Goal: Task Accomplishment & Management: Complete application form

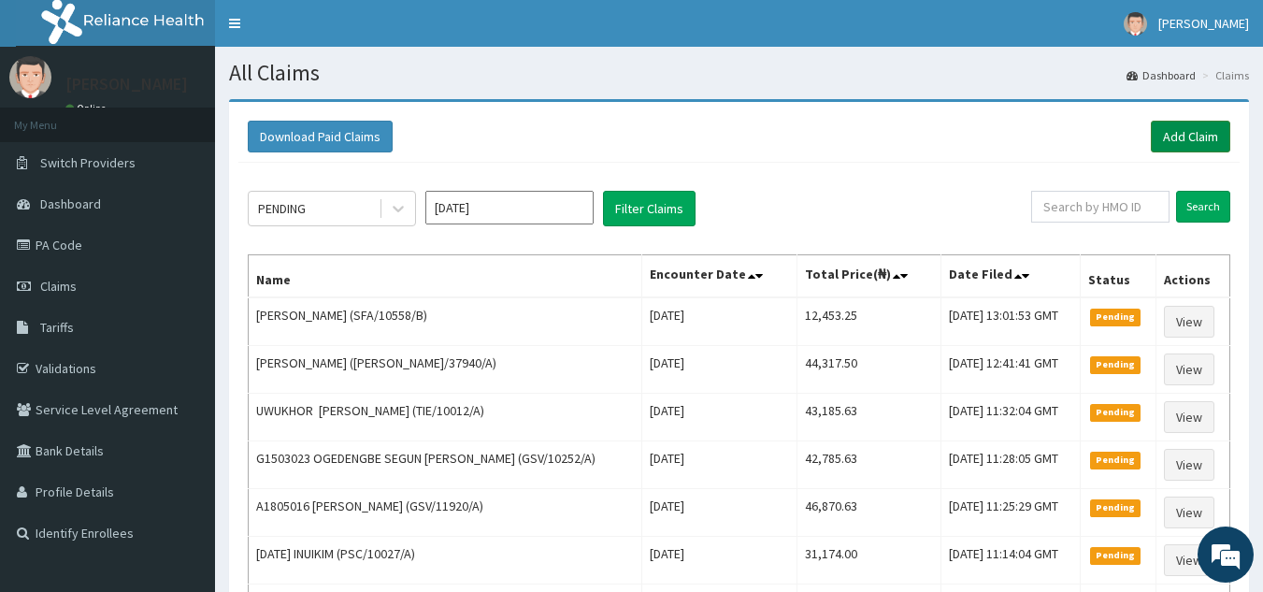
drag, startPoint x: 0, startPoint y: 0, endPoint x: 1227, endPoint y: 140, distance: 1235.4
click at [1227, 140] on link "Add Claim" at bounding box center [1190, 137] width 79 height 32
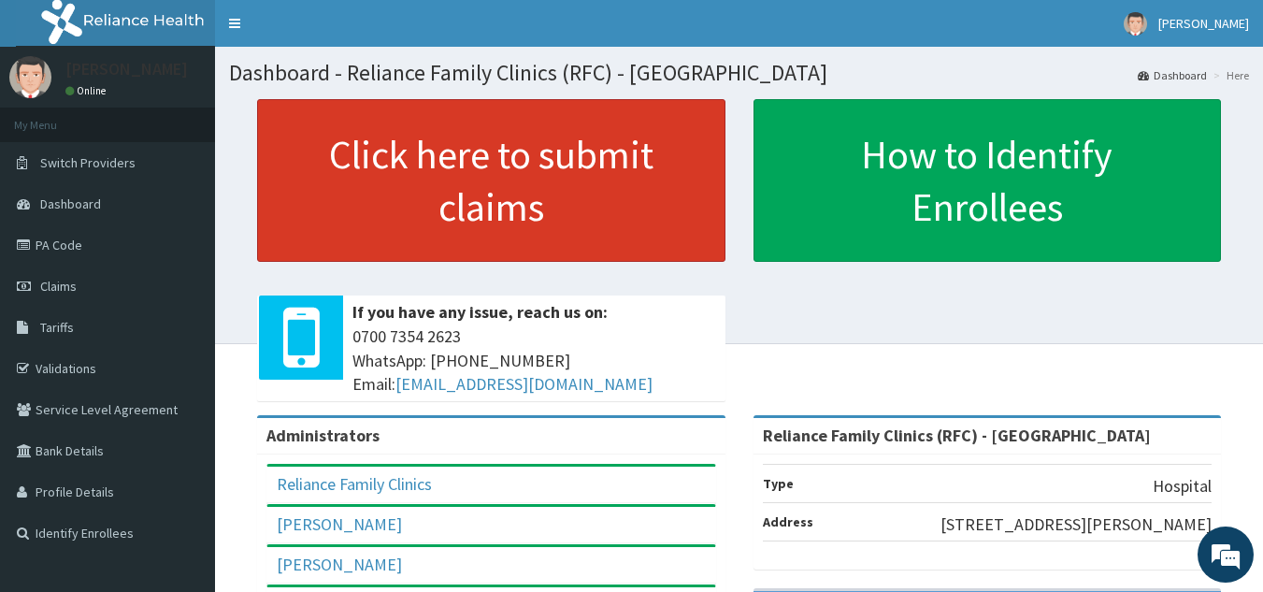
click at [552, 184] on link "Click here to submit claims" at bounding box center [491, 180] width 468 height 163
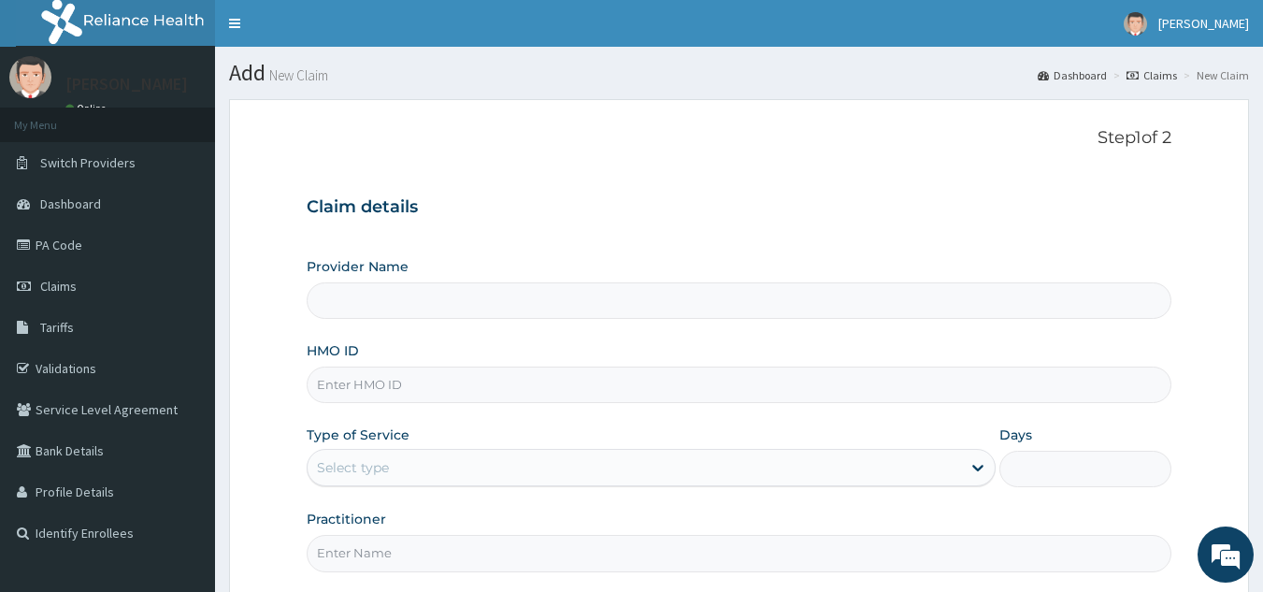
type input "Reliance Family Clinics (RFC) - [GEOGRAPHIC_DATA]"
click at [497, 389] on input "HMO ID" at bounding box center [740, 384] width 866 height 36
paste input "TLL/10038/A"
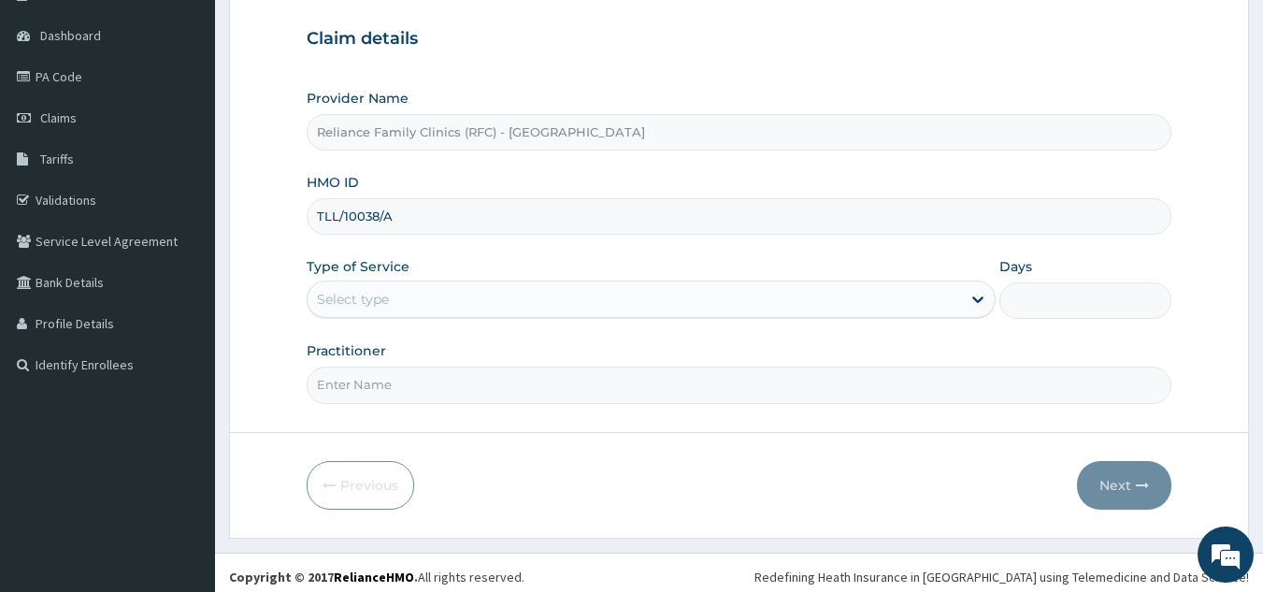
scroll to position [177, 0]
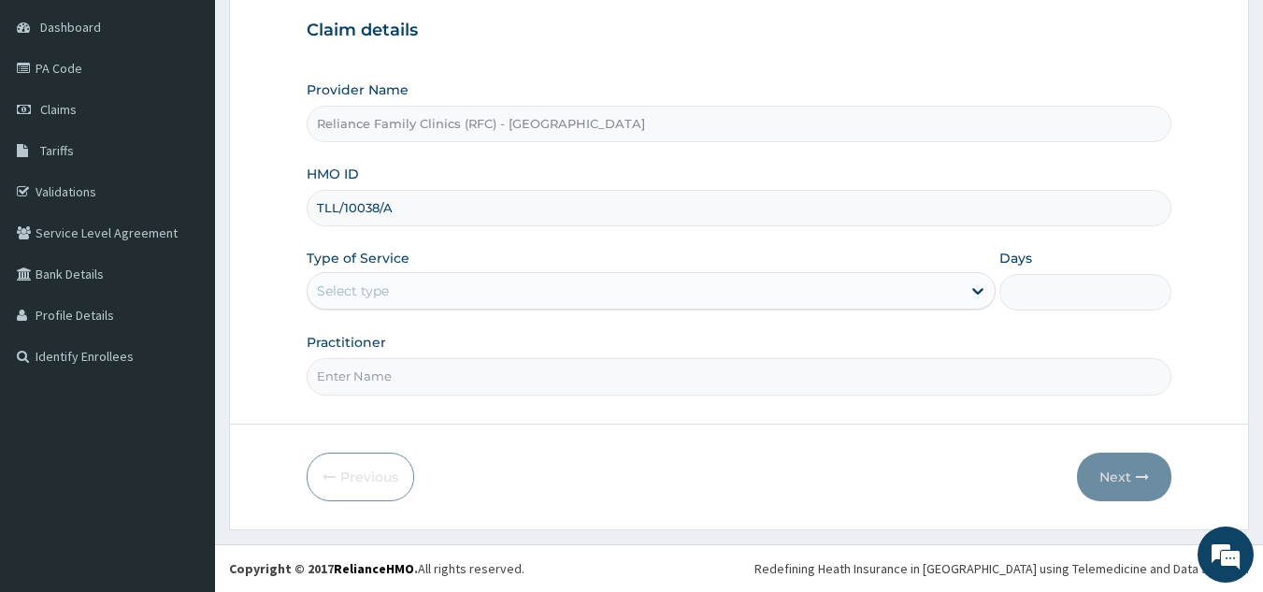
type input "TLL/10038/A"
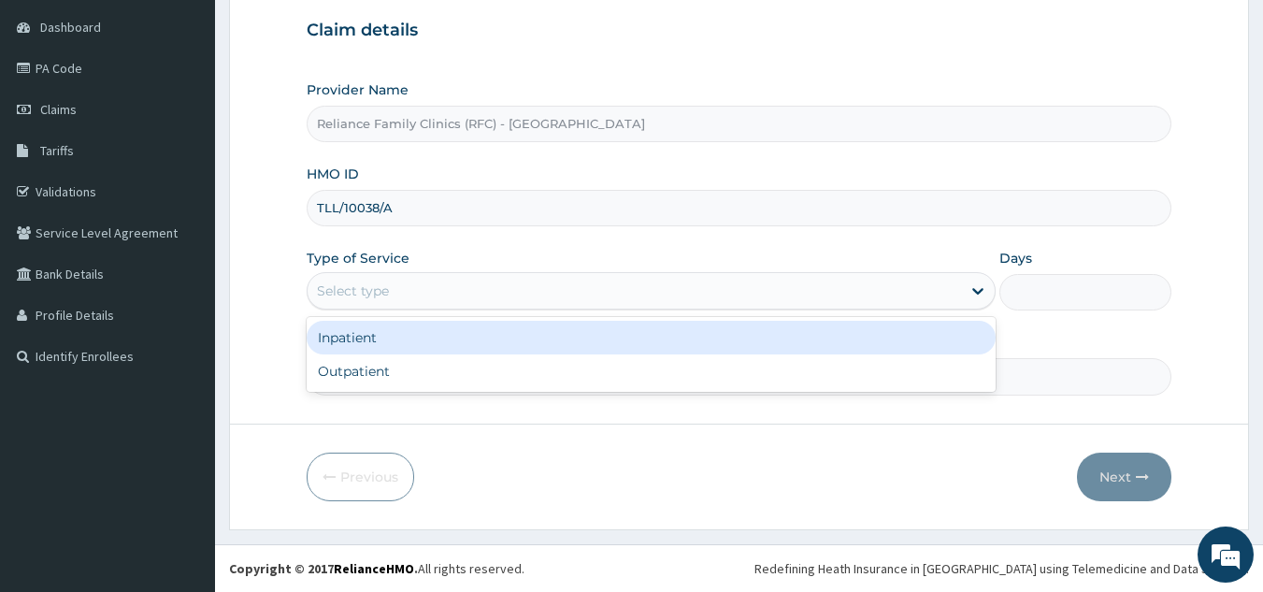
click at [532, 374] on div "Outpatient" at bounding box center [651, 371] width 689 height 34
type input "1"
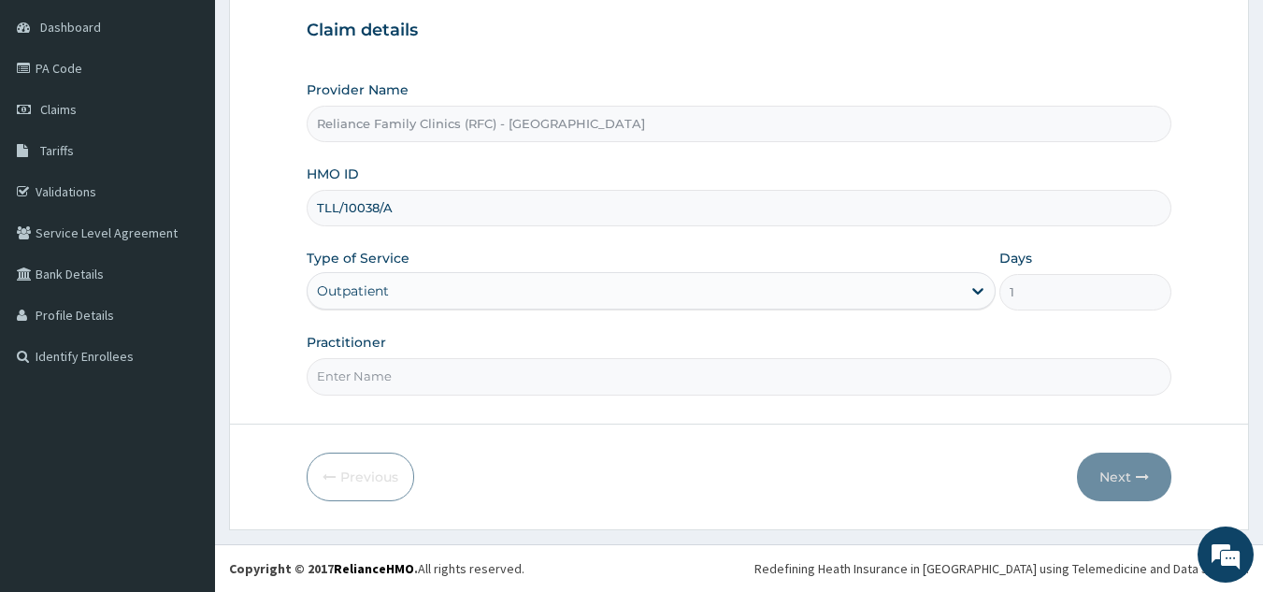
click at [622, 372] on input "Practitioner" at bounding box center [740, 376] width 866 height 36
type input "l"
type input "ogein"
click at [1141, 466] on button "Next" at bounding box center [1124, 476] width 94 height 49
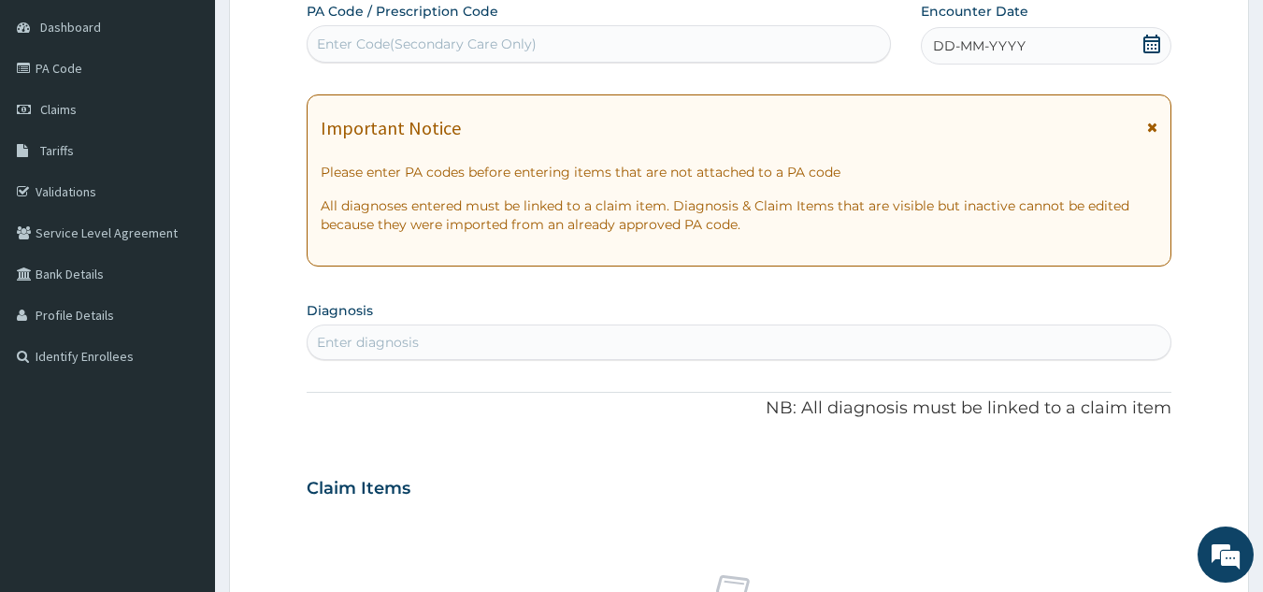
click at [1037, 60] on div "DD-MM-YYYY" at bounding box center [1046, 45] width 251 height 37
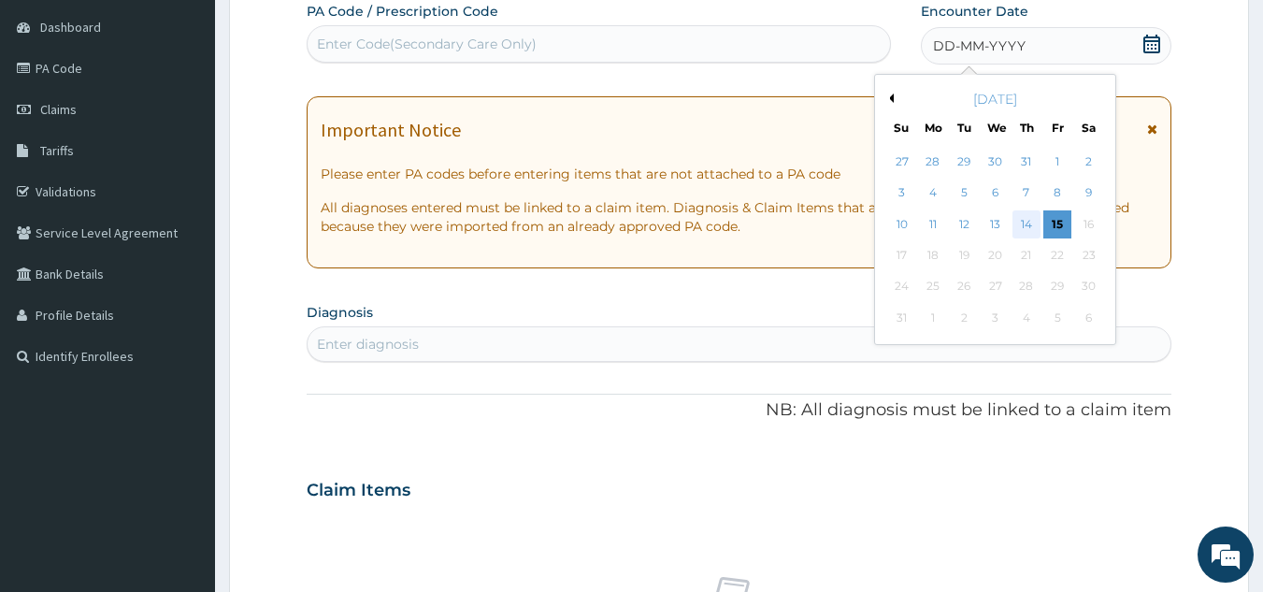
click at [1026, 225] on div "14" at bounding box center [1026, 224] width 28 height 28
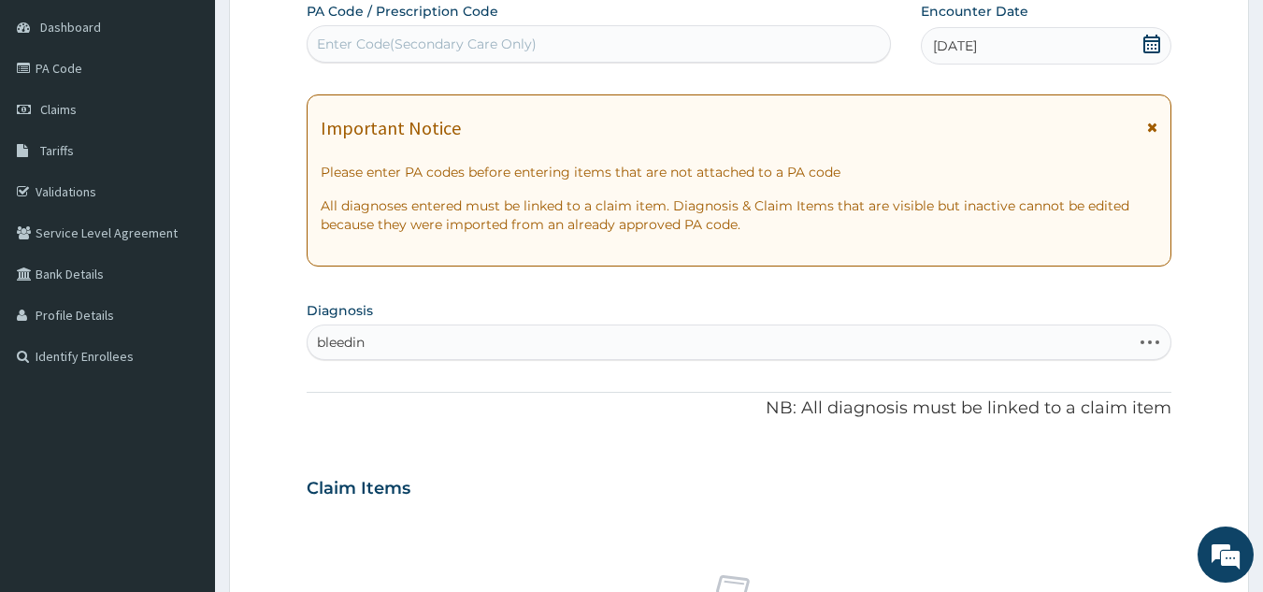
type input "bleeding"
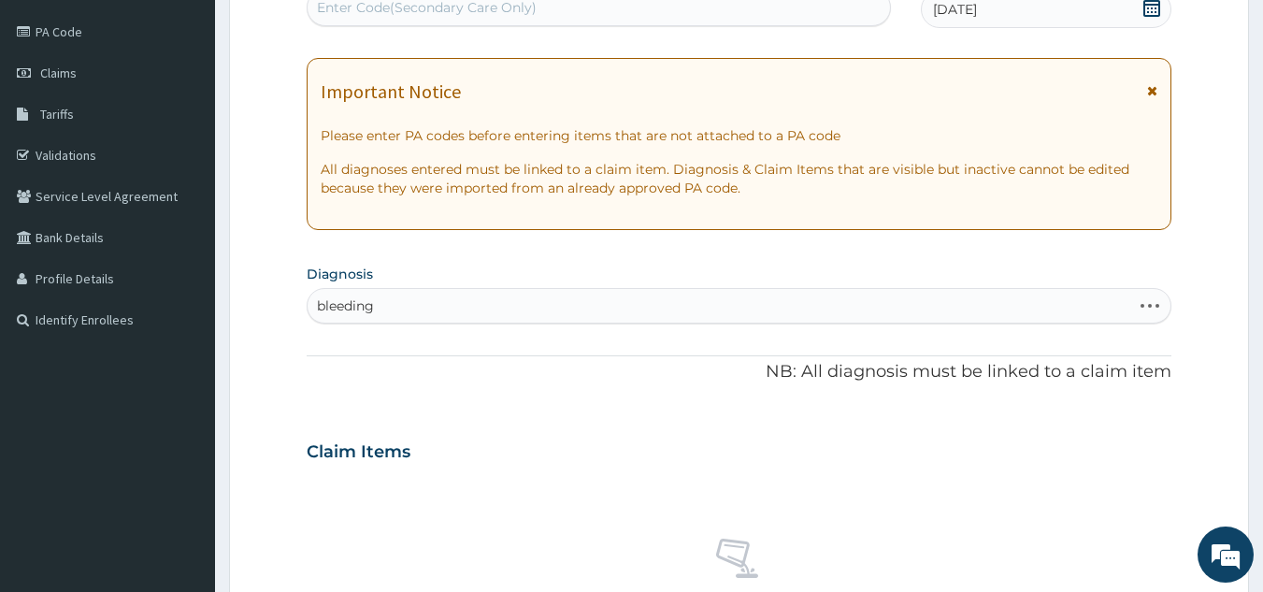
scroll to position [246, 0]
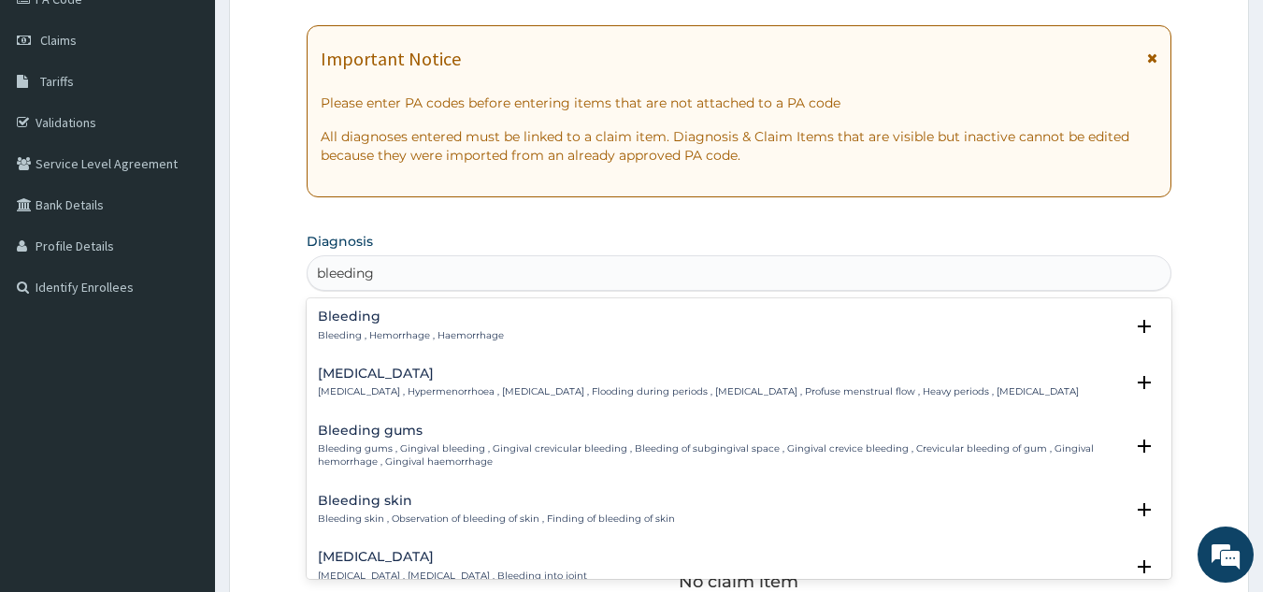
click at [461, 333] on p "Bleeding , Hemorrhage , Haemorrhage" at bounding box center [411, 335] width 186 height 13
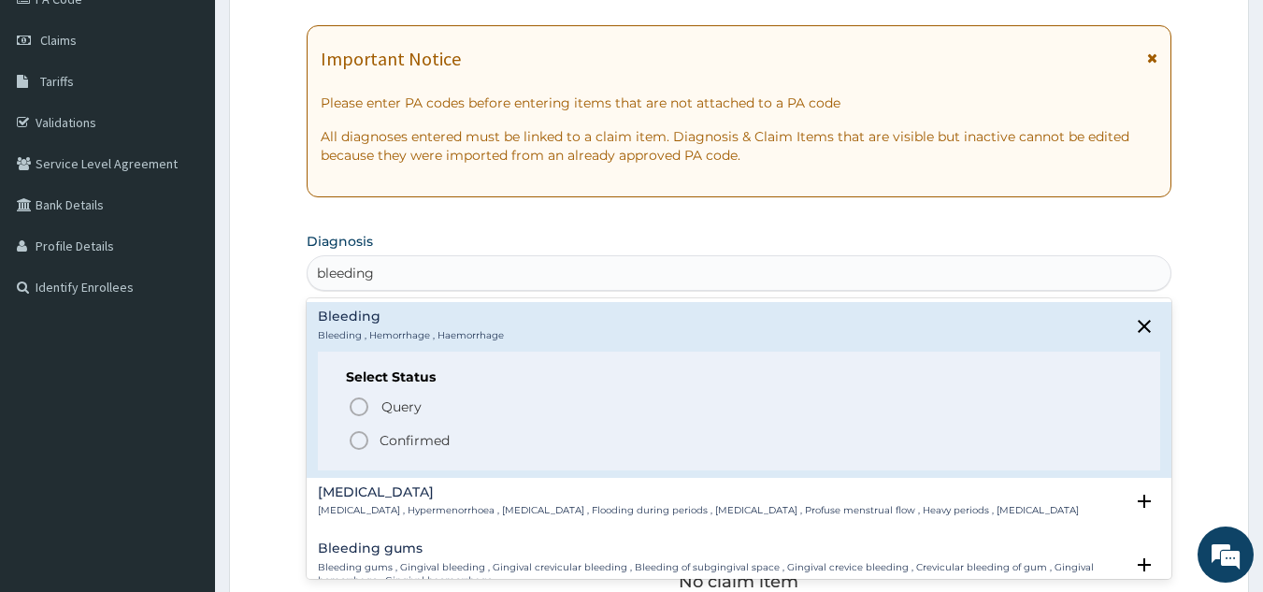
click at [449, 442] on p "Confirmed" at bounding box center [415, 440] width 70 height 19
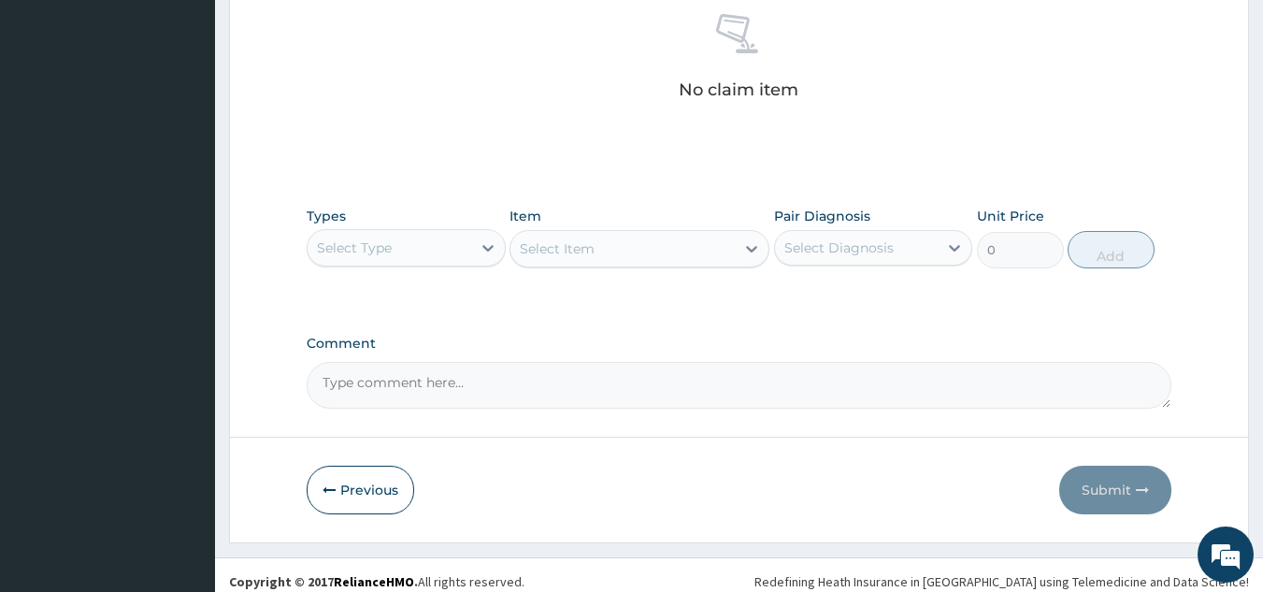
scroll to position [746, 0]
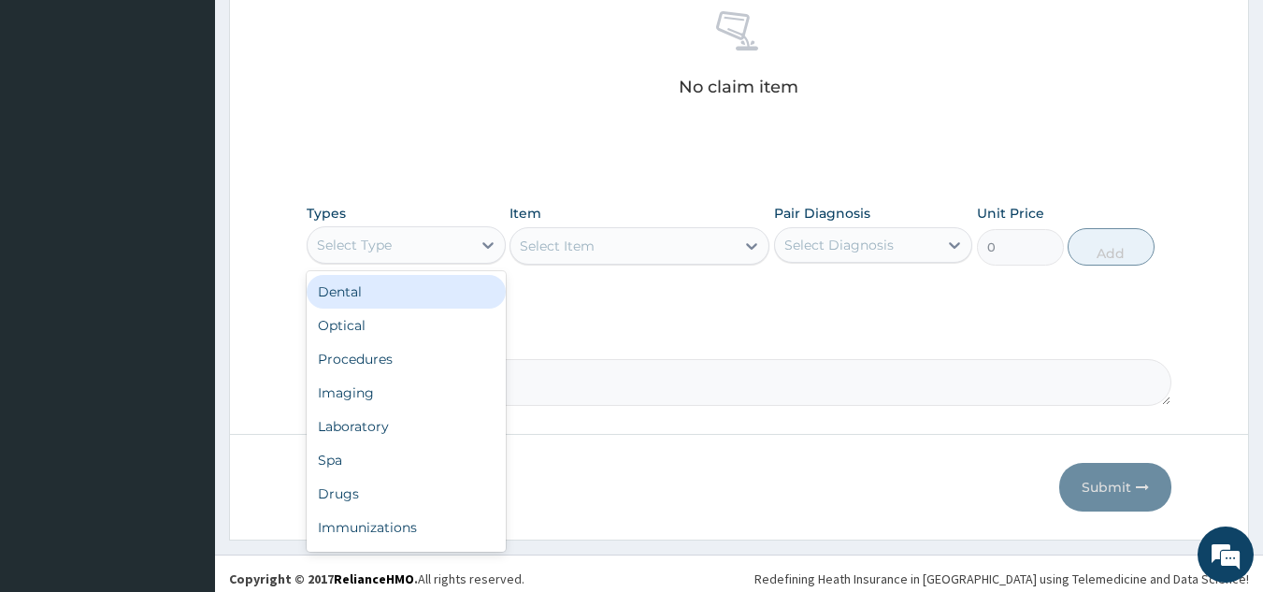
click at [423, 353] on div "Procedures" at bounding box center [406, 359] width 199 height 34
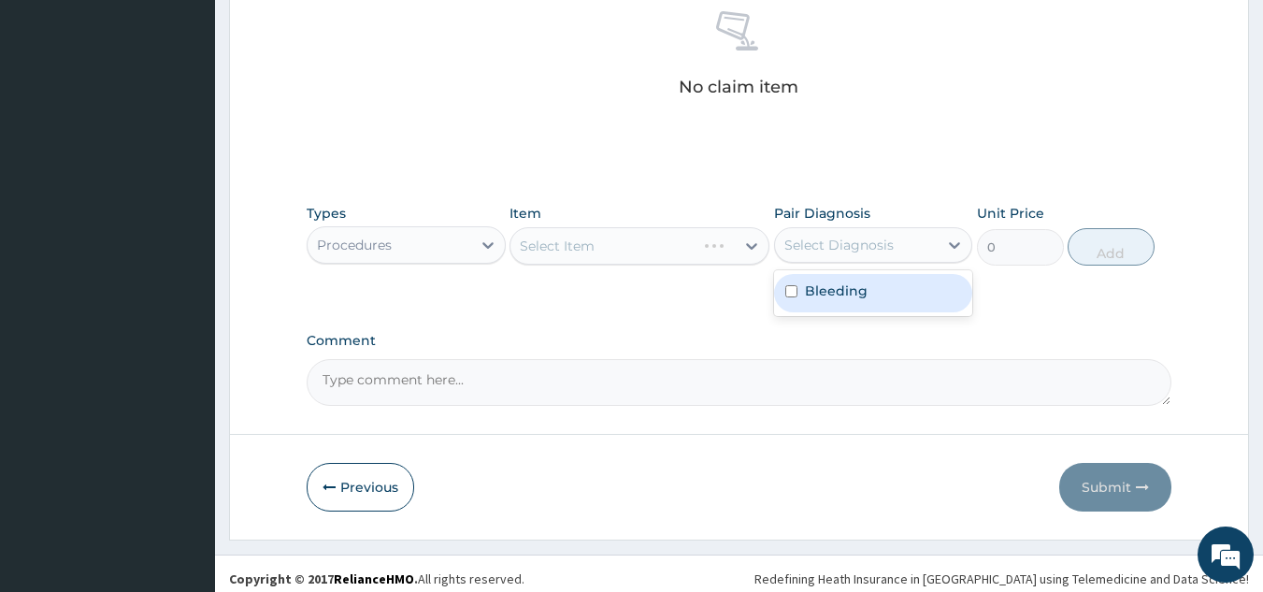
click at [898, 310] on div "Bleeding" at bounding box center [873, 293] width 199 height 38
checkbox input "true"
click at [672, 255] on div "Select Item" at bounding box center [639, 245] width 260 height 37
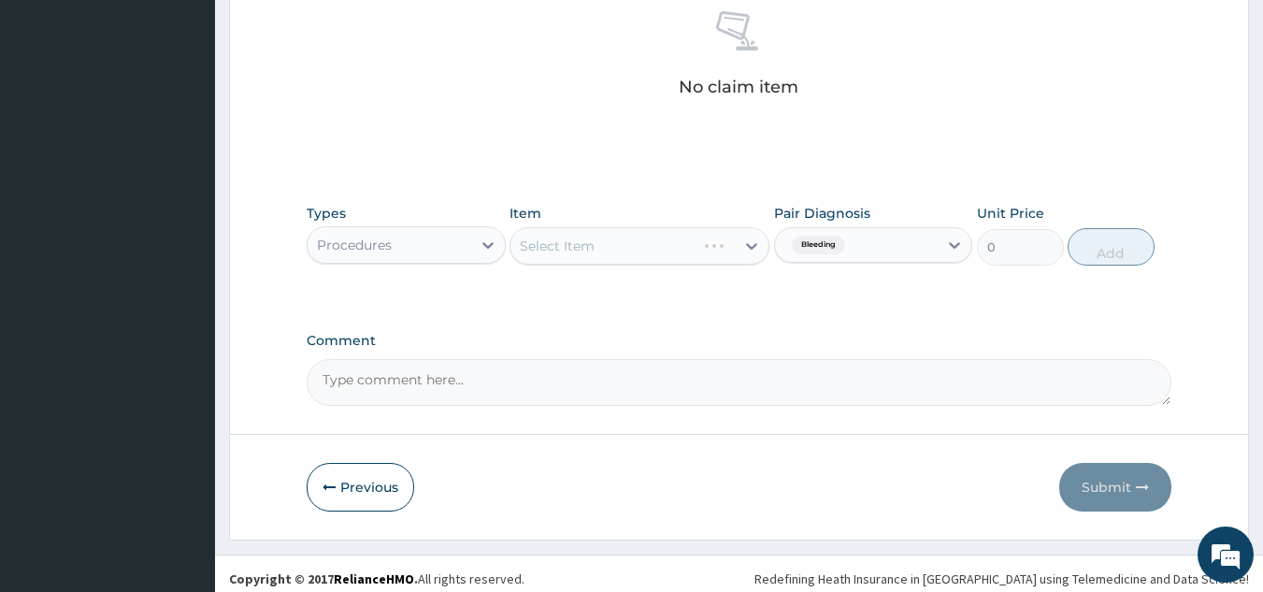
click at [648, 249] on div "Select Item" at bounding box center [639, 245] width 260 height 37
type input "o"
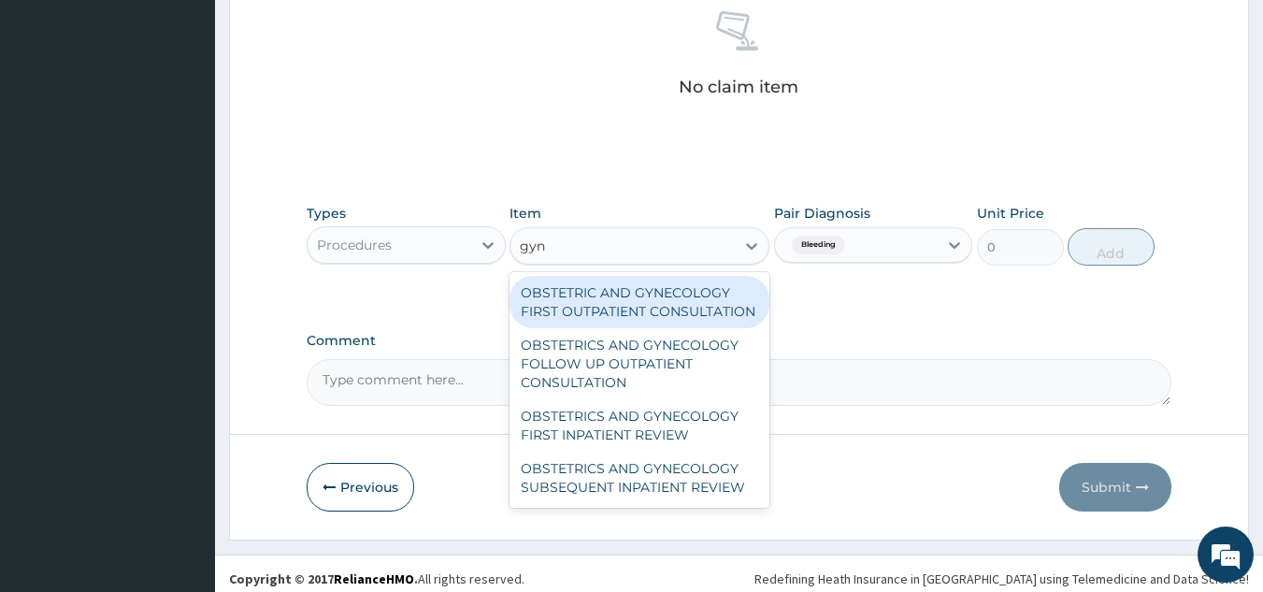
type input "gyne"
click at [711, 308] on div "OBSTETRIC AND GYNECOLOGY FIRST OUTPATIENT CONSULTATION" at bounding box center [639, 302] width 260 height 52
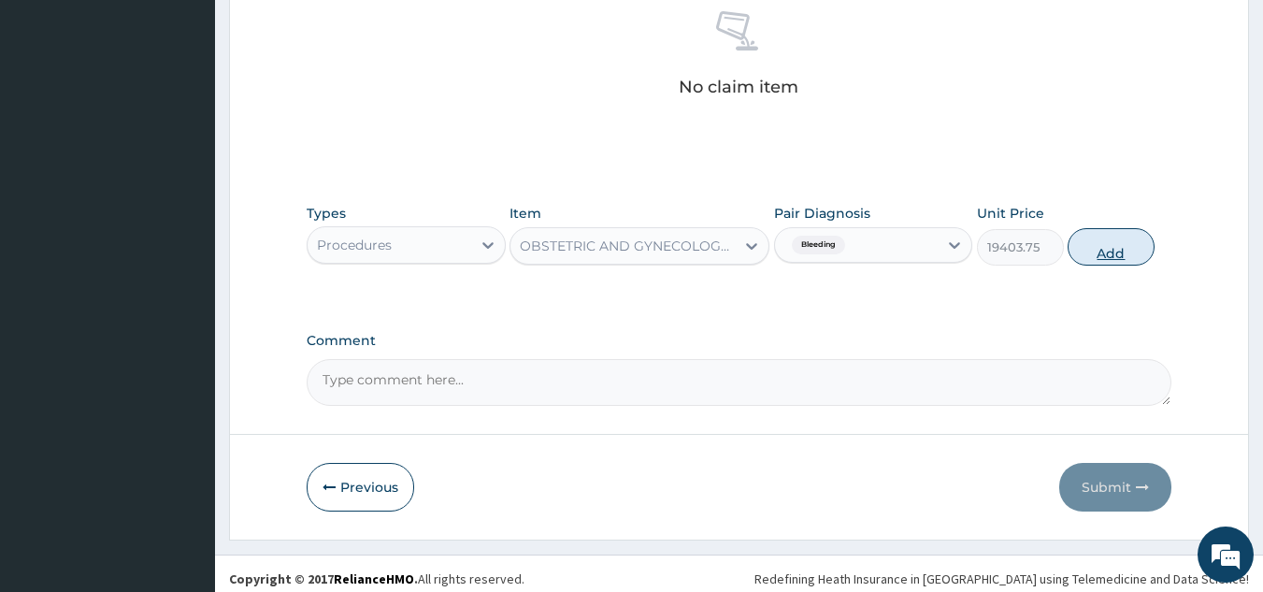
click at [1122, 246] on button "Add" at bounding box center [1111, 246] width 87 height 37
type input "0"
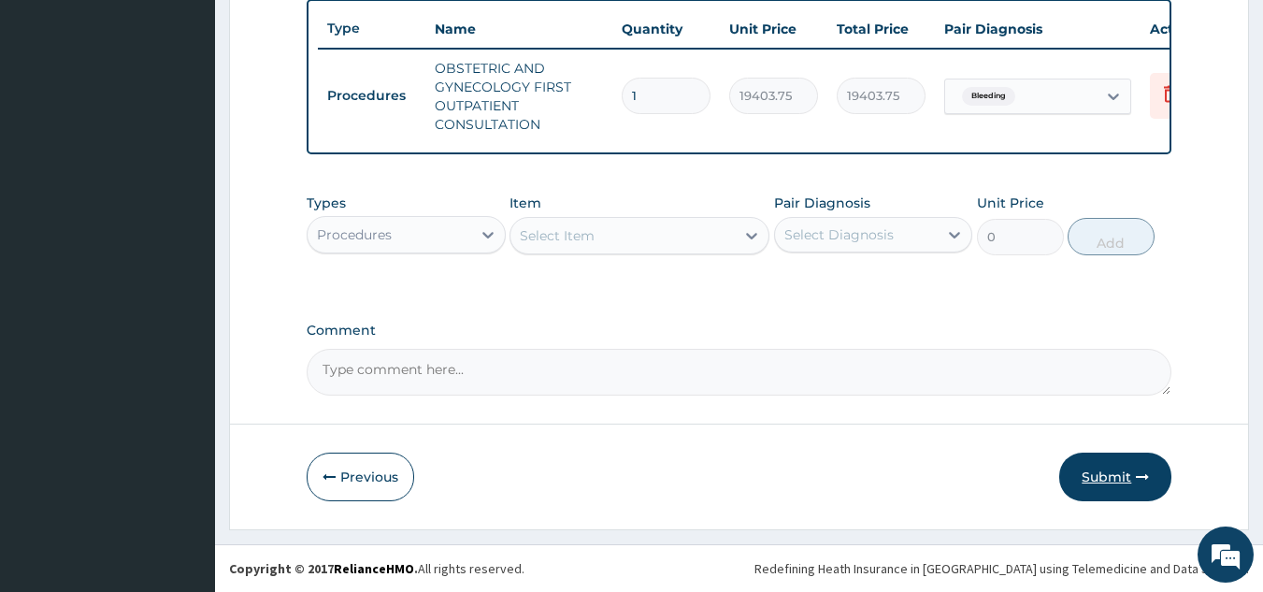
click at [1133, 477] on button "Submit" at bounding box center [1115, 476] width 112 height 49
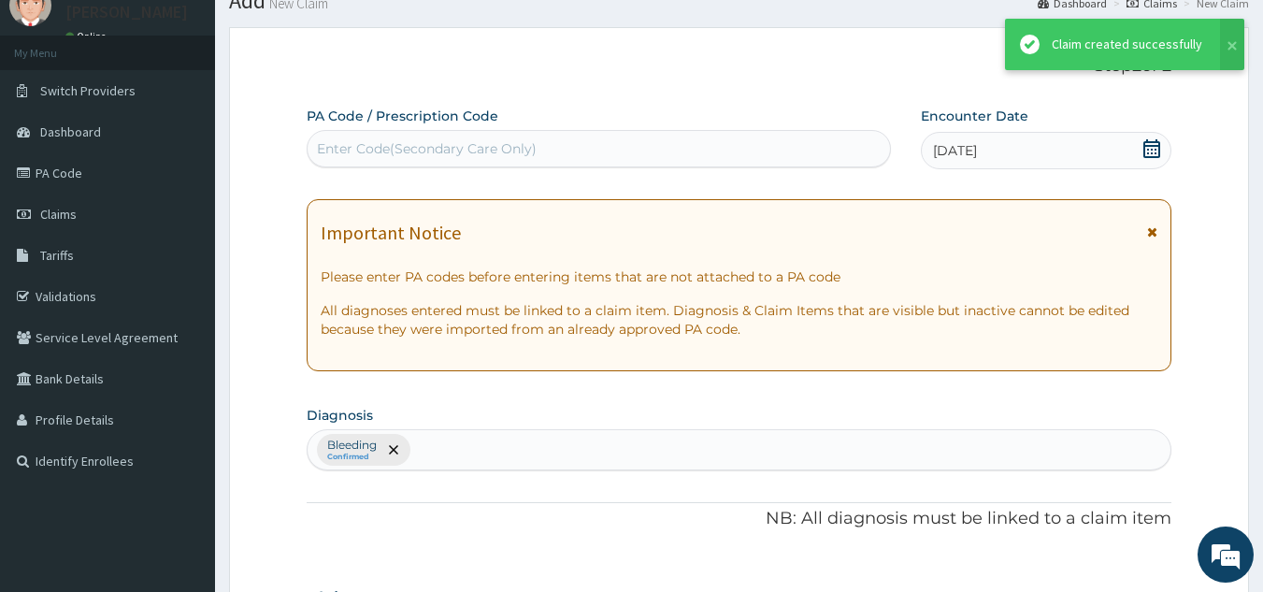
scroll to position [710, 0]
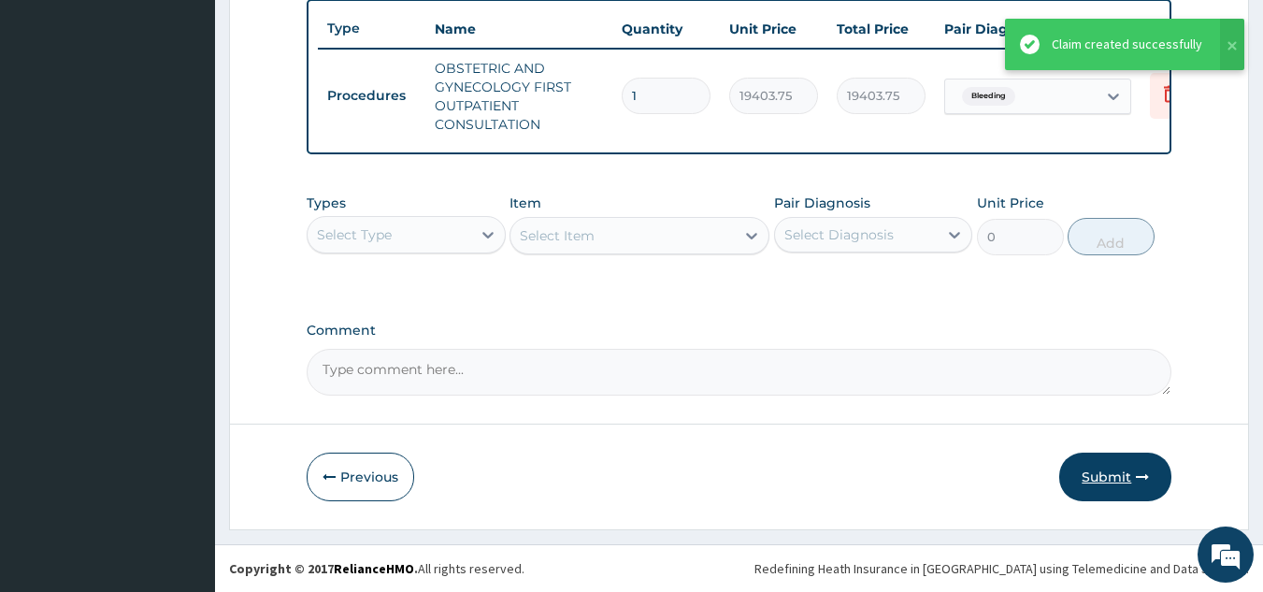
click at [1133, 477] on button "Submit" at bounding box center [1115, 476] width 112 height 49
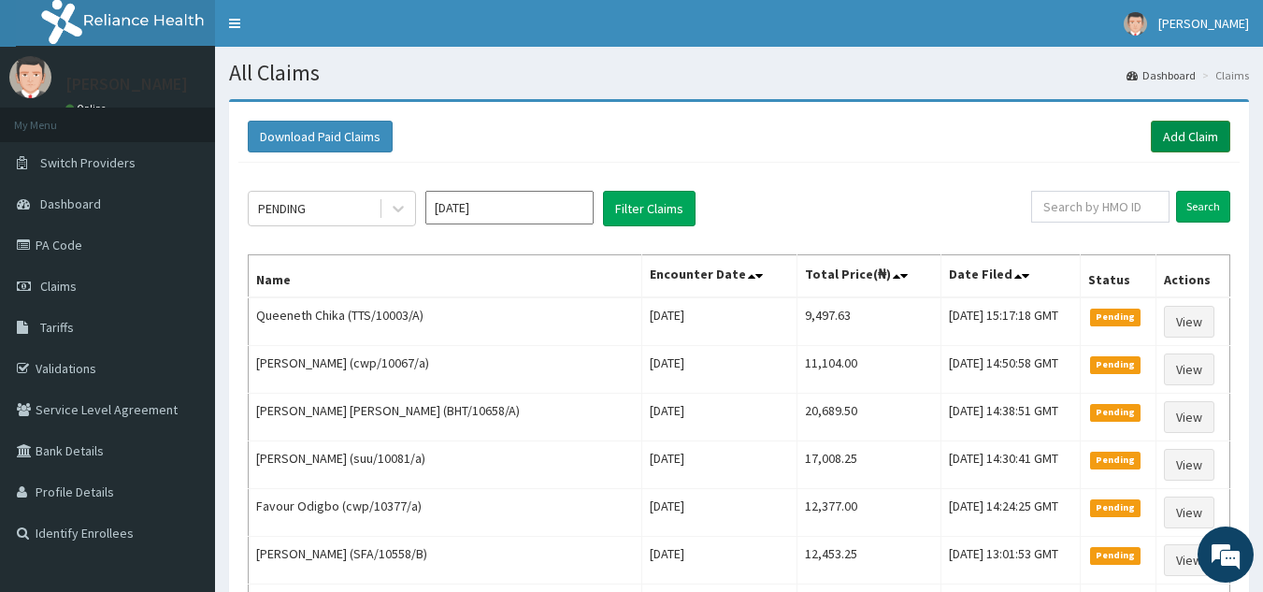
click at [1218, 137] on link "Add Claim" at bounding box center [1190, 137] width 79 height 32
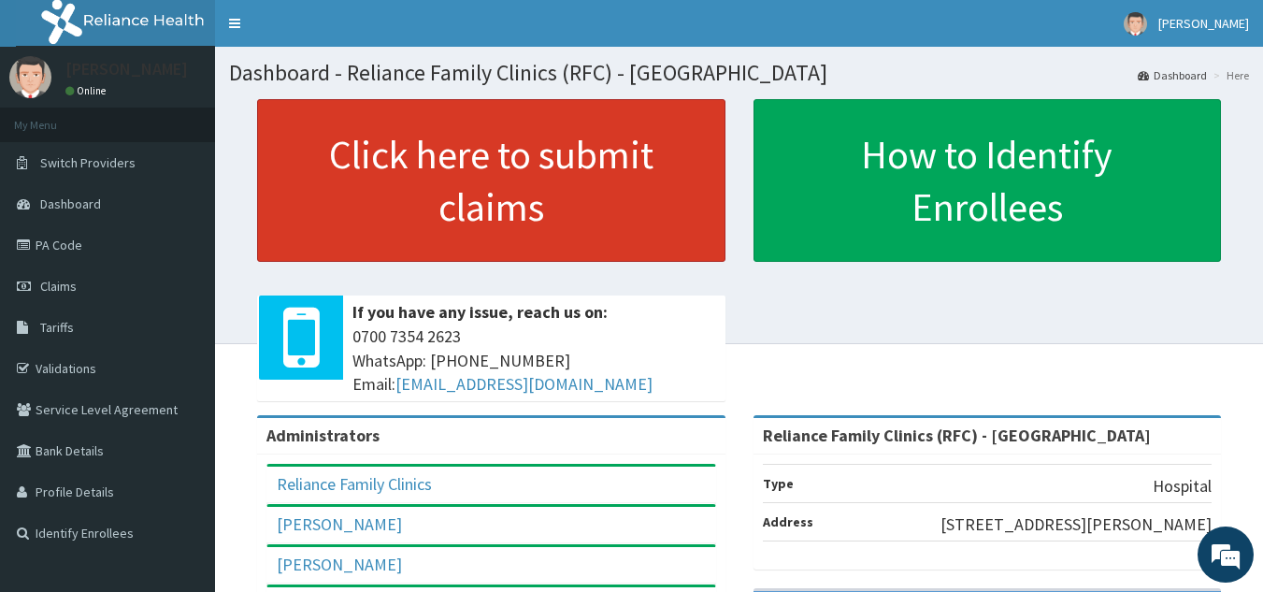
click at [637, 190] on link "Click here to submit claims" at bounding box center [491, 180] width 468 height 163
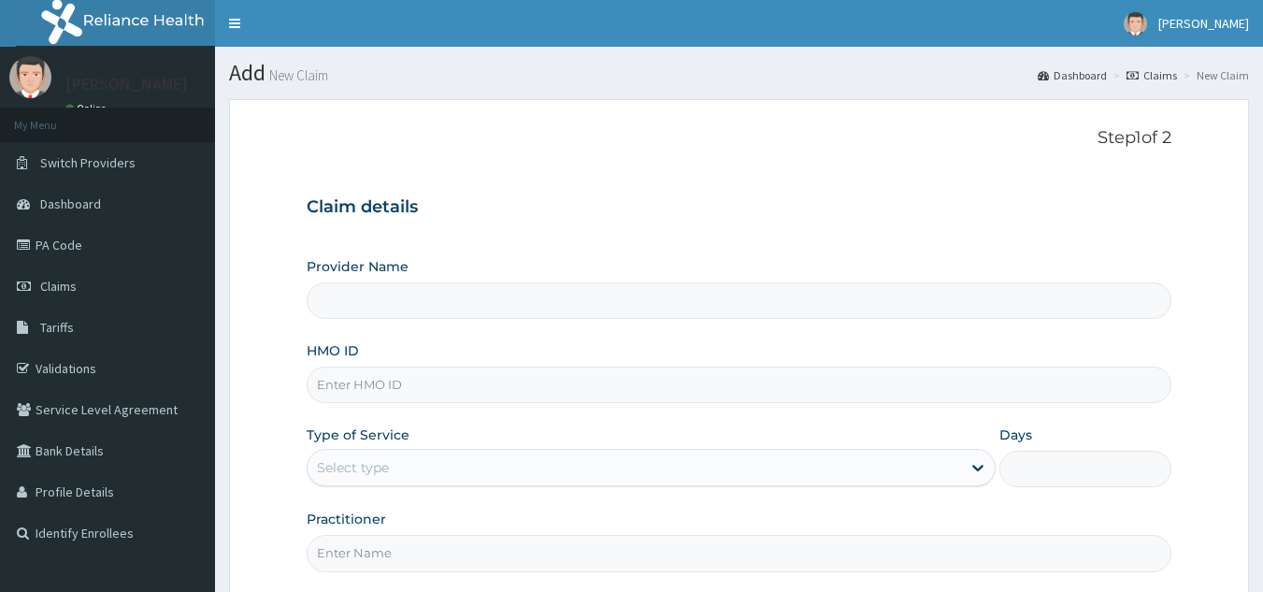
click at [735, 404] on div "Provider Name HMO ID Type of Service Select type Days Practitioner" at bounding box center [740, 414] width 866 height 314
click at [748, 390] on input "HMO ID" at bounding box center [740, 384] width 866 height 36
paste input "DCA/10006/A"
type input "DCA/10006/A"
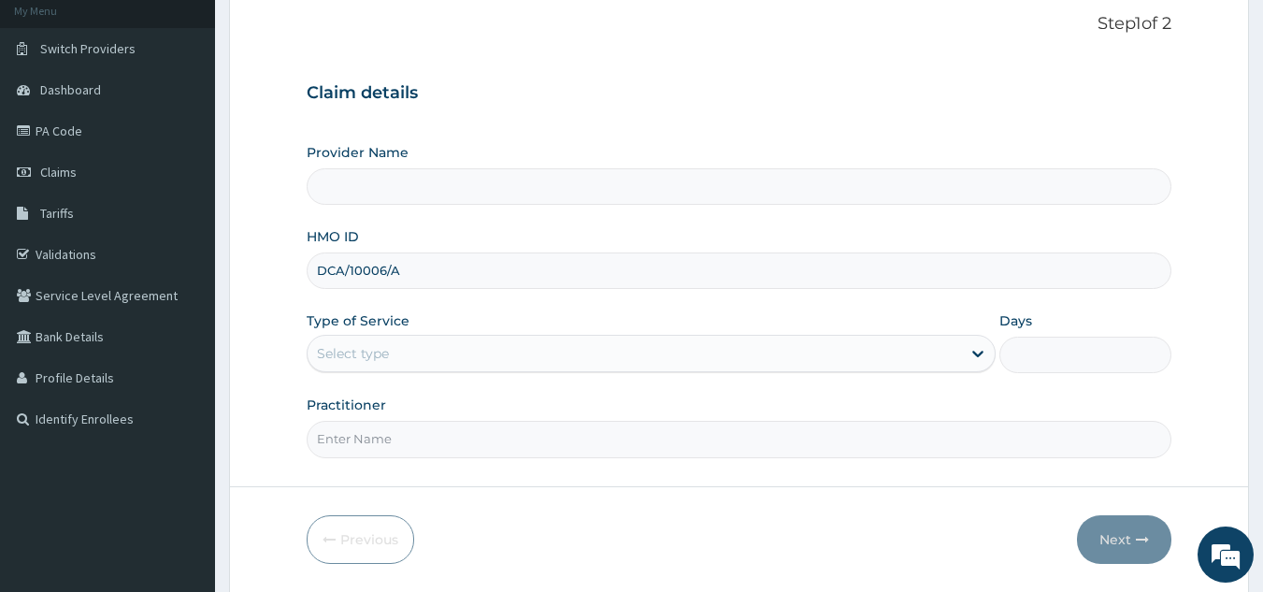
scroll to position [131, 0]
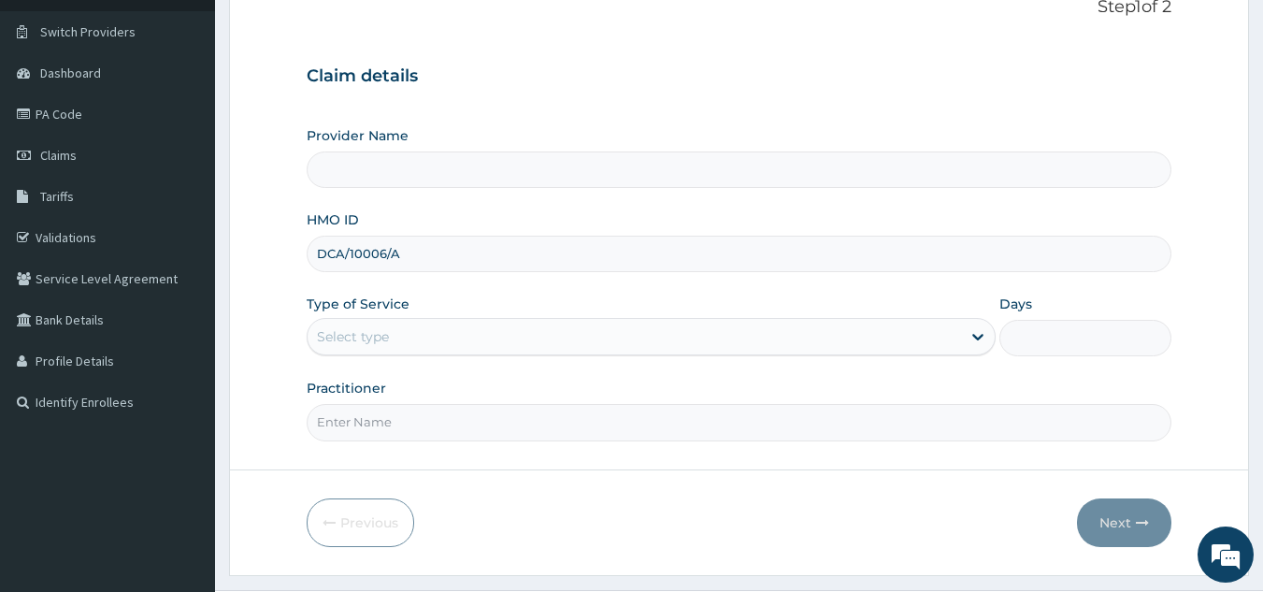
type input "Reliance Family Clinics (RFC) - [GEOGRAPHIC_DATA]"
type input "D"
paste input "DCA/10006/A"
type input "DCA/10006/A"
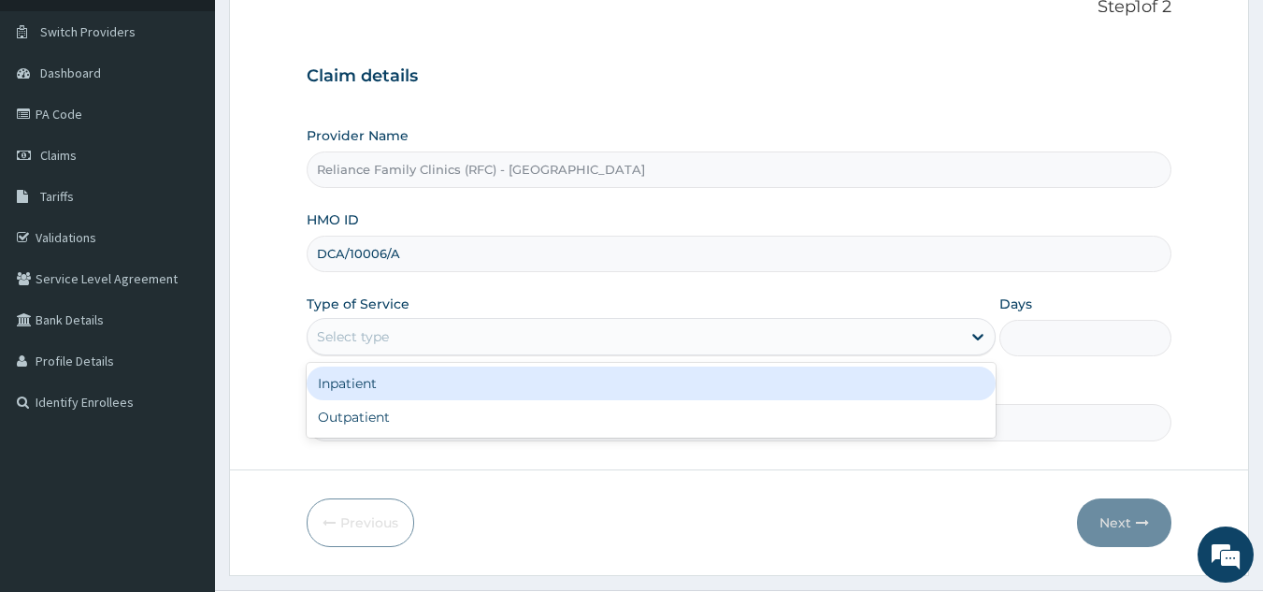
click at [533, 426] on div "Outpatient" at bounding box center [651, 417] width 689 height 34
type input "1"
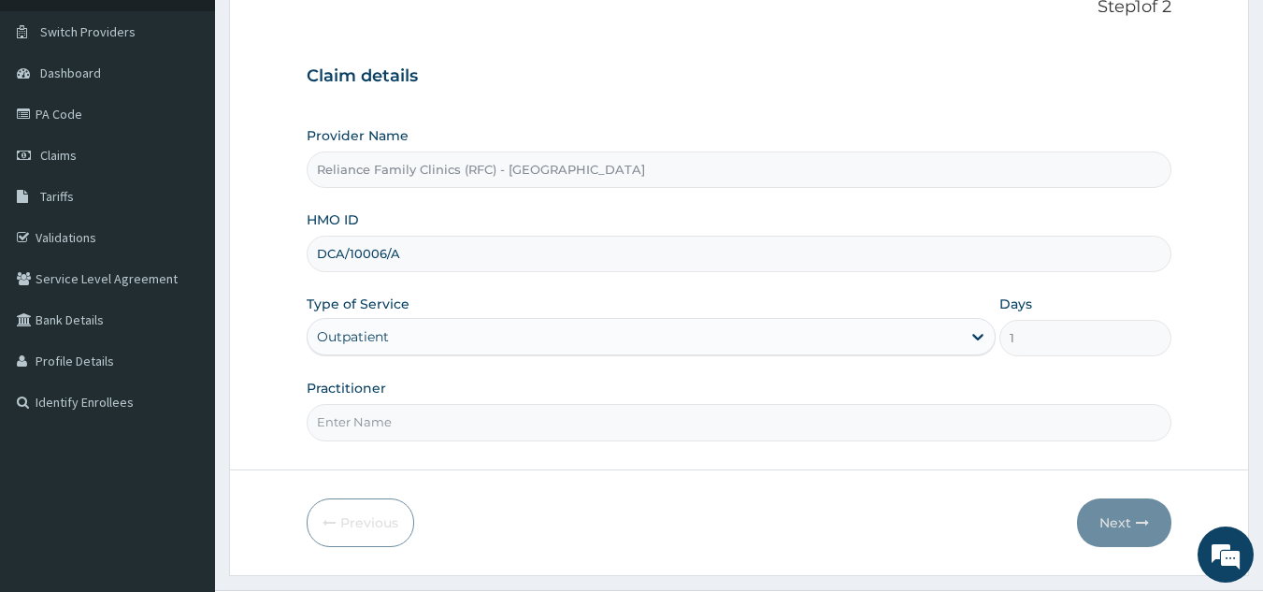
click at [579, 417] on input "Practitioner" at bounding box center [740, 422] width 866 height 36
click at [453, 436] on input "Practitioner" at bounding box center [740, 422] width 866 height 36
type input "ogein"
click at [1109, 509] on button "Next" at bounding box center [1124, 522] width 94 height 49
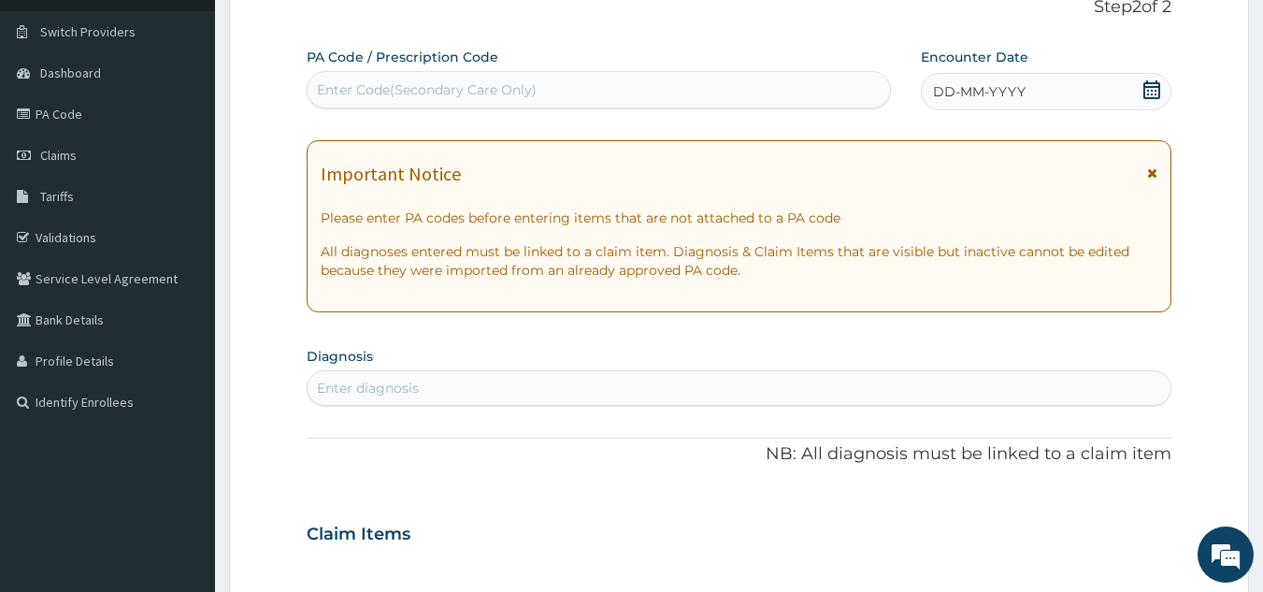
click at [1039, 90] on div "DD-MM-YYYY" at bounding box center [1046, 91] width 251 height 37
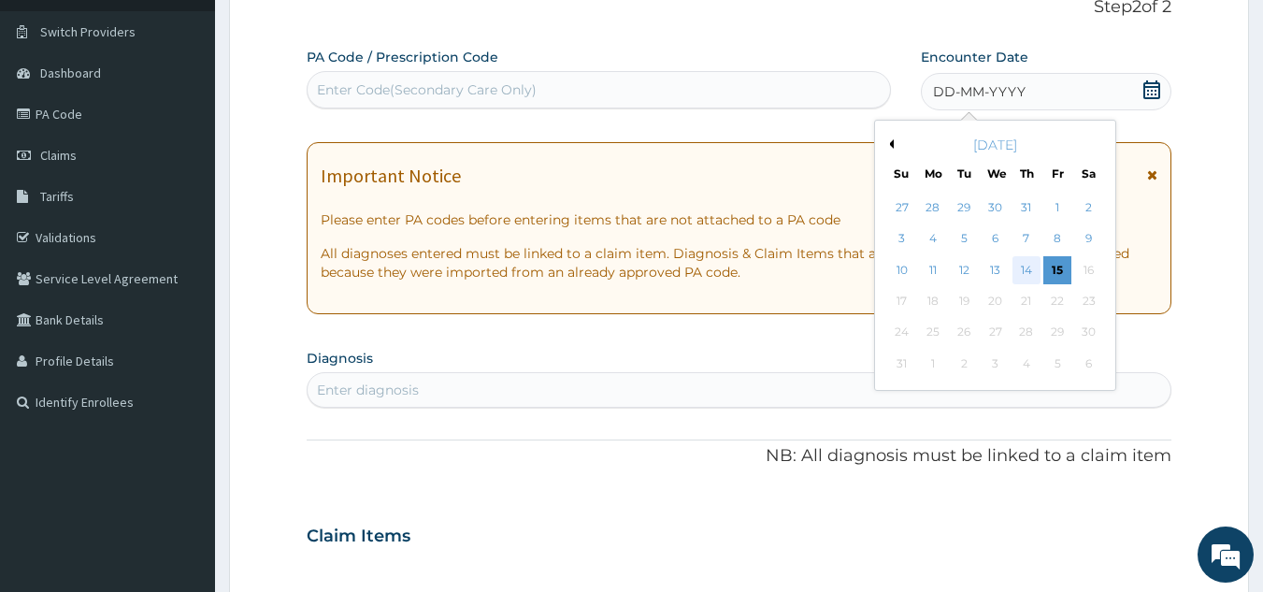
click at [1026, 270] on div "14" at bounding box center [1026, 270] width 28 height 28
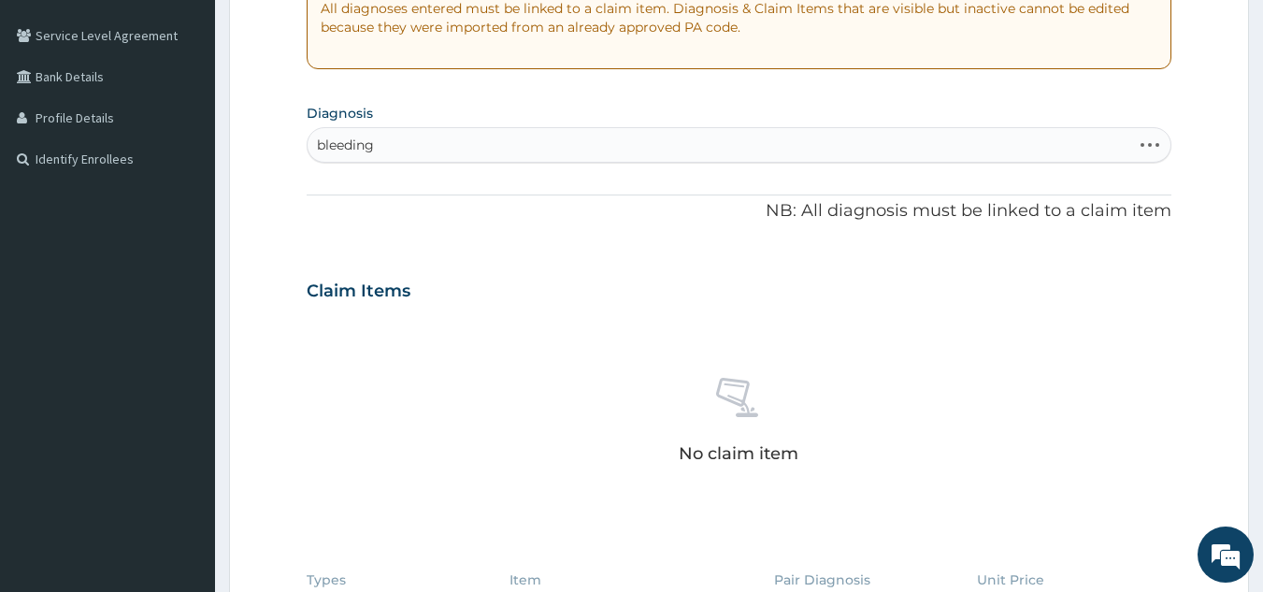
scroll to position [376, 0]
type input "bleeding"
click at [502, 432] on div "No claim item" at bounding box center [740, 421] width 866 height 215
click at [415, 148] on div "Enter diagnosis" at bounding box center [368, 143] width 102 height 19
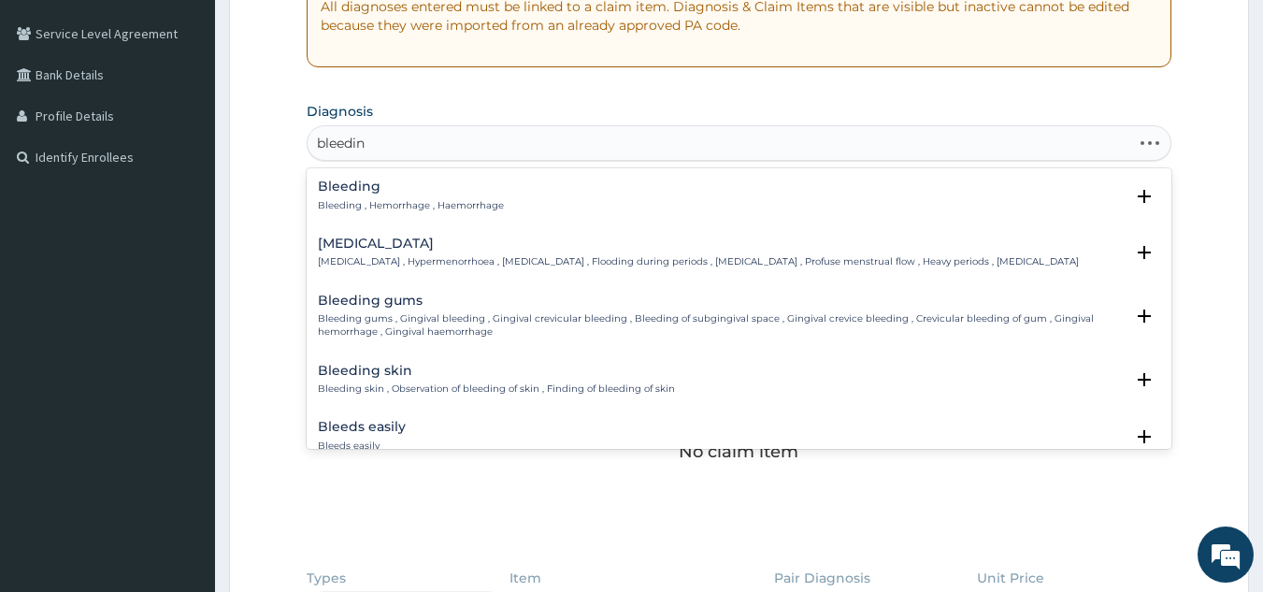
type input "bleeding"
click at [347, 194] on h4 "Bleeding" at bounding box center [411, 186] width 186 height 14
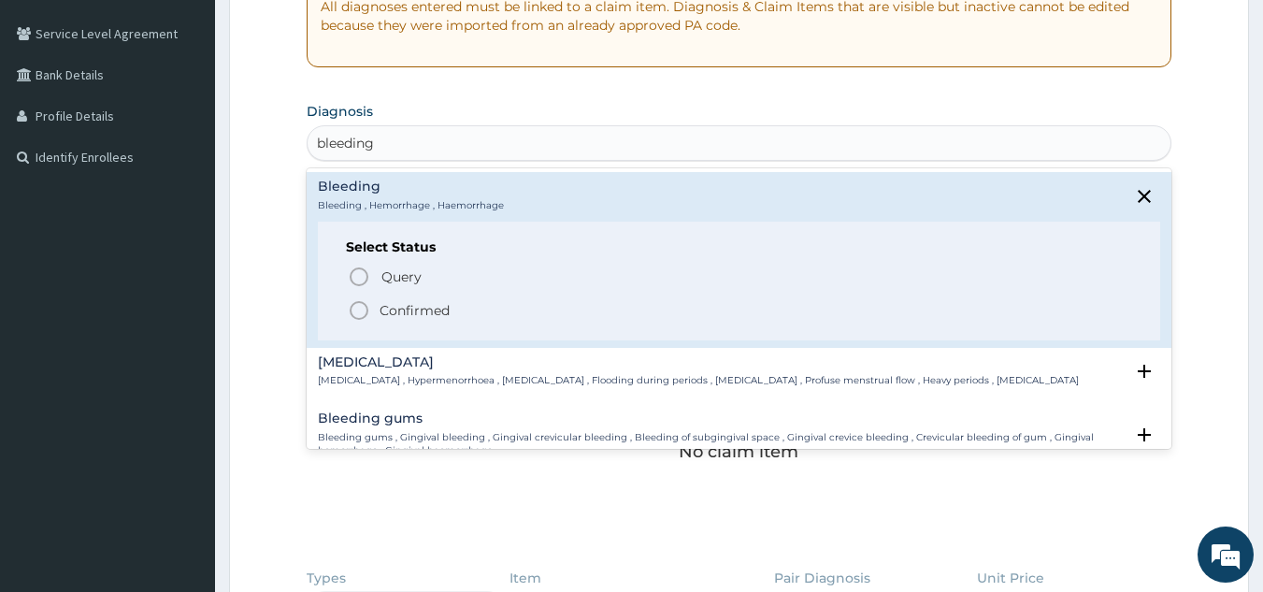
click at [380, 320] on span "Confirmed" at bounding box center [740, 310] width 785 height 22
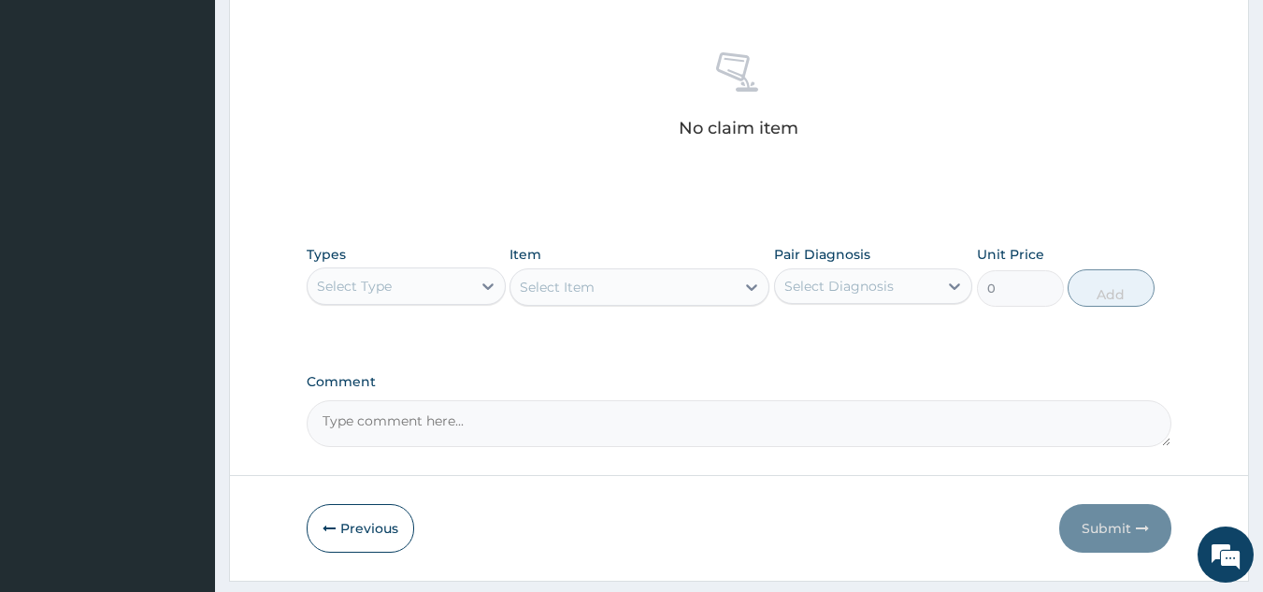
scroll to position [756, 0]
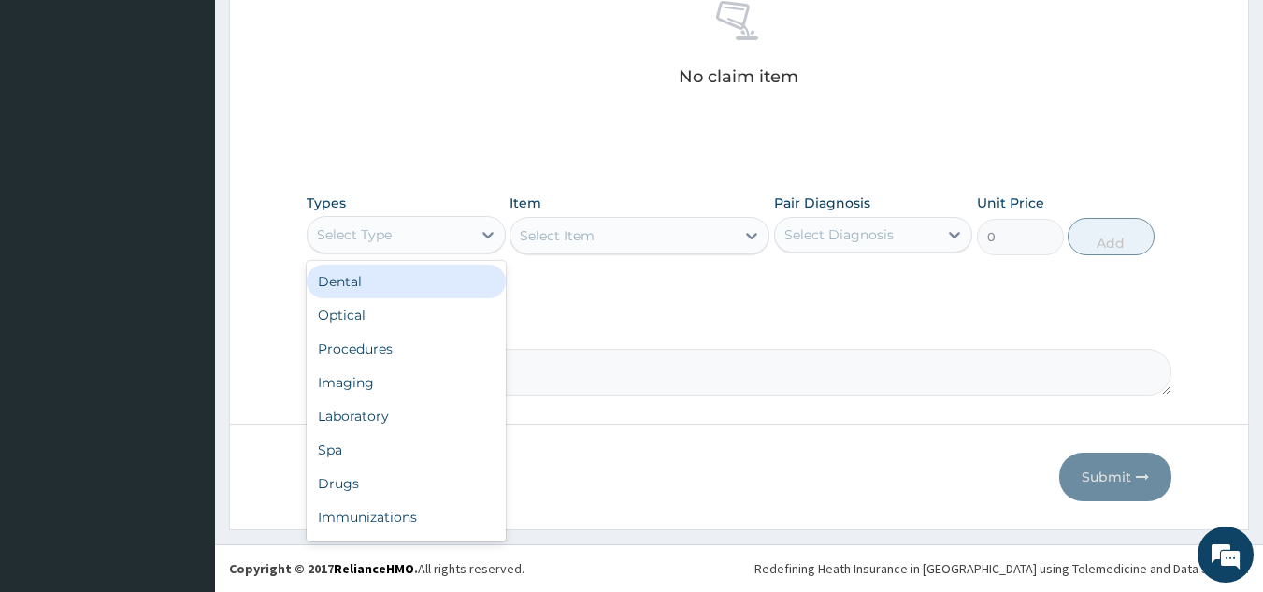
click at [442, 347] on div "Procedures" at bounding box center [406, 349] width 199 height 34
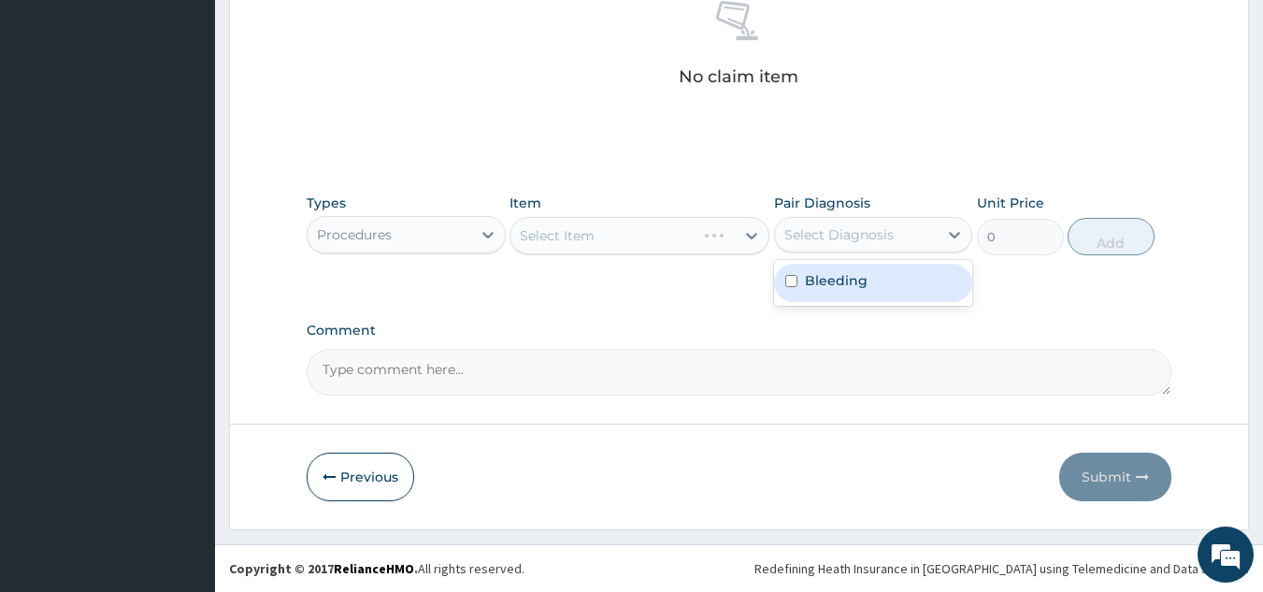
click at [893, 292] on div "Bleeding" at bounding box center [873, 283] width 199 height 38
checkbox input "true"
click at [668, 241] on div "Select Item" at bounding box center [639, 235] width 260 height 37
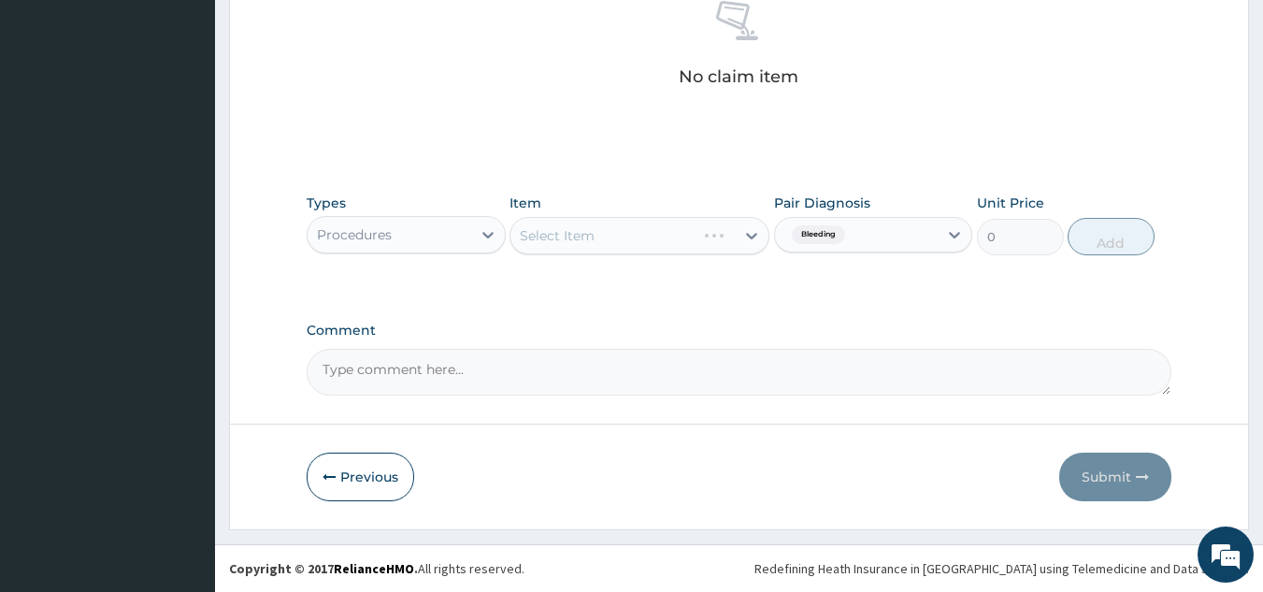
click at [672, 227] on div "Select Item" at bounding box center [639, 235] width 260 height 37
click at [716, 229] on div "Select Item" at bounding box center [639, 235] width 260 height 37
click at [689, 248] on div "Select Item" at bounding box center [639, 235] width 260 height 37
click at [714, 244] on div "Select Item" at bounding box center [639, 235] width 260 height 37
click at [707, 213] on div "Item Select Item" at bounding box center [639, 225] width 260 height 62
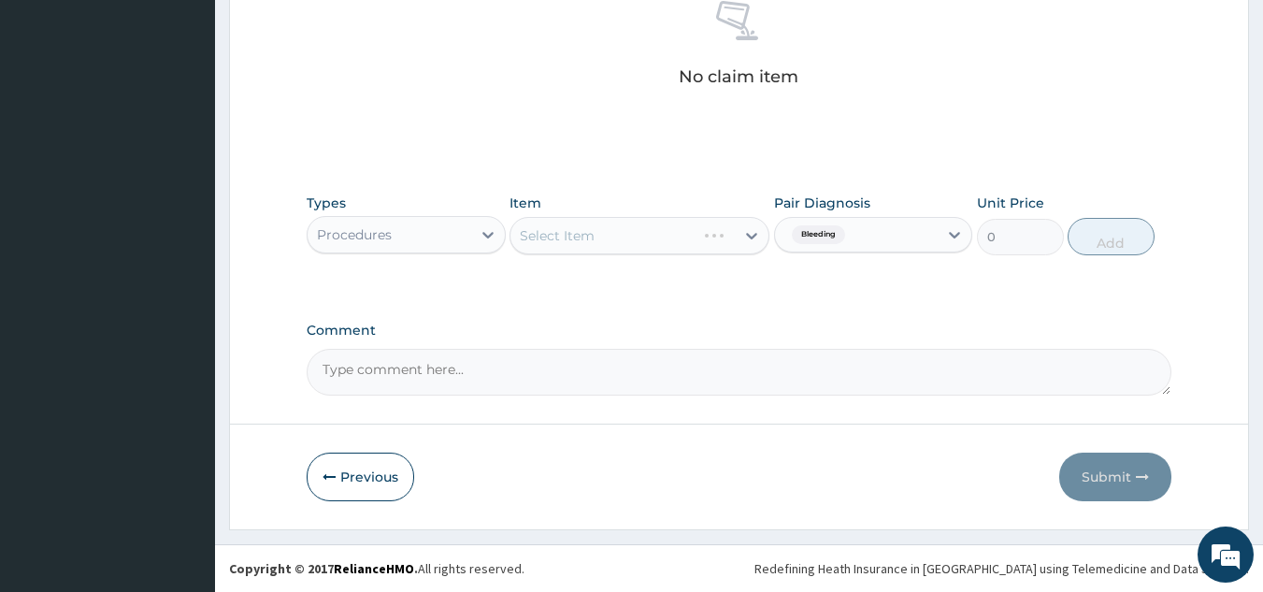
click at [722, 248] on div "Select Item" at bounding box center [639, 235] width 260 height 37
click at [678, 232] on div "Select Item" at bounding box center [639, 235] width 260 height 37
click at [361, 489] on button "Previous" at bounding box center [361, 476] width 108 height 49
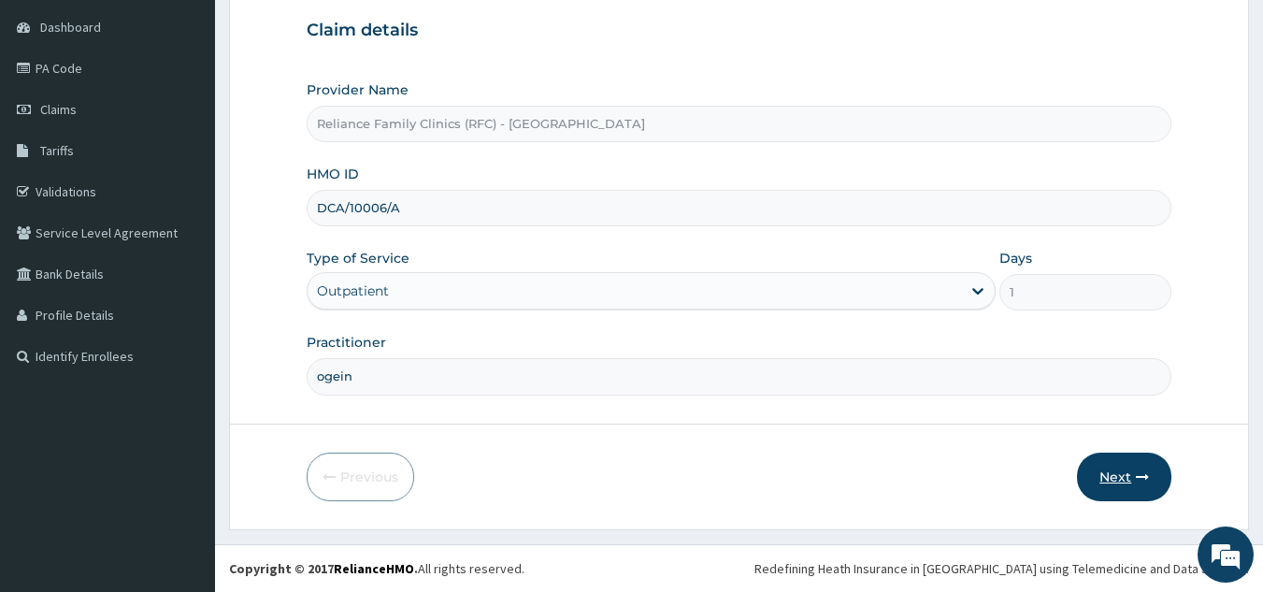
click at [1139, 491] on button "Next" at bounding box center [1124, 476] width 94 height 49
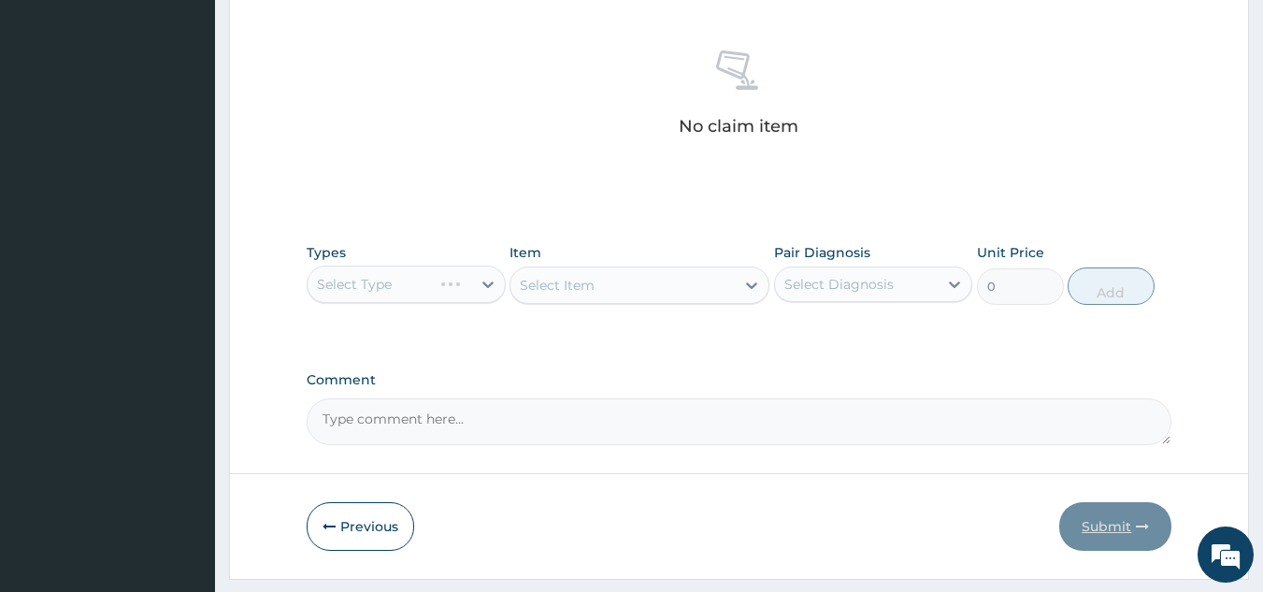
scroll to position [756, 0]
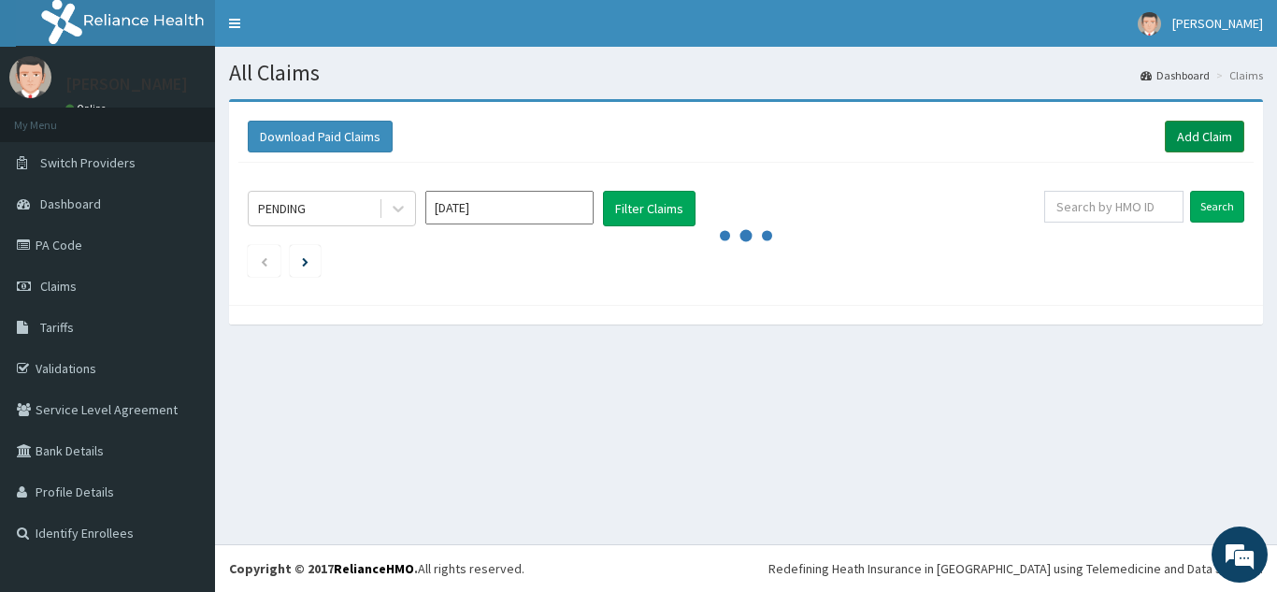
click at [1210, 146] on link "Add Claim" at bounding box center [1204, 137] width 79 height 32
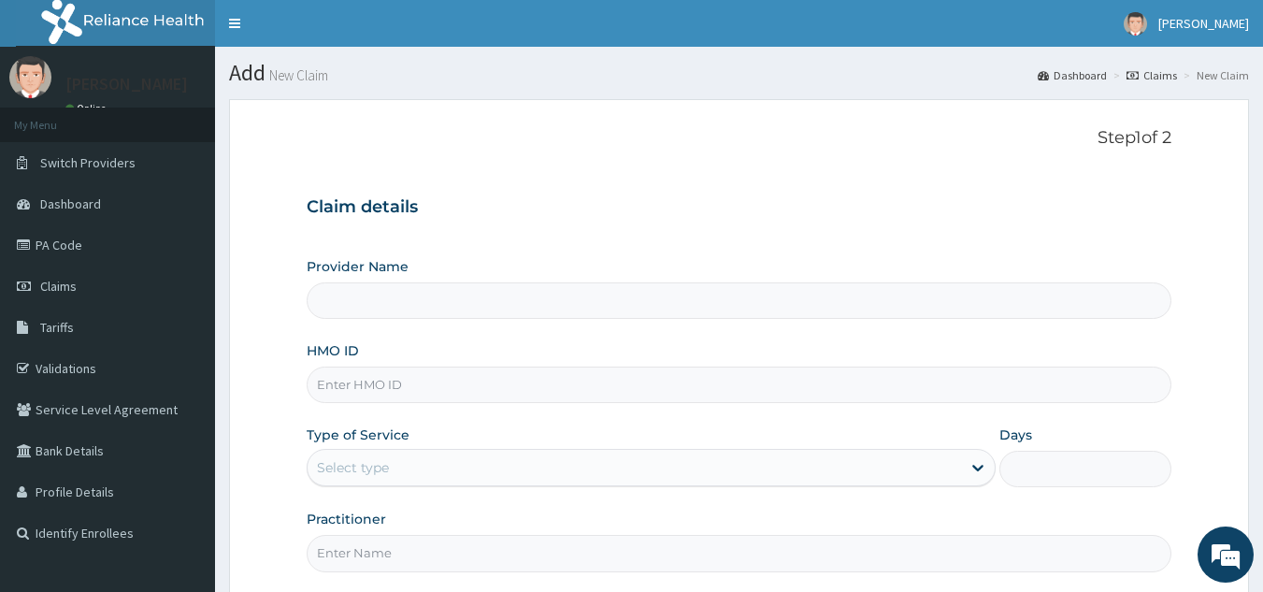
click at [433, 390] on input "HMO ID" at bounding box center [740, 384] width 866 height 36
paste input "DCA/10006/A"
type input "DCA/10006/A"
type input "Reliance Family Clinics (RFC) - [GEOGRAPHIC_DATA]"
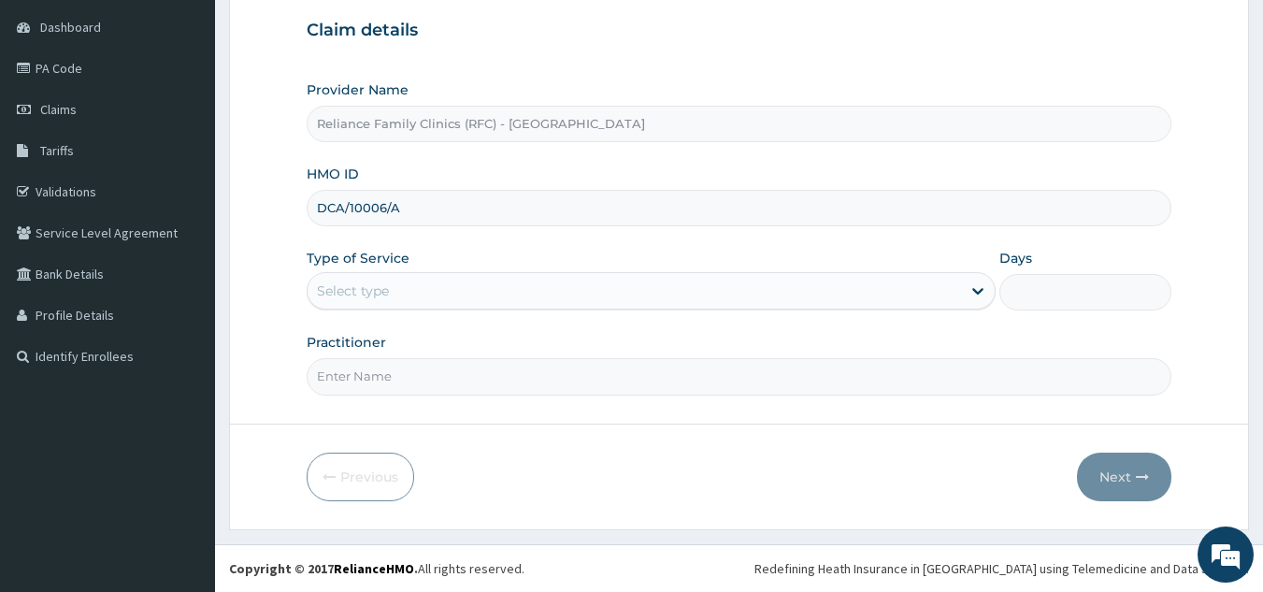
type input "DCA/10006/A"
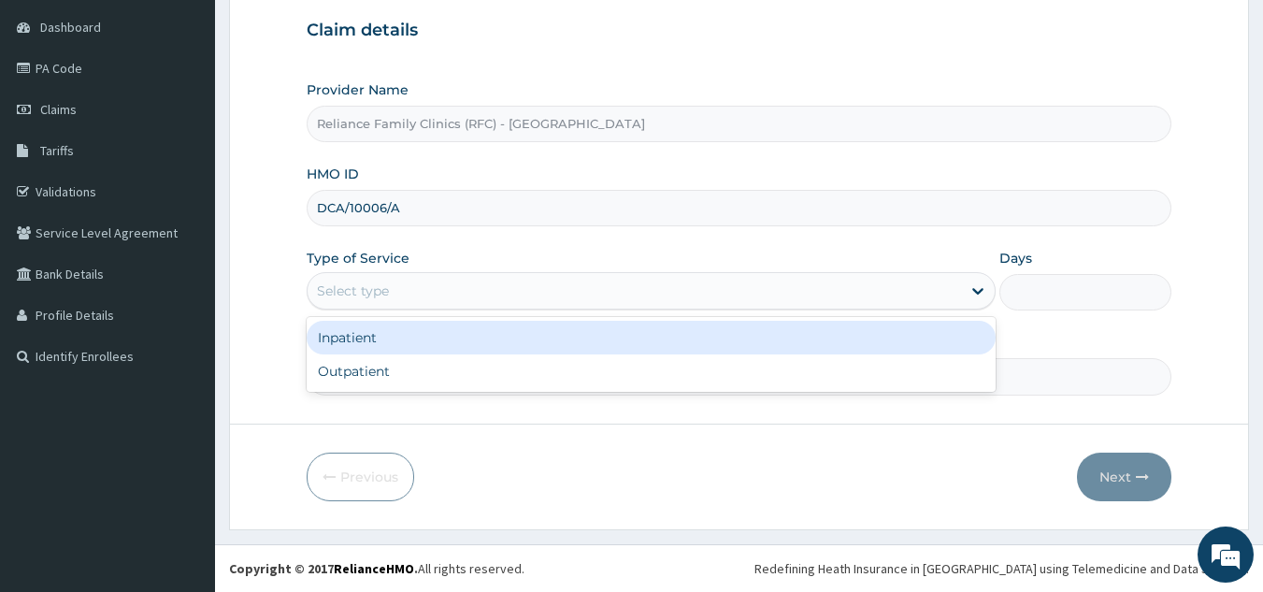
click at [498, 380] on div "Outpatient" at bounding box center [651, 371] width 689 height 34
type input "1"
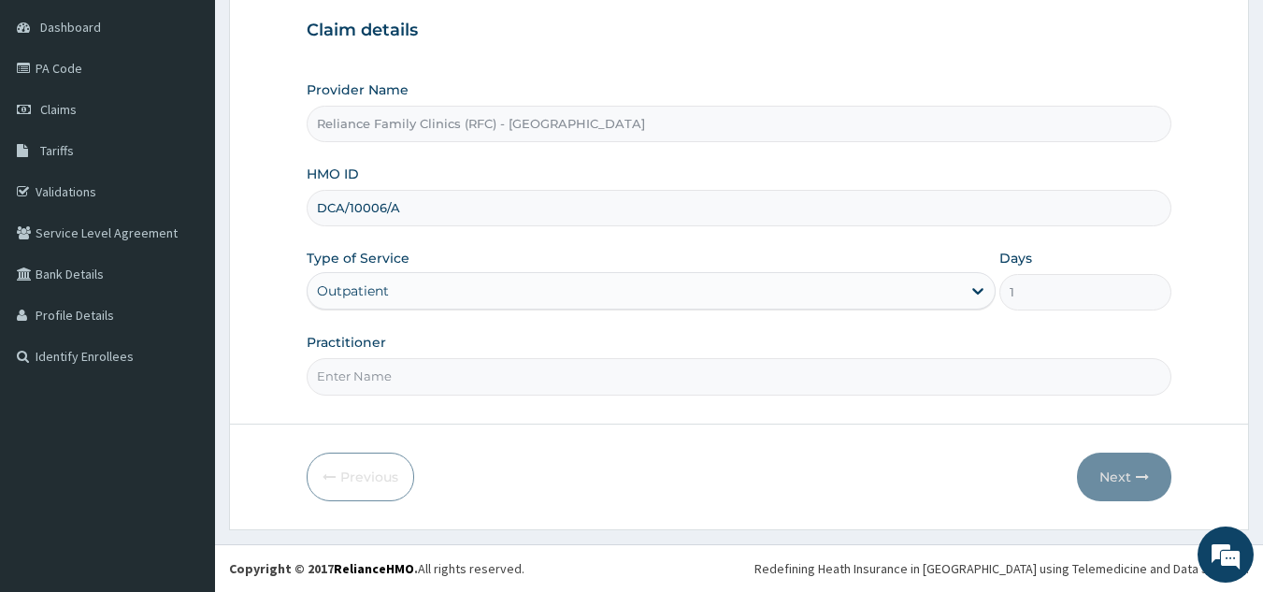
click at [530, 377] on input "Practitioner" at bounding box center [740, 376] width 866 height 36
type input "l"
type input "ogein"
click at [1121, 464] on button "Next" at bounding box center [1124, 476] width 94 height 49
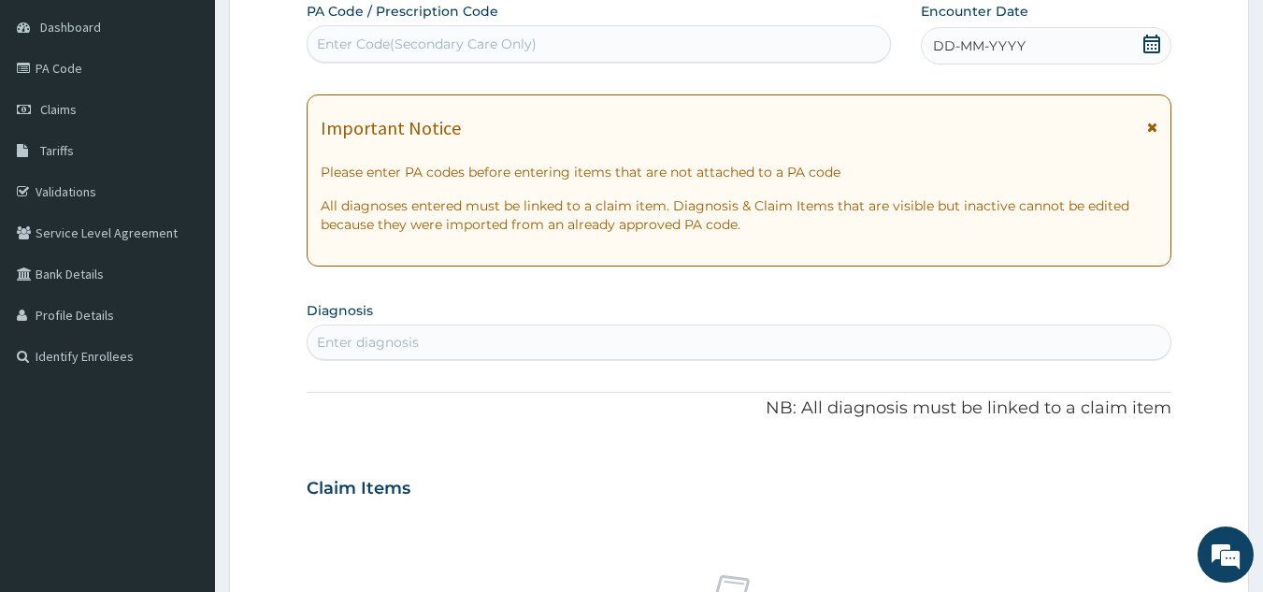
click at [1022, 35] on div "DD-MM-YYYY" at bounding box center [1046, 45] width 251 height 37
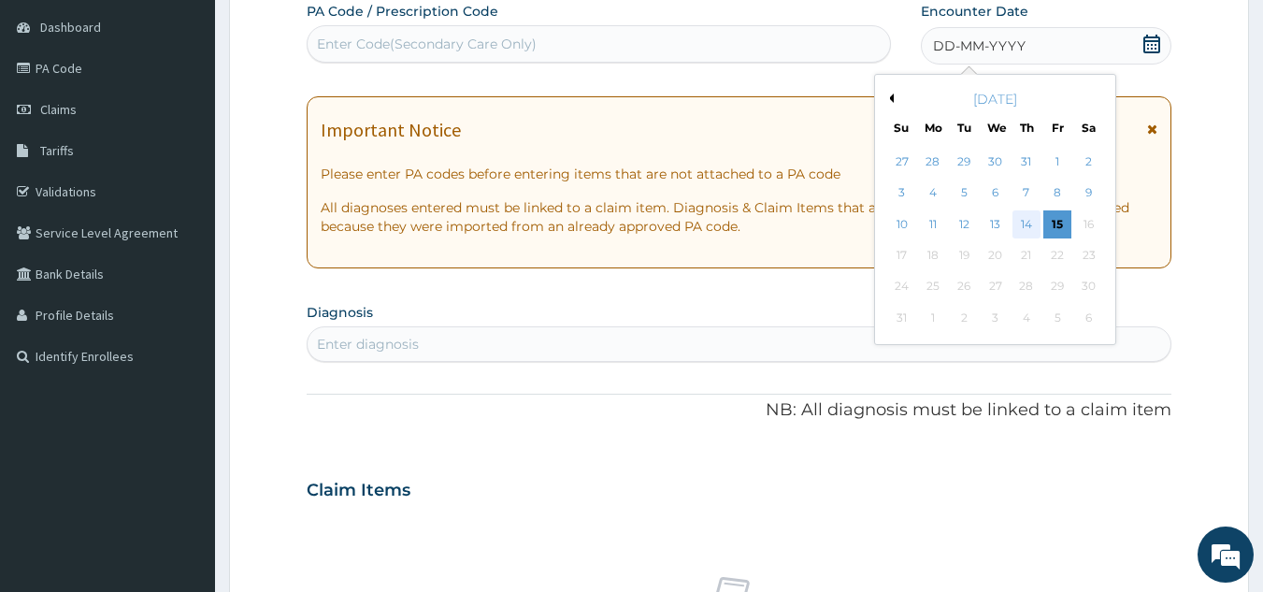
click at [1022, 221] on div "14" at bounding box center [1026, 224] width 28 height 28
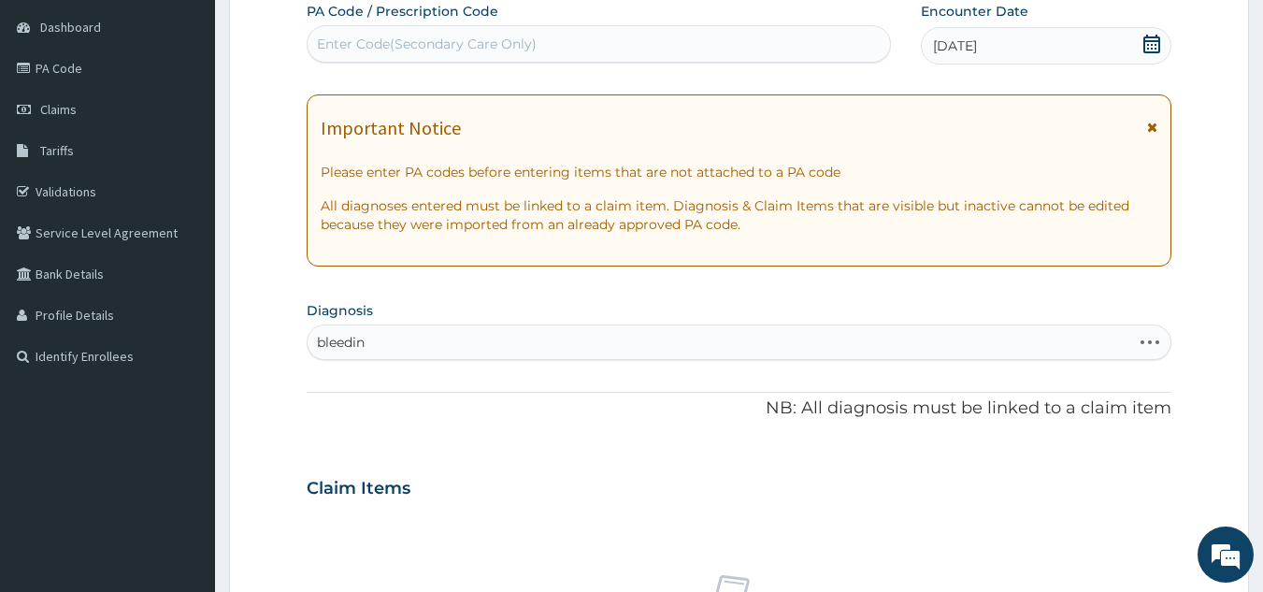
type input "bleeding"
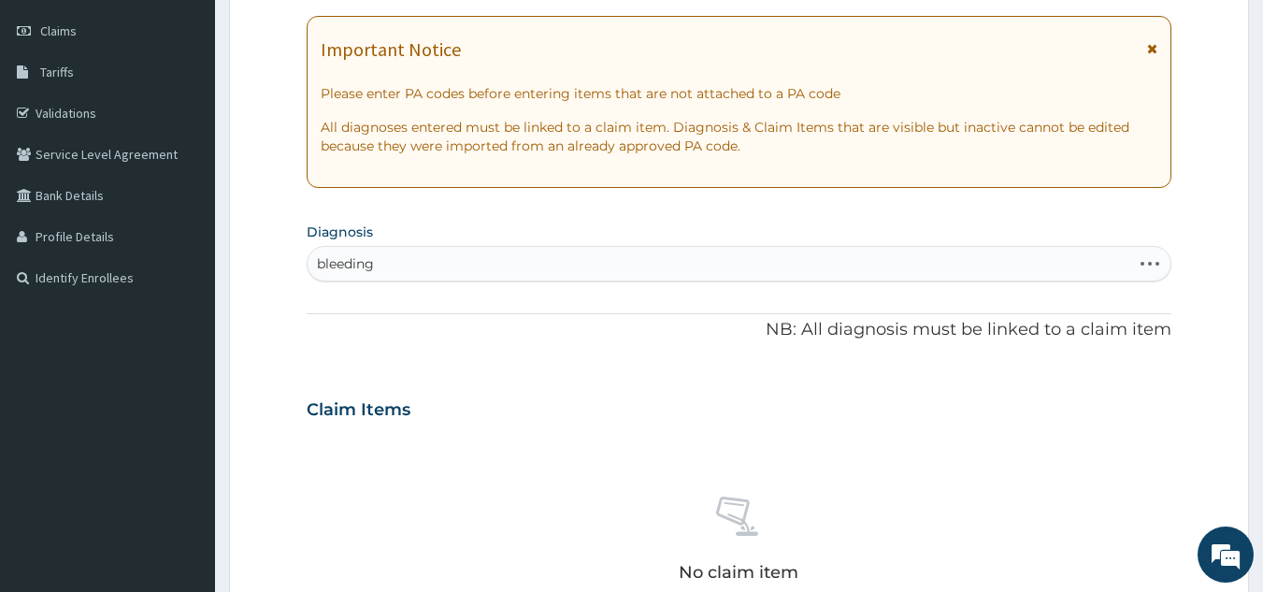
scroll to position [284, 0]
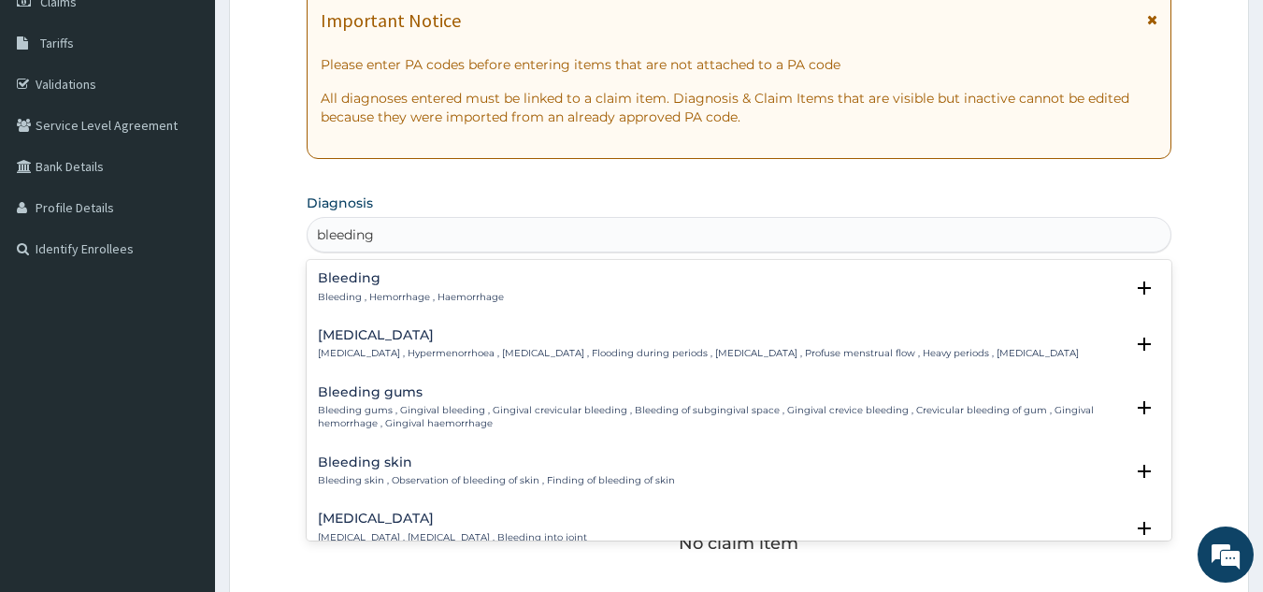
click at [438, 301] on p "Bleeding , Hemorrhage , Haemorrhage" at bounding box center [411, 297] width 186 height 13
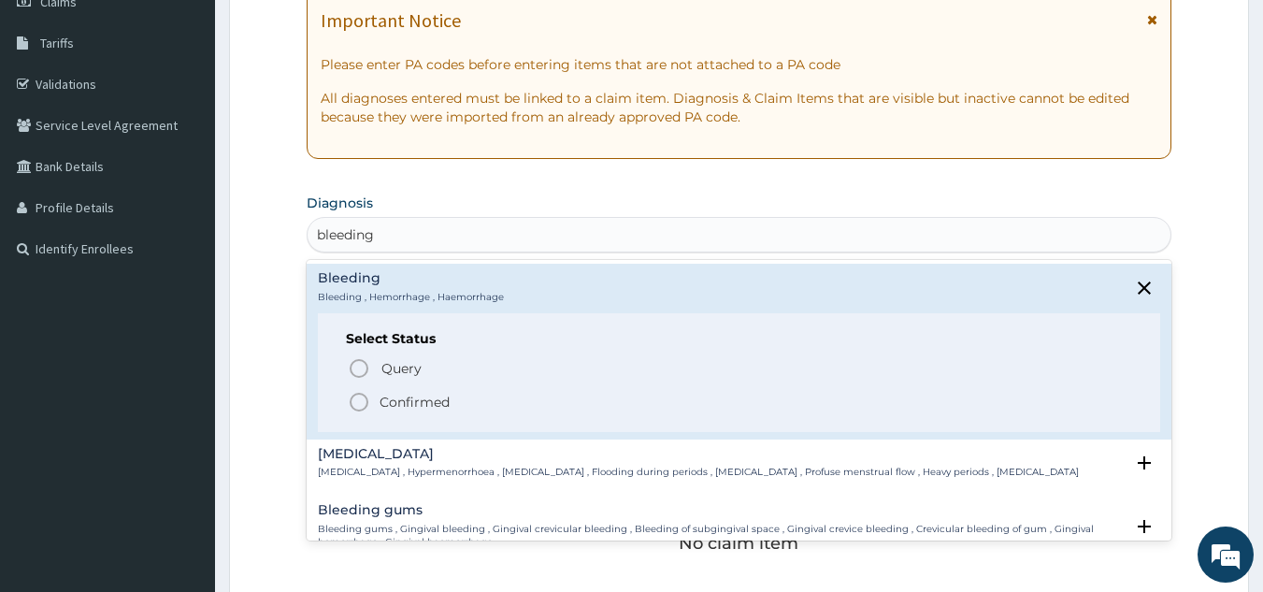
click at [452, 409] on span "Confirmed" at bounding box center [740, 402] width 785 height 22
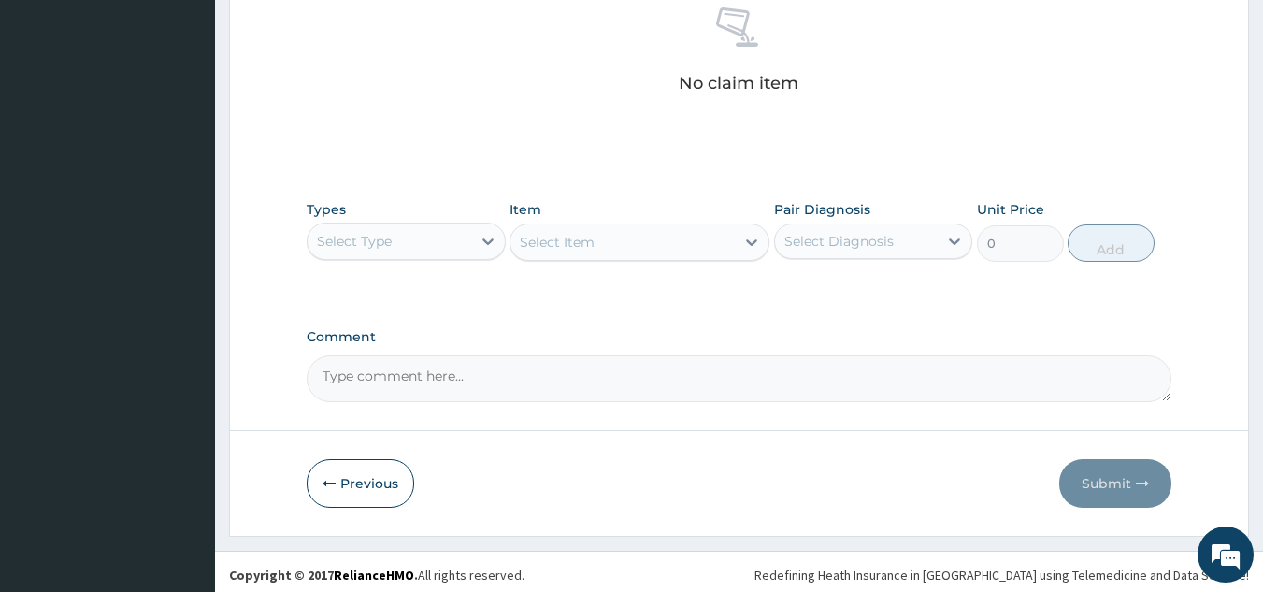
scroll to position [756, 0]
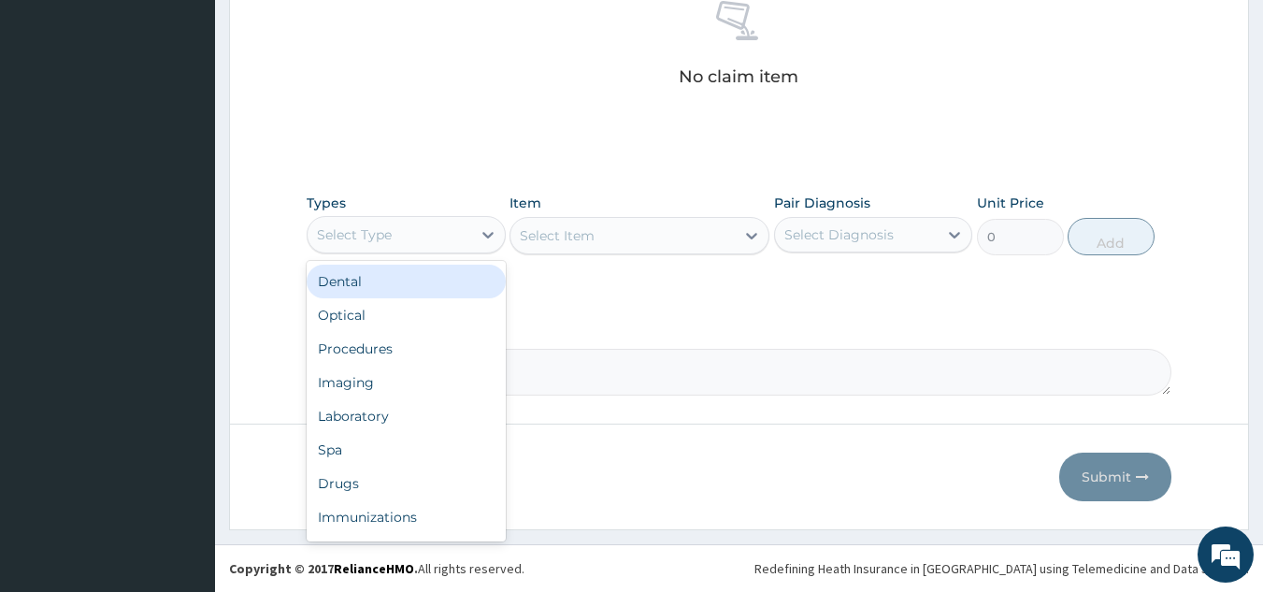
click at [448, 345] on div "Procedures" at bounding box center [406, 349] width 199 height 34
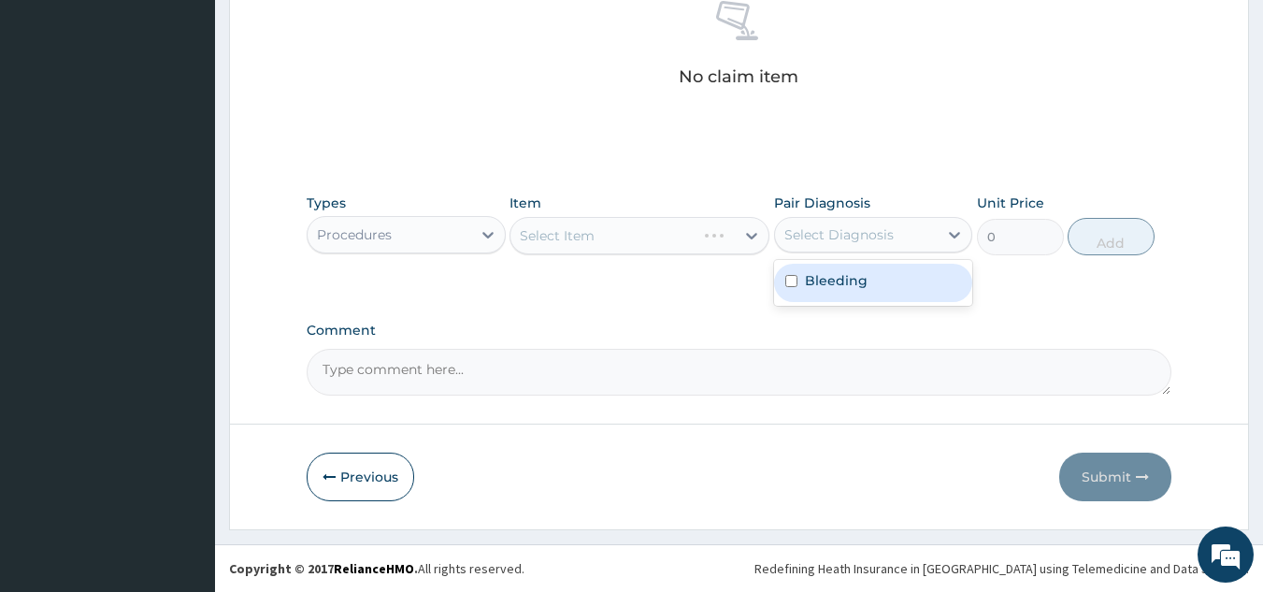
click at [866, 292] on div "Bleeding" at bounding box center [873, 283] width 199 height 38
checkbox input "true"
click at [702, 229] on div "Select Item" at bounding box center [639, 235] width 260 height 37
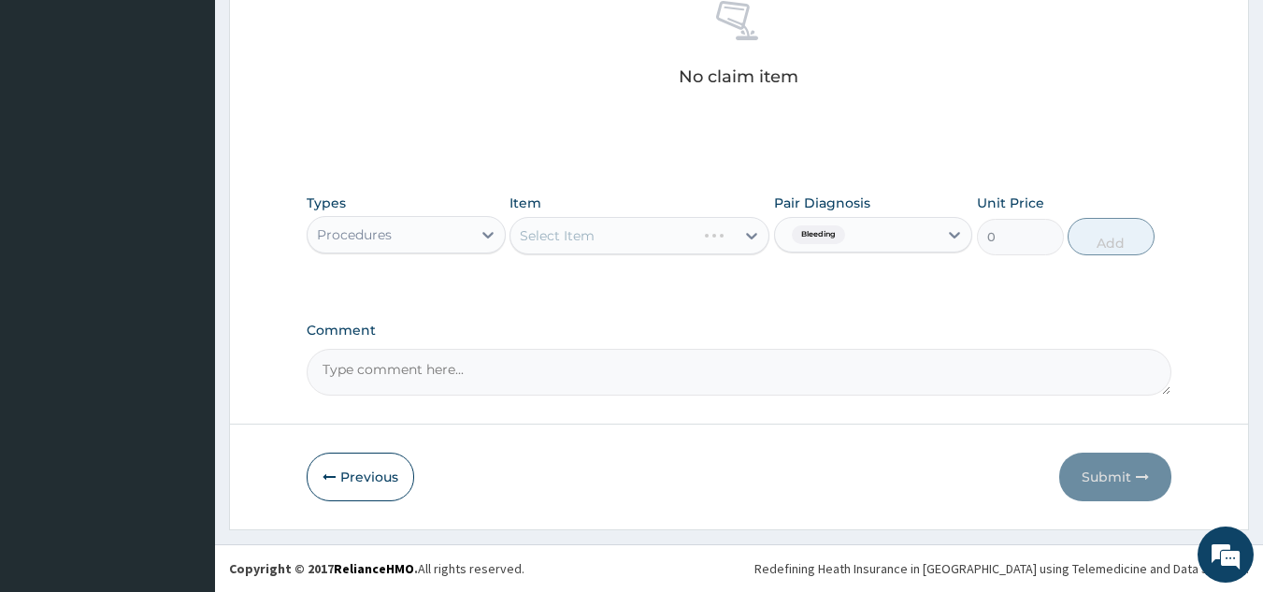
click at [630, 234] on div "Select Item" at bounding box center [639, 235] width 260 height 37
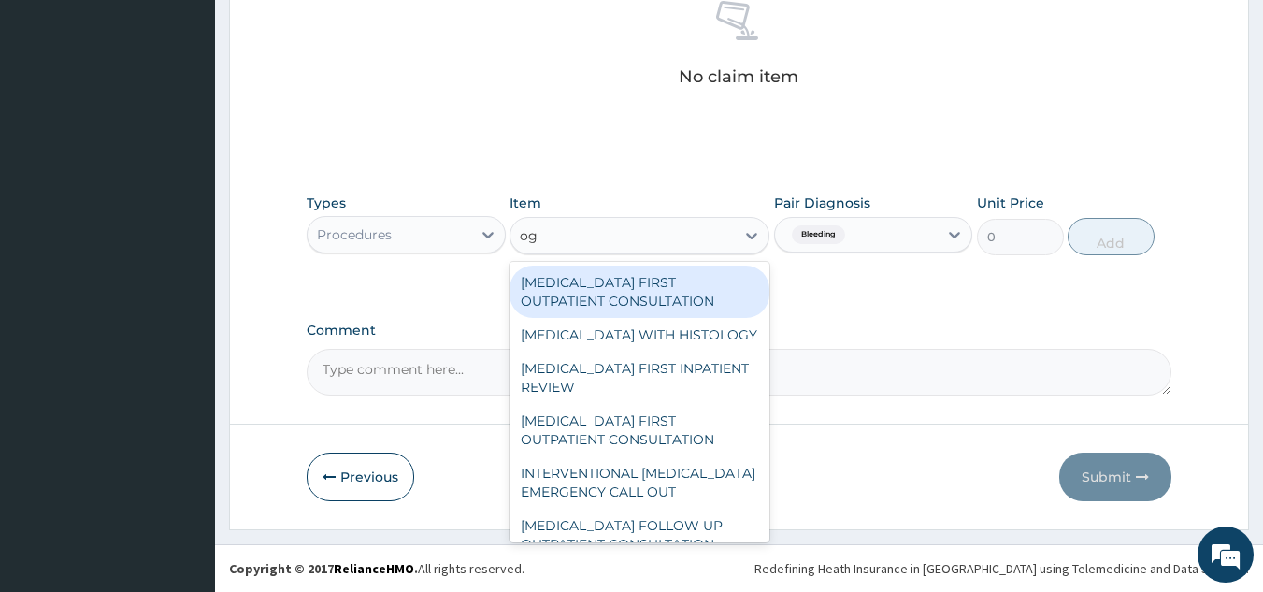
type input "o"
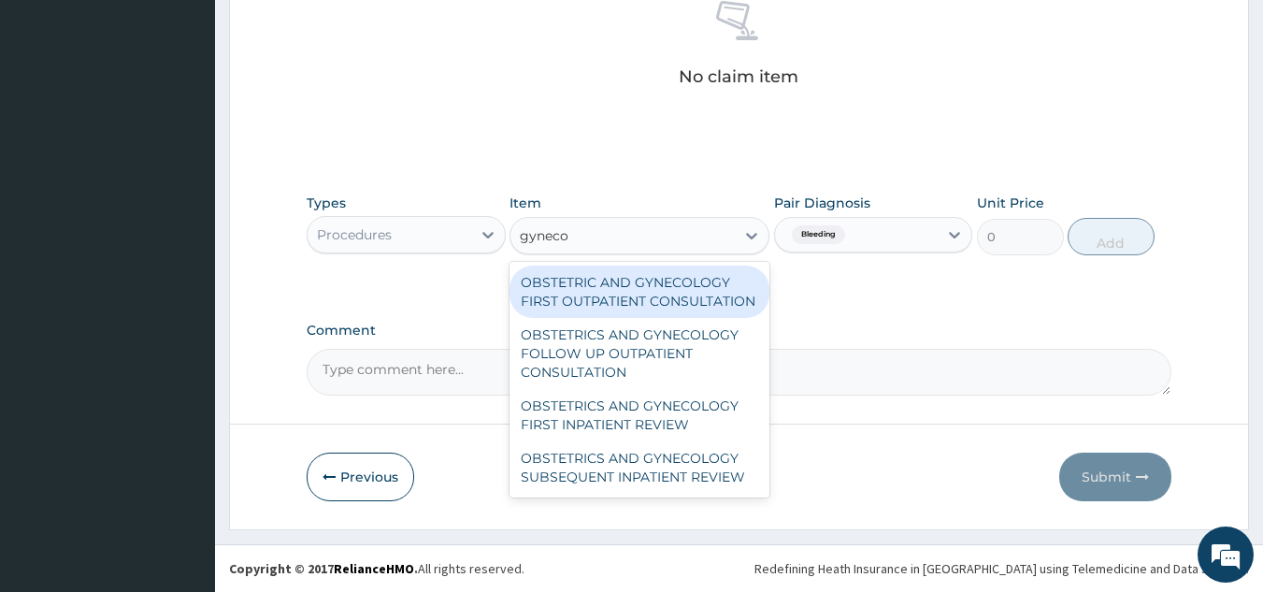
type input "gynecol"
click at [710, 289] on div "OBSTETRIC AND GYNECOLOGY FIRST OUTPATIENT CONSULTATION" at bounding box center [639, 291] width 260 height 52
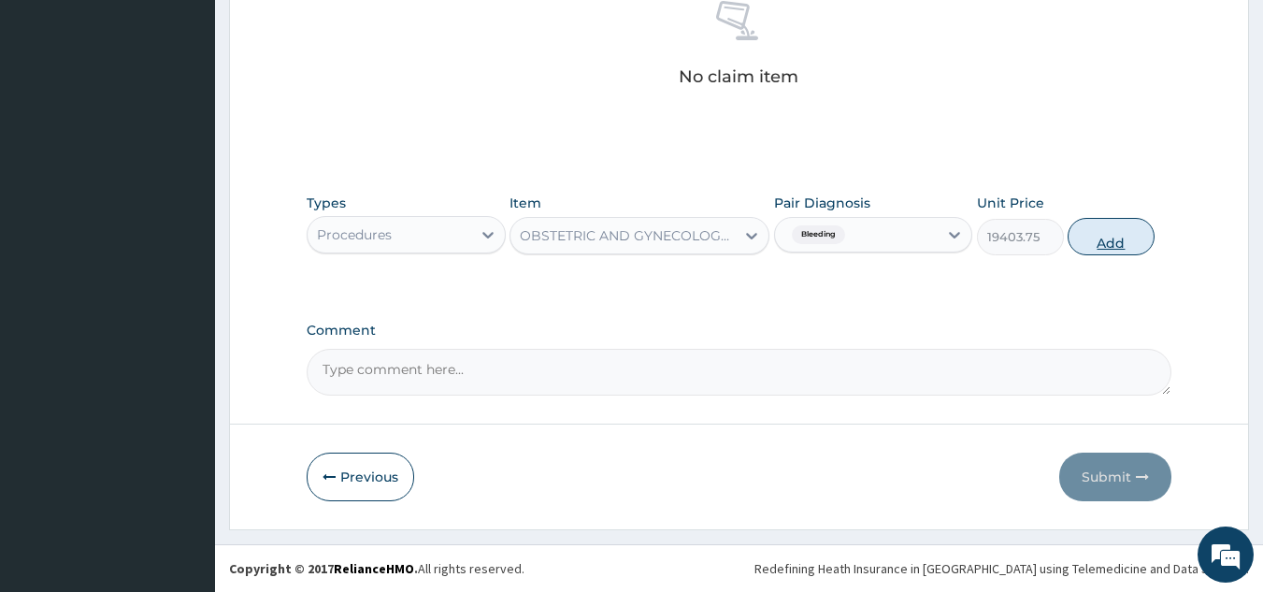
click at [1120, 234] on button "Add" at bounding box center [1111, 236] width 87 height 37
type input "0"
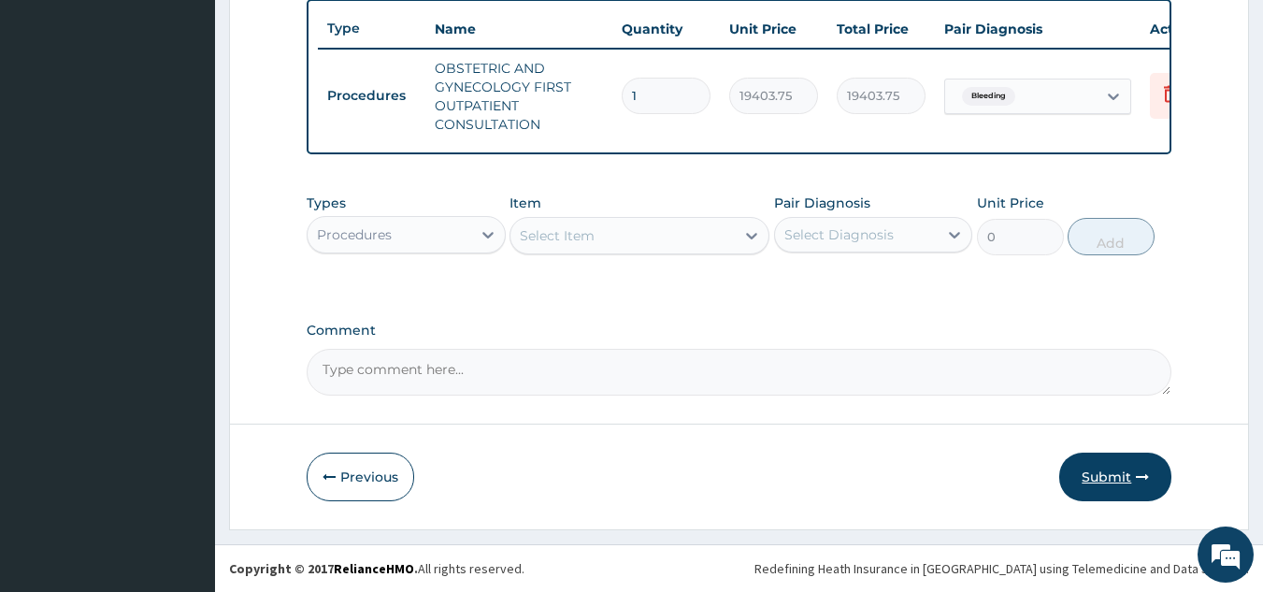
click at [1096, 469] on button "Submit" at bounding box center [1115, 476] width 112 height 49
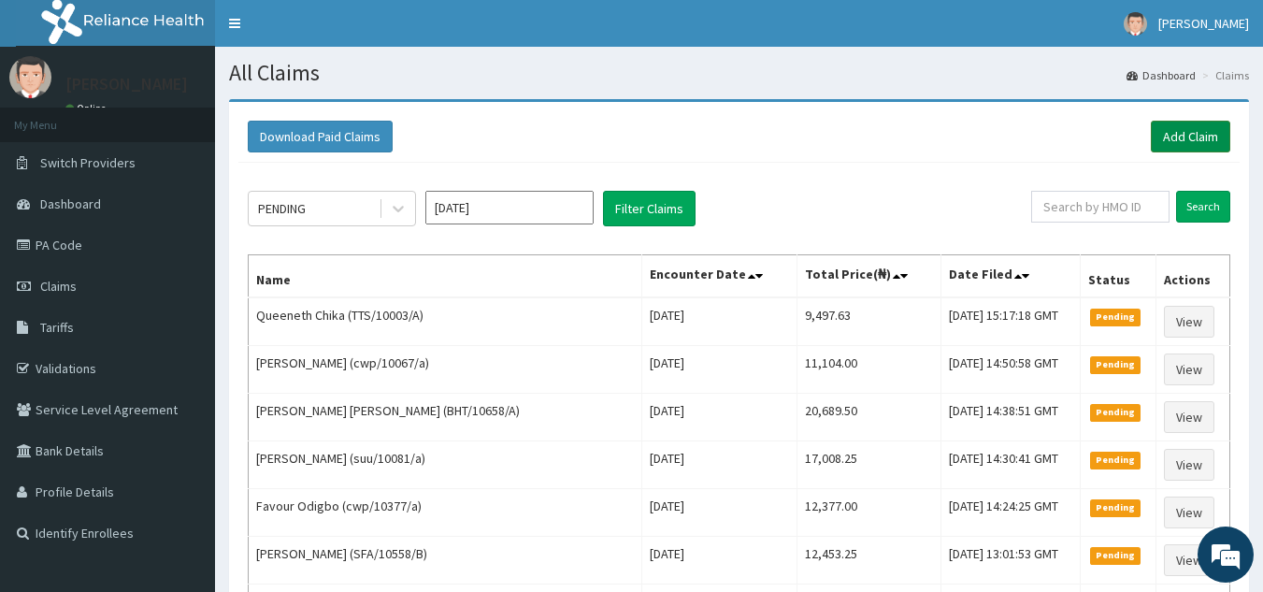
click at [1174, 142] on link "Add Claim" at bounding box center [1190, 137] width 79 height 32
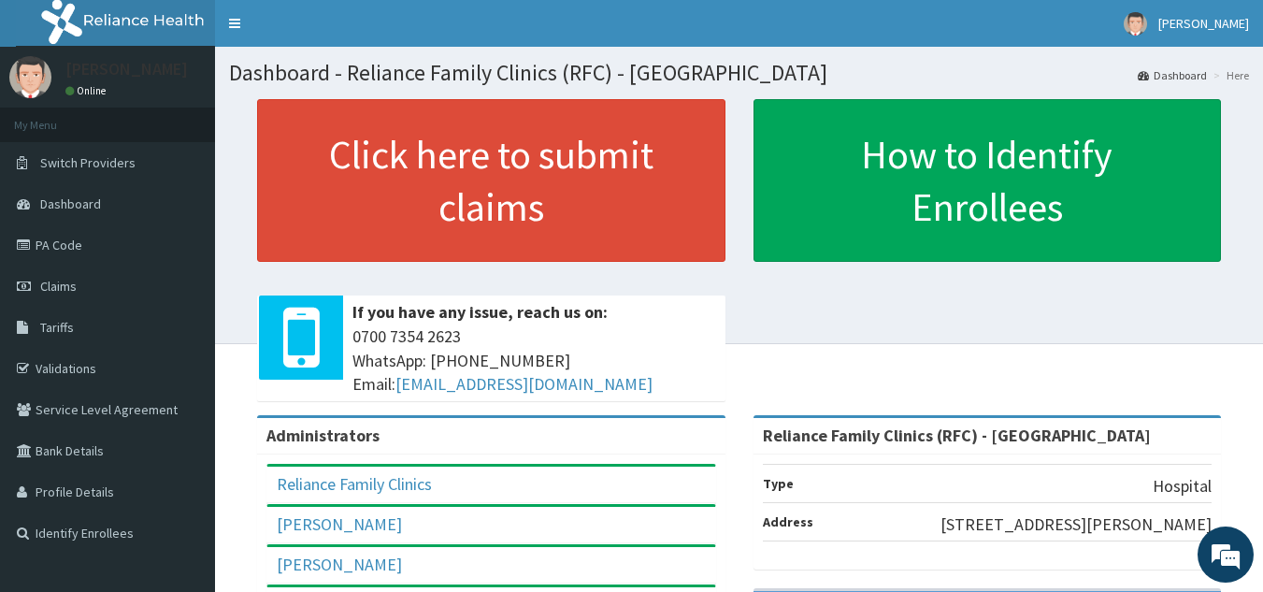
click at [1203, 358] on div "Click here to submit claims If you have any issue, reach us on: [PHONE_NUMBER] …" at bounding box center [739, 257] width 1020 height 316
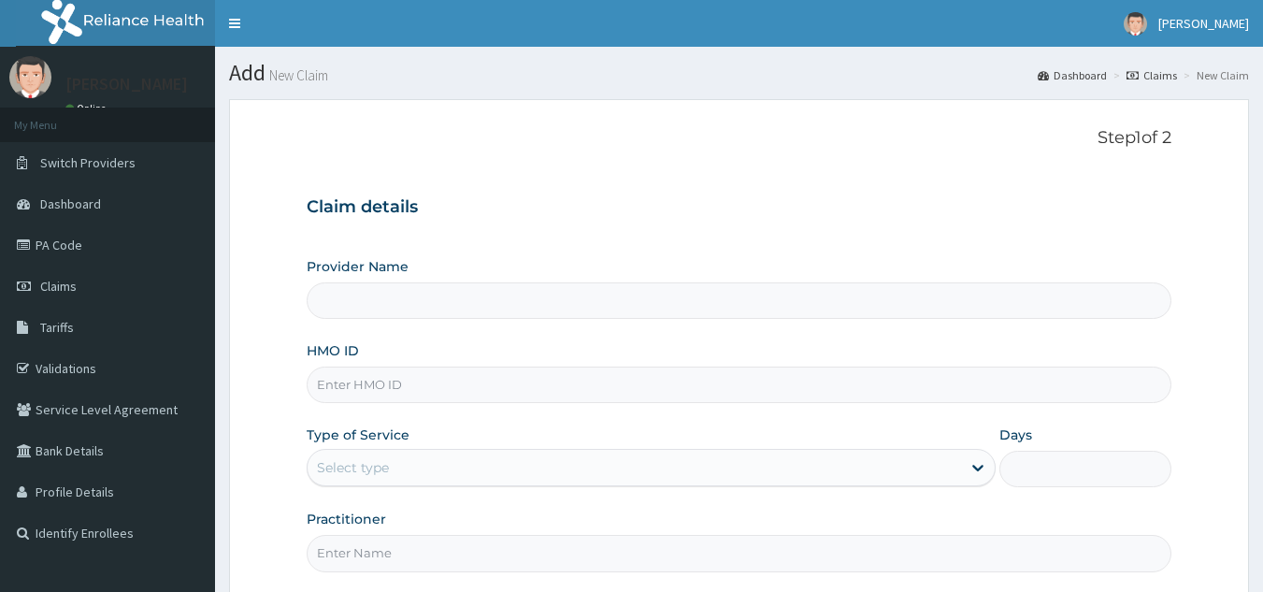
type input "Reliance Family Clinics (RFC) - Lekki"
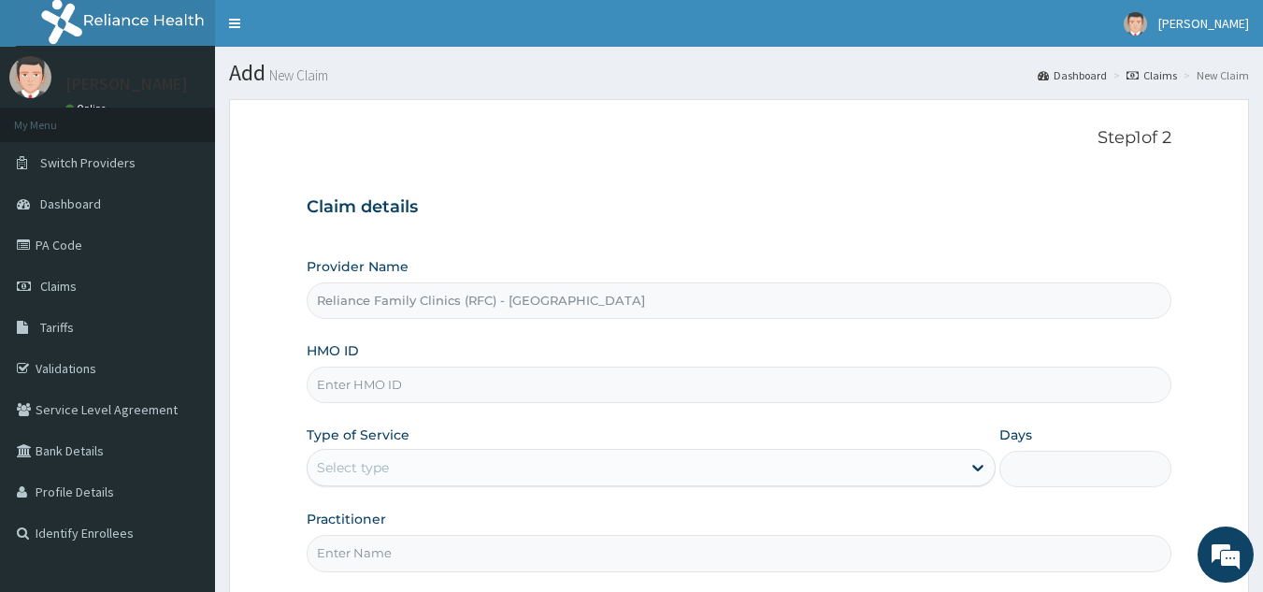
click at [520, 389] on input "HMO ID" at bounding box center [740, 384] width 866 height 36
paste input "TAX/10042/A"
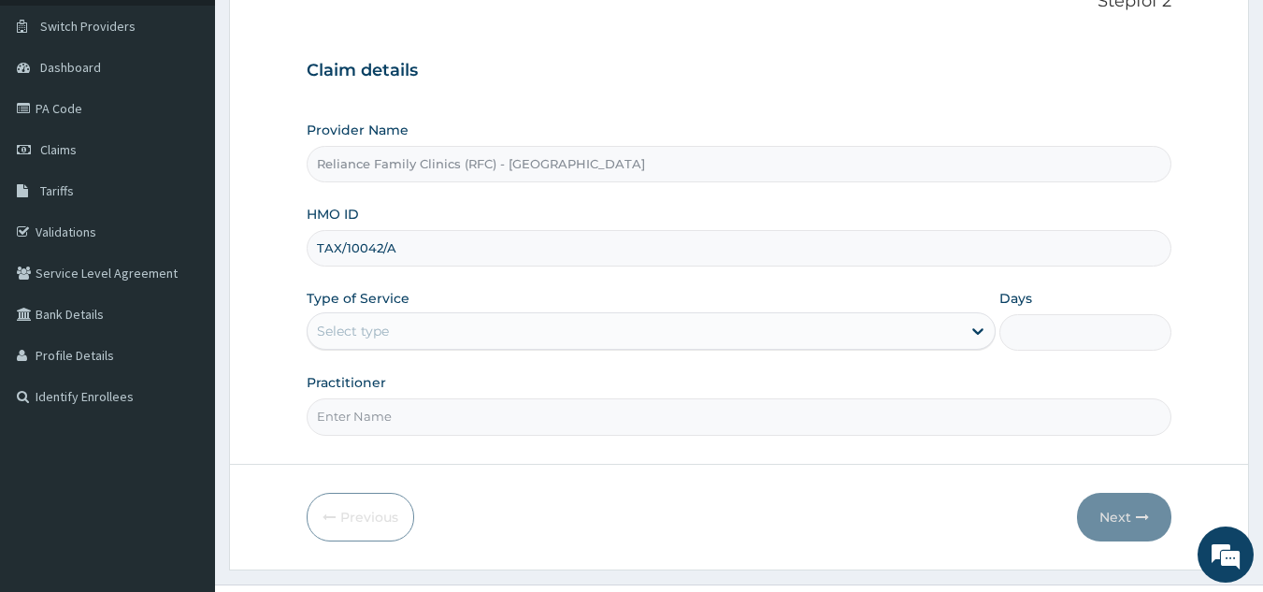
scroll to position [177, 0]
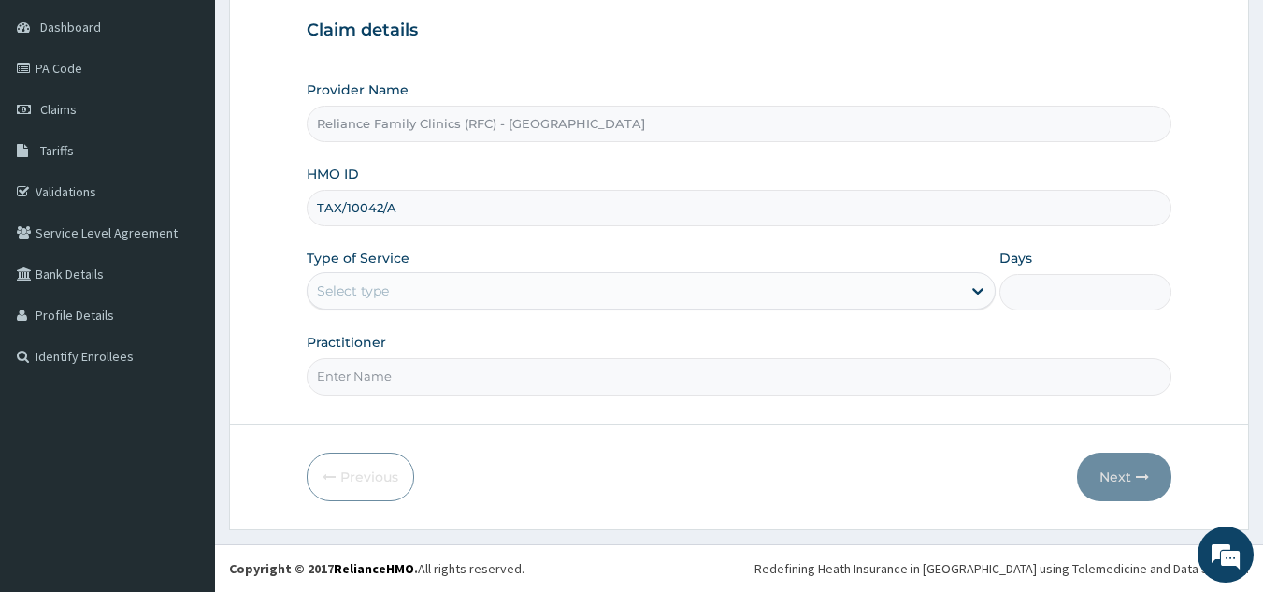
type input "TAX/10042/A"
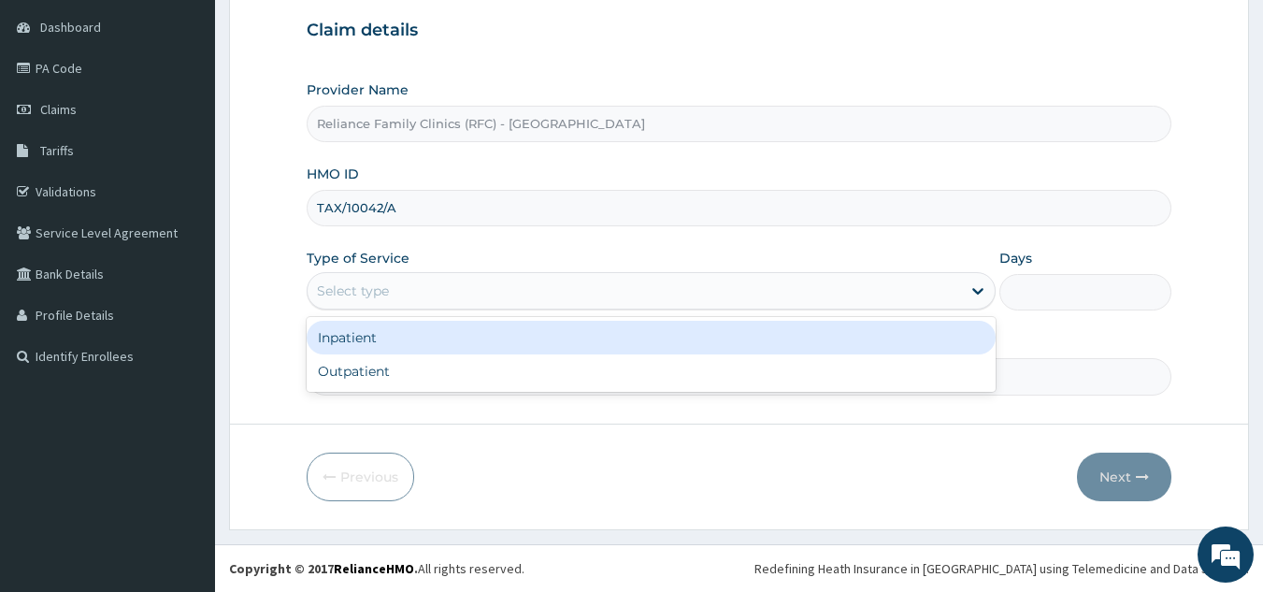
click at [451, 379] on div "Outpatient" at bounding box center [651, 371] width 689 height 34
type input "1"
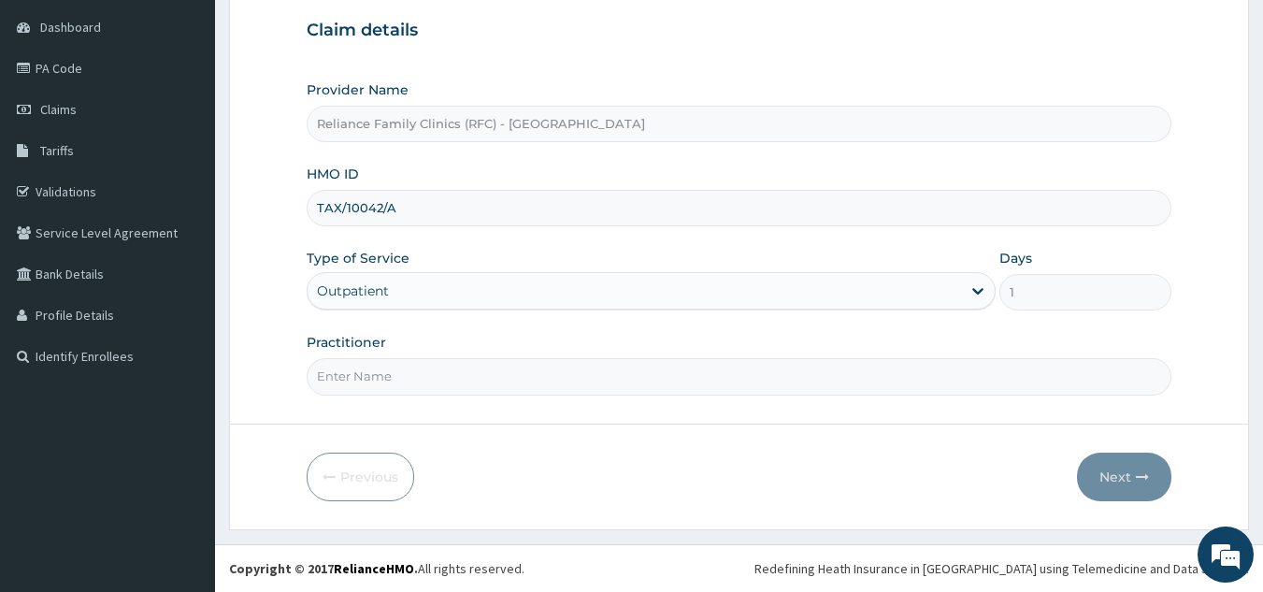
click at [506, 375] on input "Practitioner" at bounding box center [740, 376] width 866 height 36
type input "l"
type input "ogein"
click at [1117, 471] on button "Next" at bounding box center [1124, 476] width 94 height 49
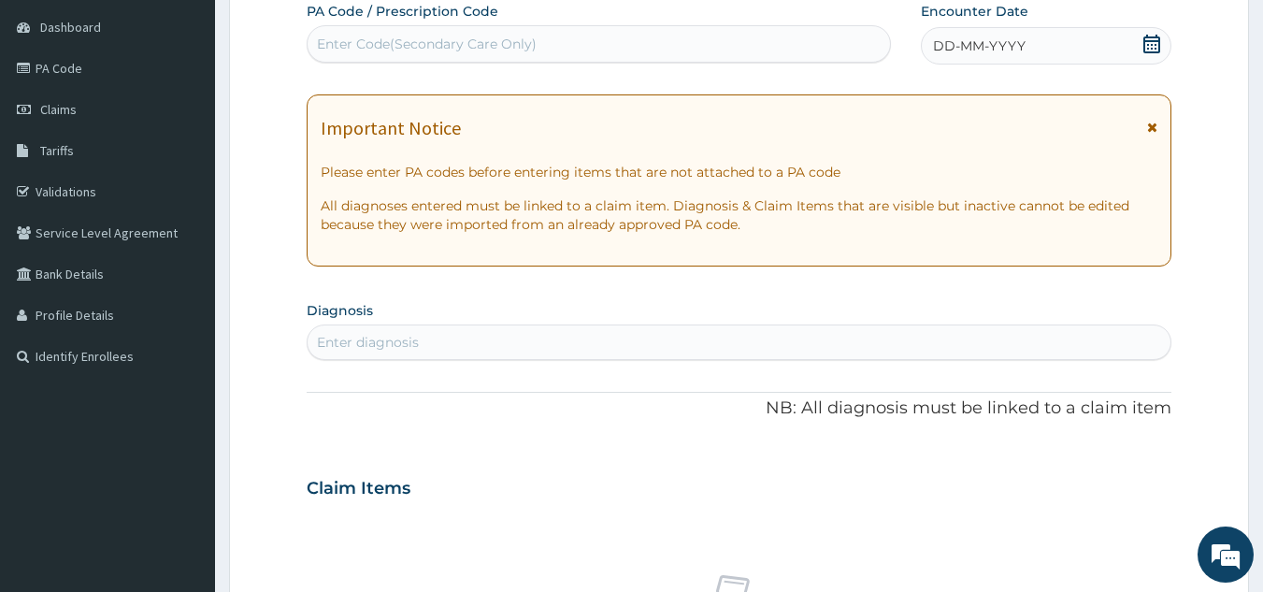
click at [985, 30] on div "DD-MM-YYYY" at bounding box center [1046, 45] width 251 height 37
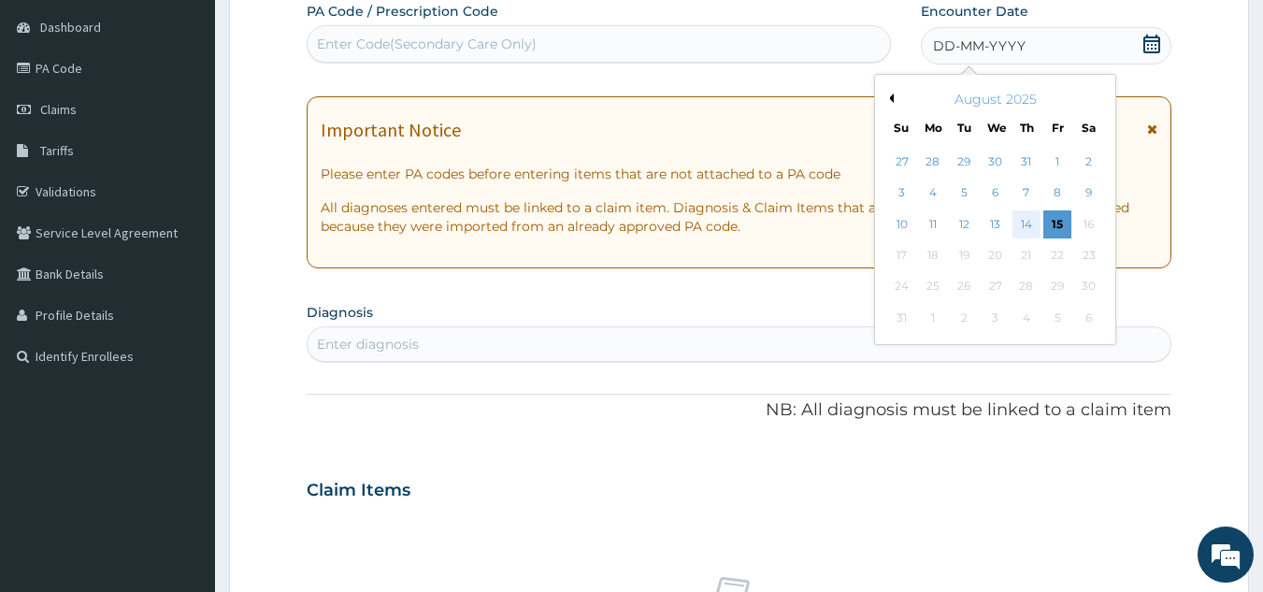
click at [1026, 223] on div "14" at bounding box center [1026, 224] width 28 height 28
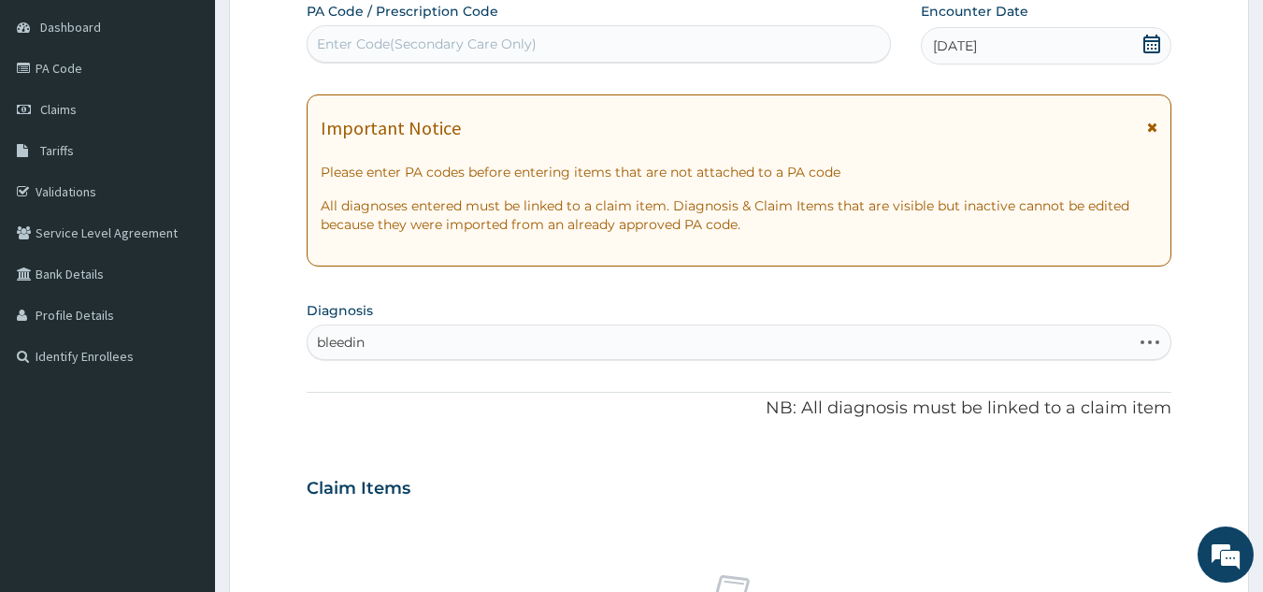
type input "bleeding"
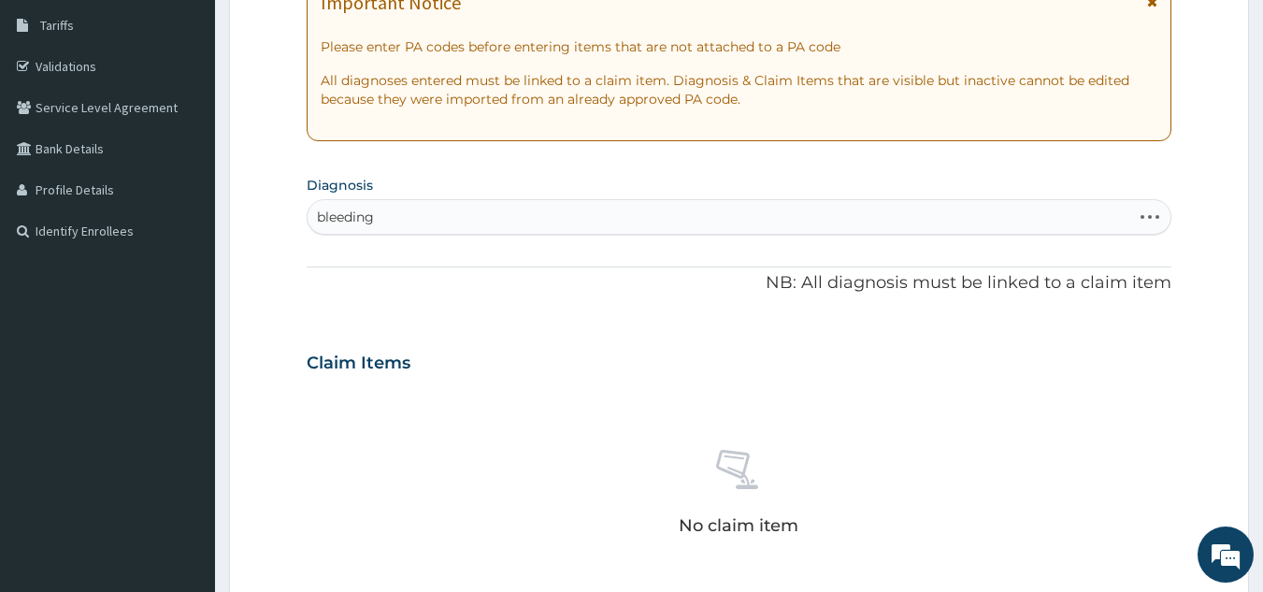
scroll to position [318, 0]
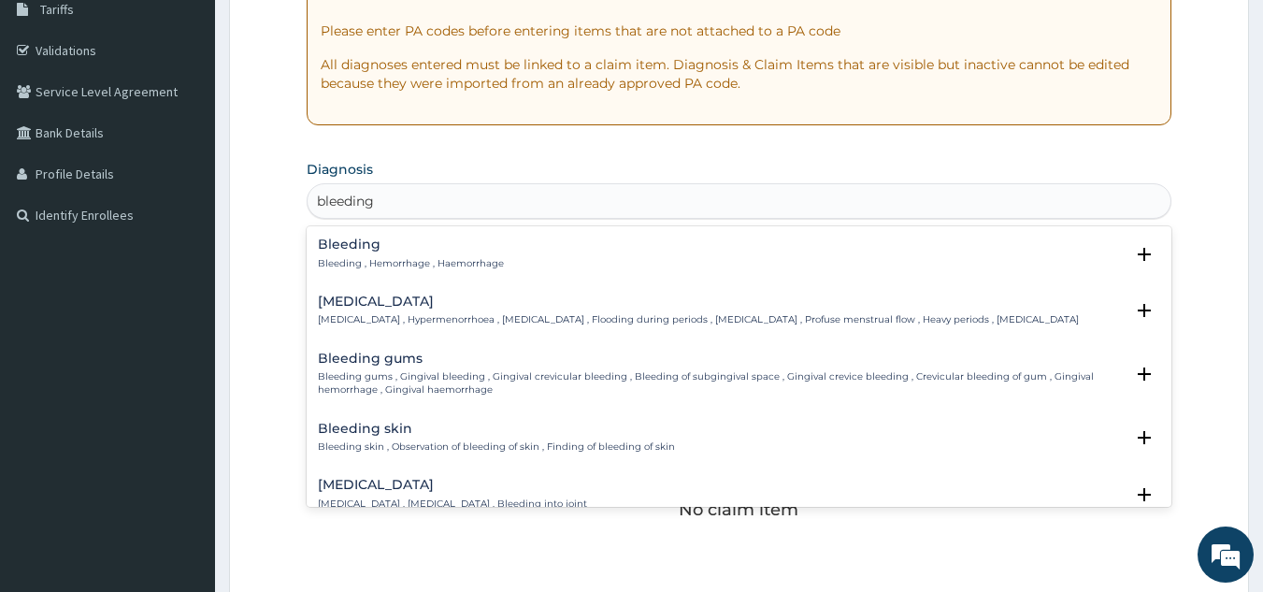
click at [457, 264] on p "Bleeding , Hemorrhage , Haemorrhage" at bounding box center [411, 263] width 186 height 13
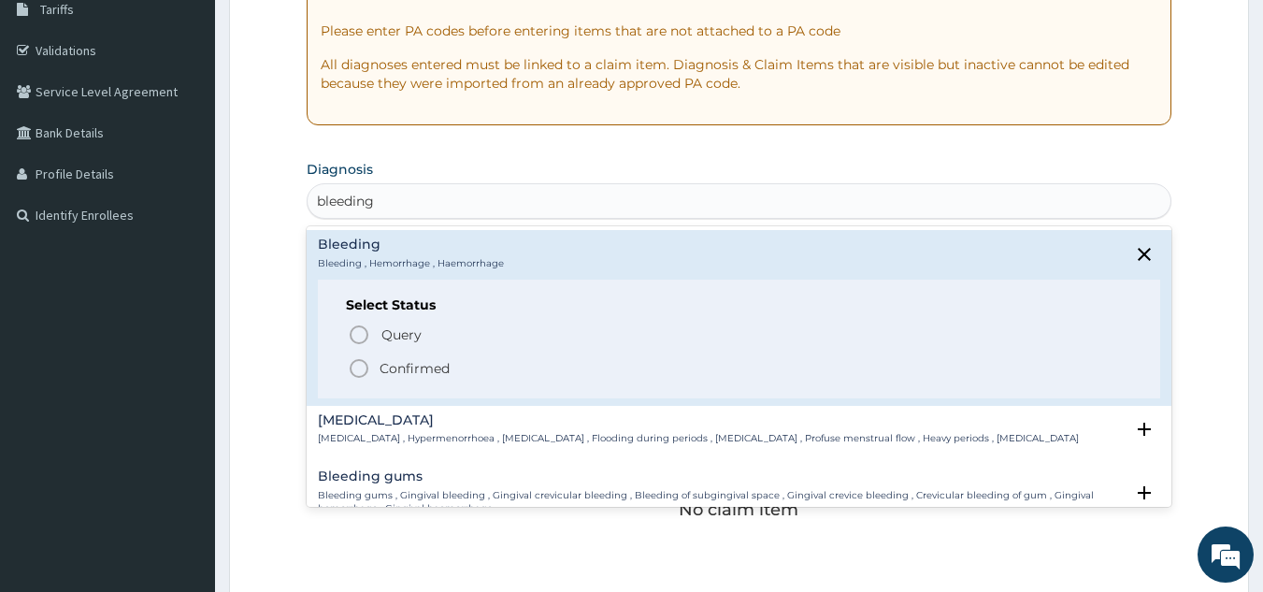
click at [434, 376] on p "Confirmed" at bounding box center [415, 368] width 70 height 19
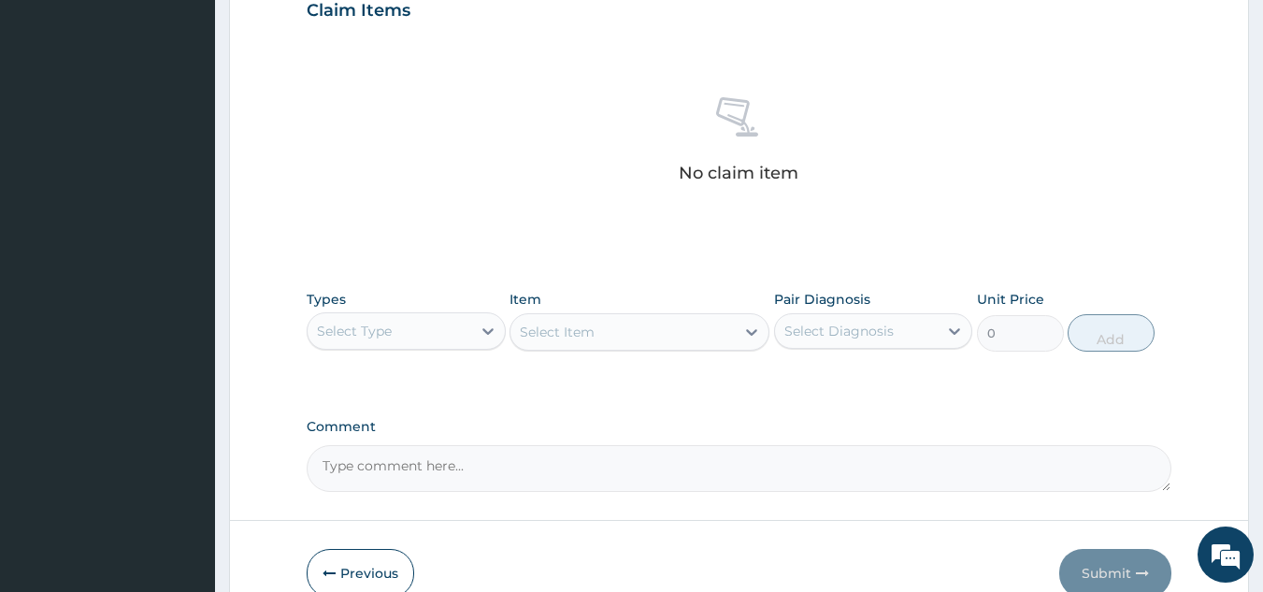
scroll to position [756, 0]
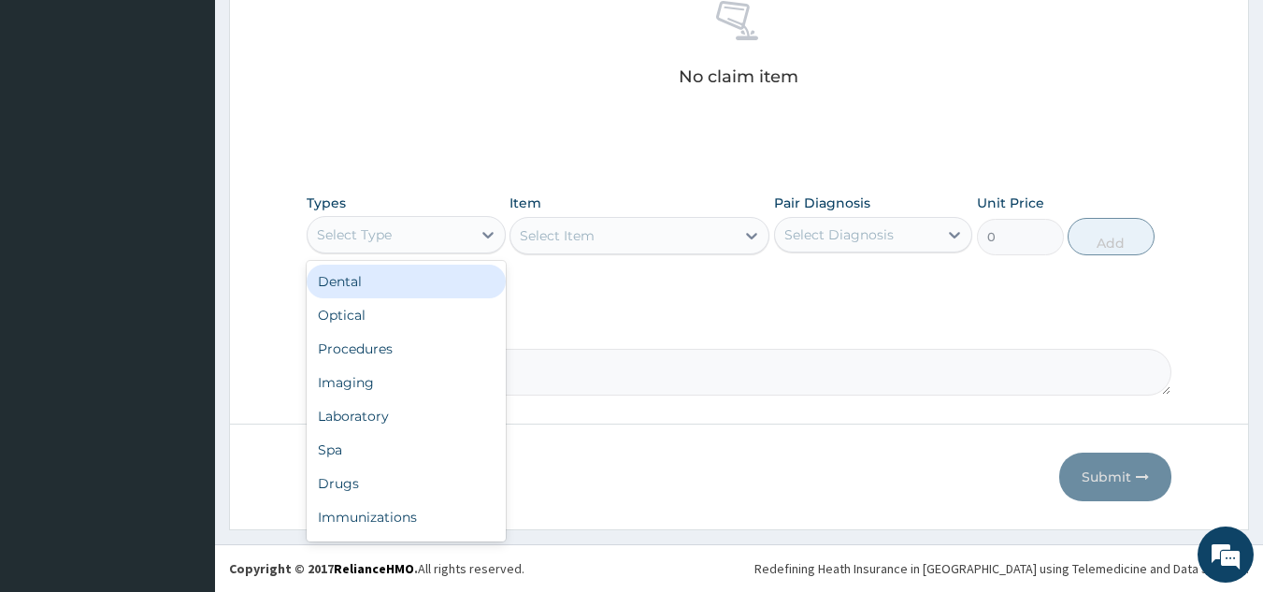
click at [434, 347] on div "Procedures" at bounding box center [406, 349] width 199 height 34
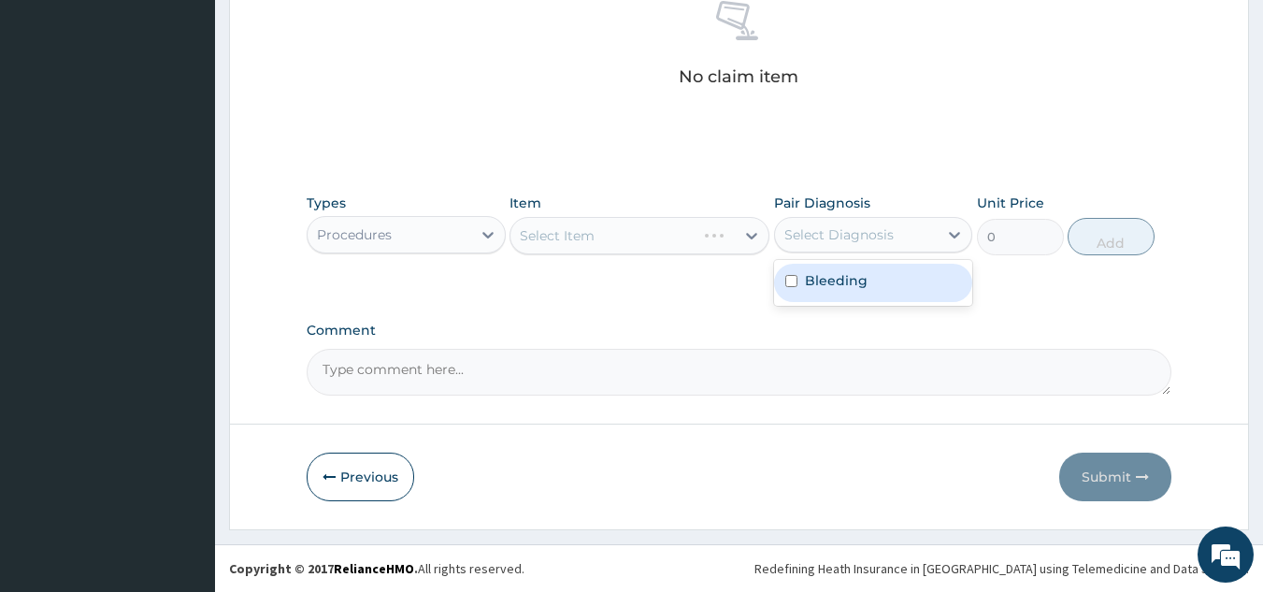
click at [882, 285] on div "Bleeding" at bounding box center [873, 283] width 199 height 38
checkbox input "true"
click at [639, 227] on div "Select Item" at bounding box center [639, 235] width 260 height 37
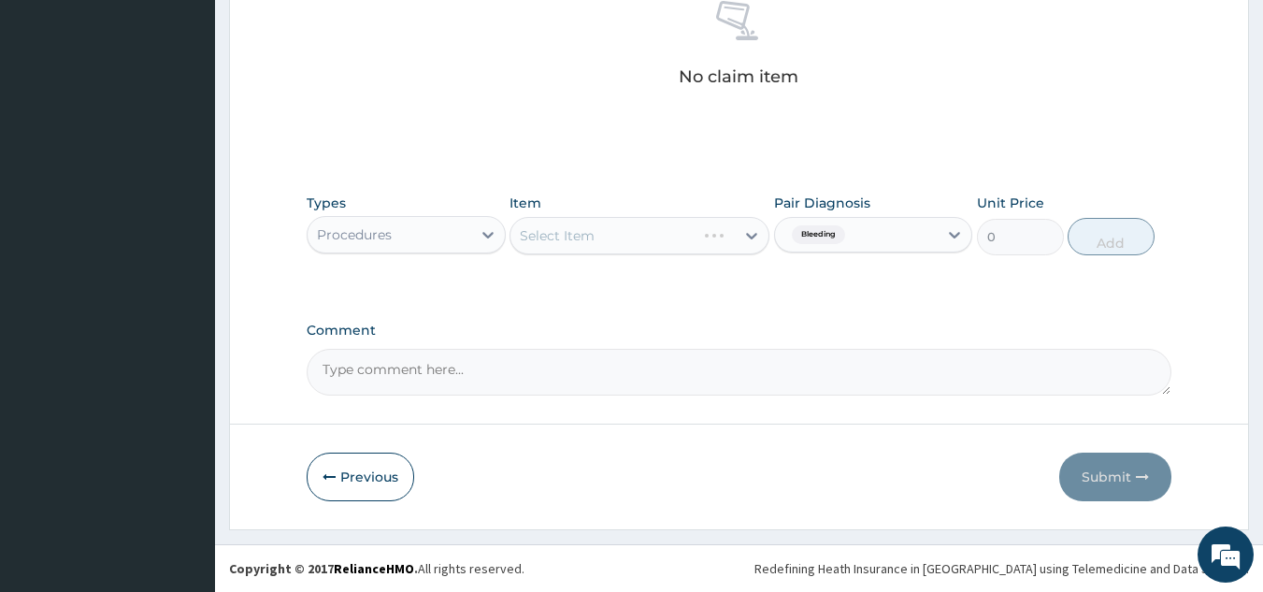
click at [633, 242] on div "Select Item" at bounding box center [639, 235] width 260 height 37
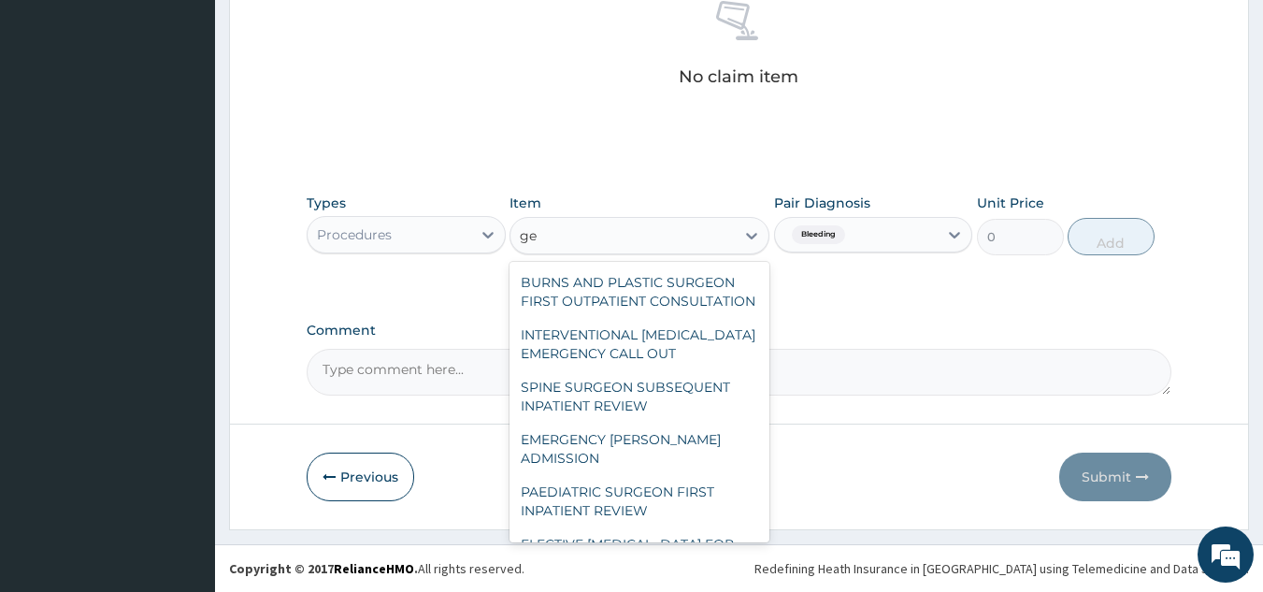
type input "g"
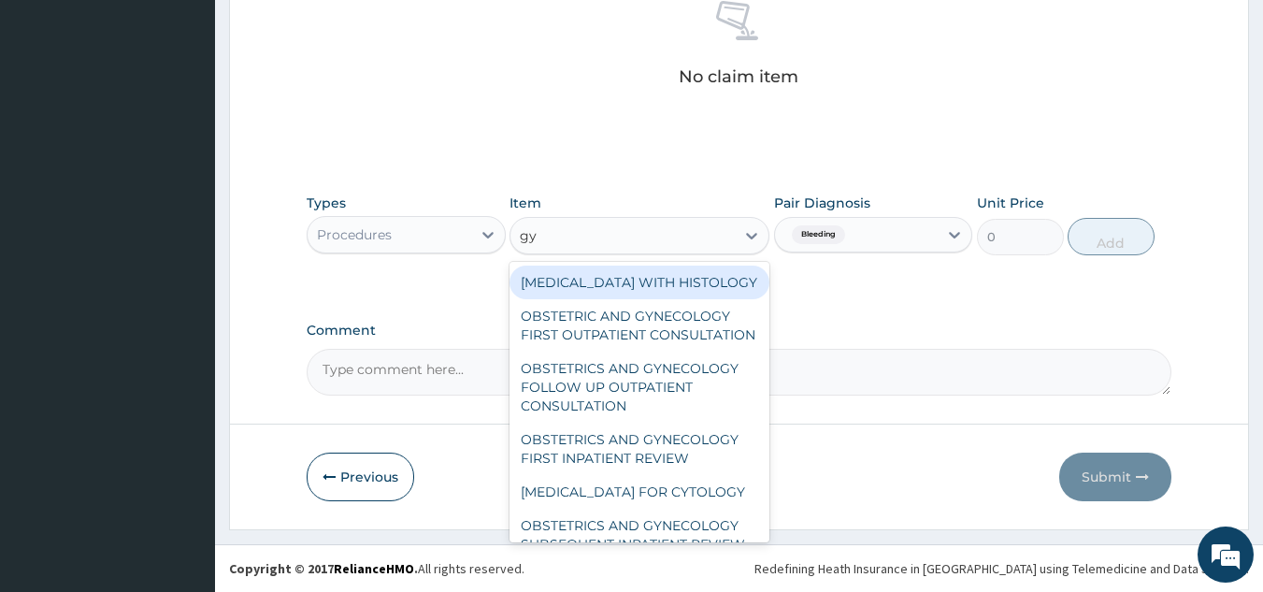
type input "gyne"
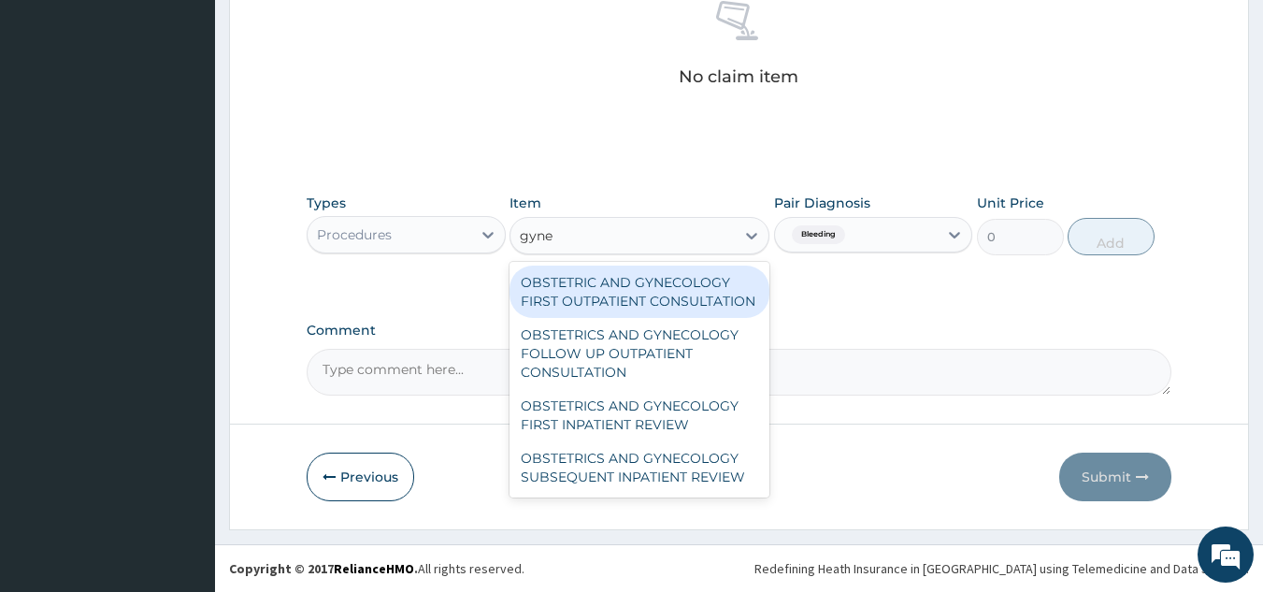
click at [680, 280] on div "OBSTETRIC AND GYNECOLOGY FIRST OUTPATIENT CONSULTATION" at bounding box center [639, 291] width 260 height 52
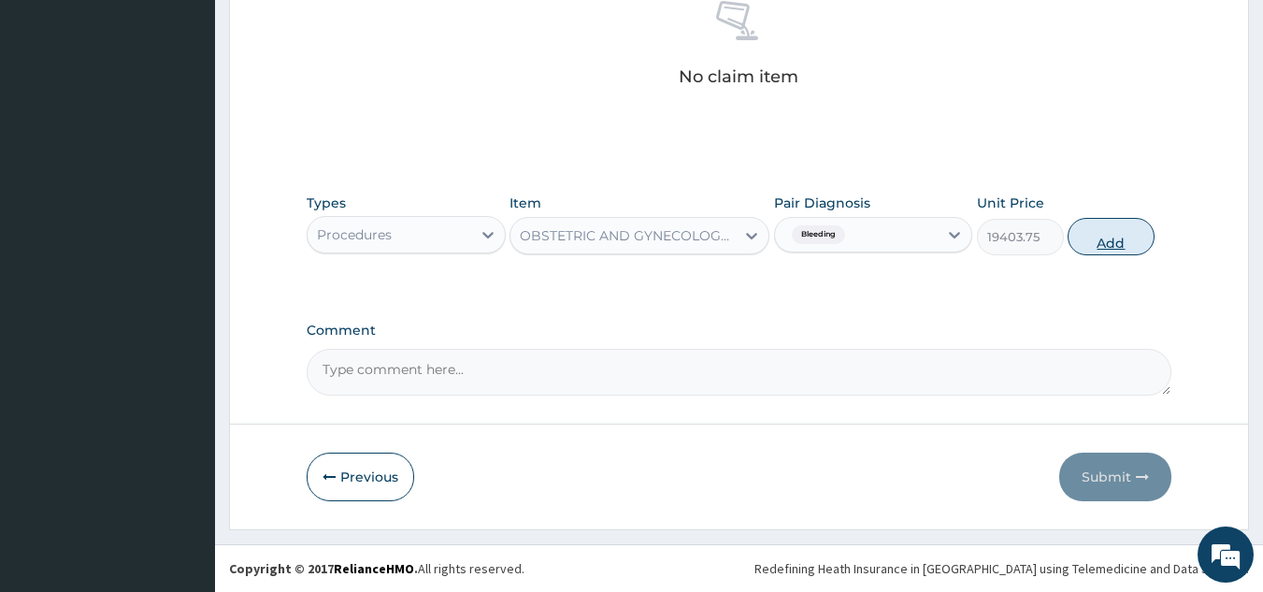
click at [1136, 246] on button "Add" at bounding box center [1111, 236] width 87 height 37
type input "0"
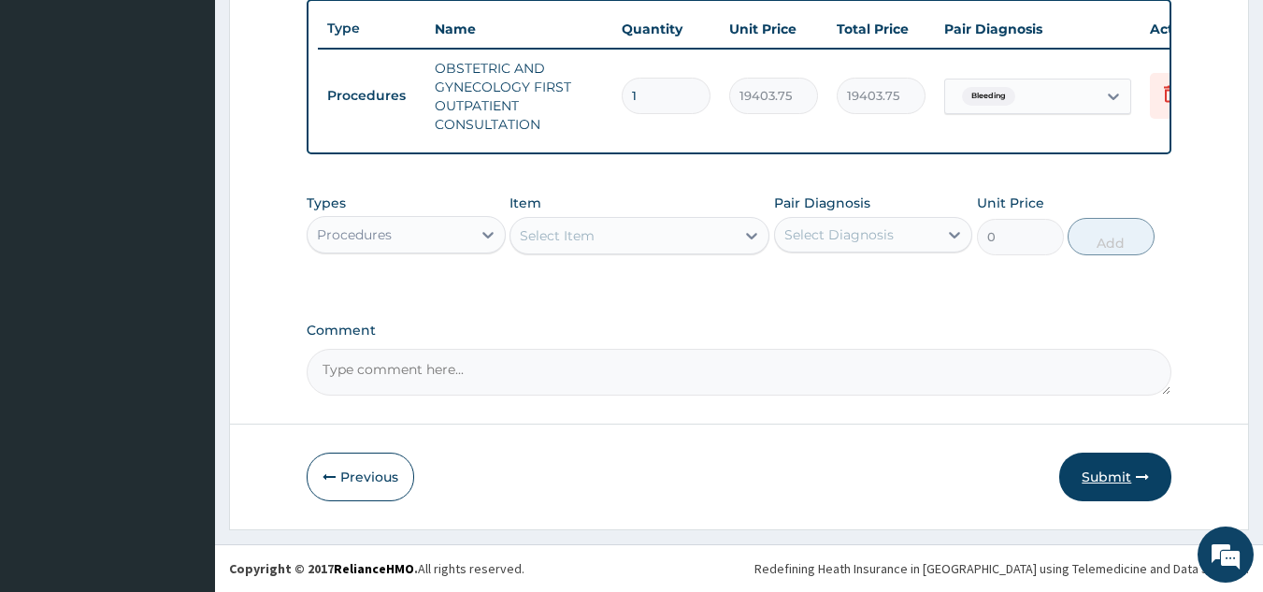
click at [1120, 464] on button "Submit" at bounding box center [1115, 476] width 112 height 49
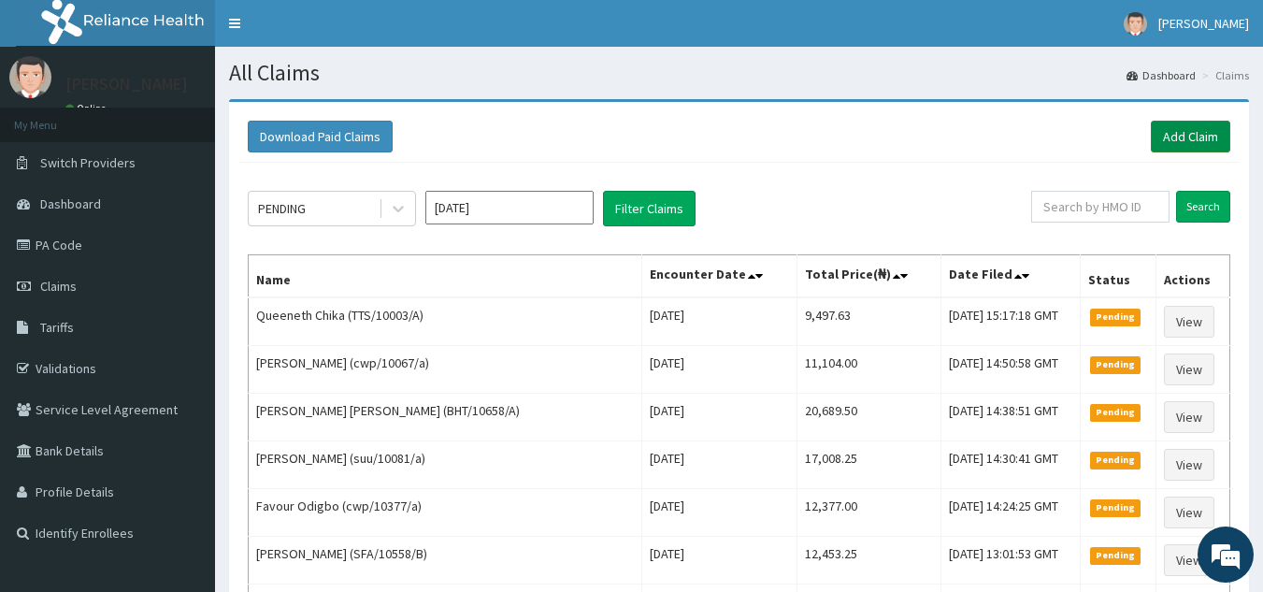
click at [1175, 151] on link "Add Claim" at bounding box center [1190, 137] width 79 height 32
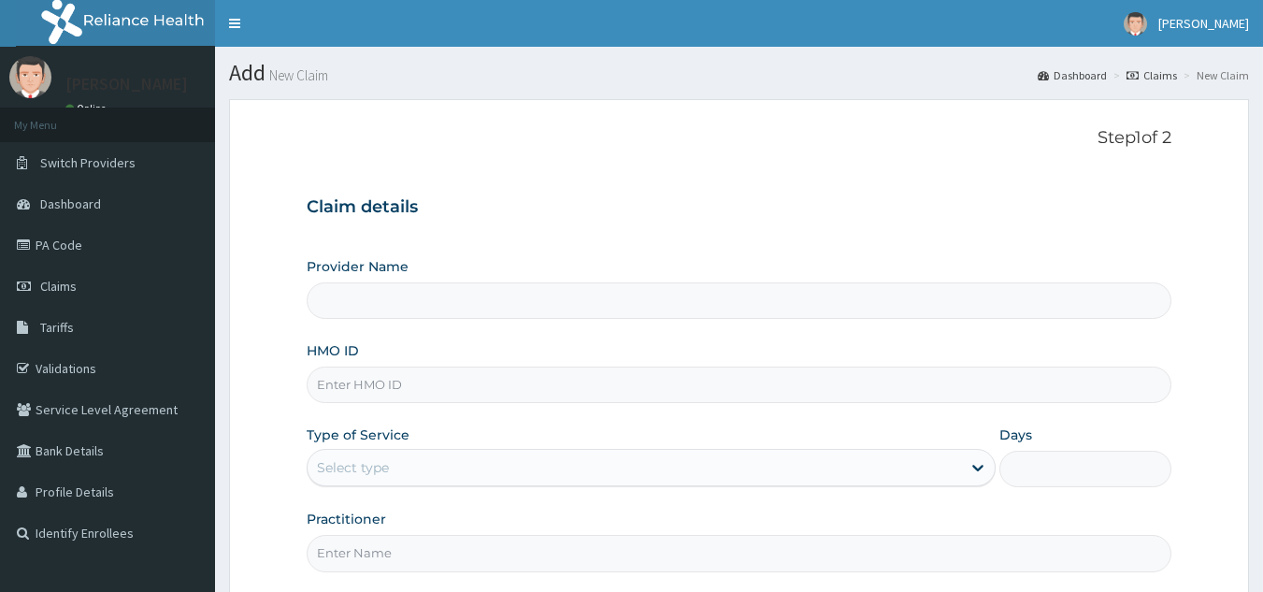
click at [484, 380] on input "HMO ID" at bounding box center [740, 384] width 866 height 36
paste input "SLH/10262/B"
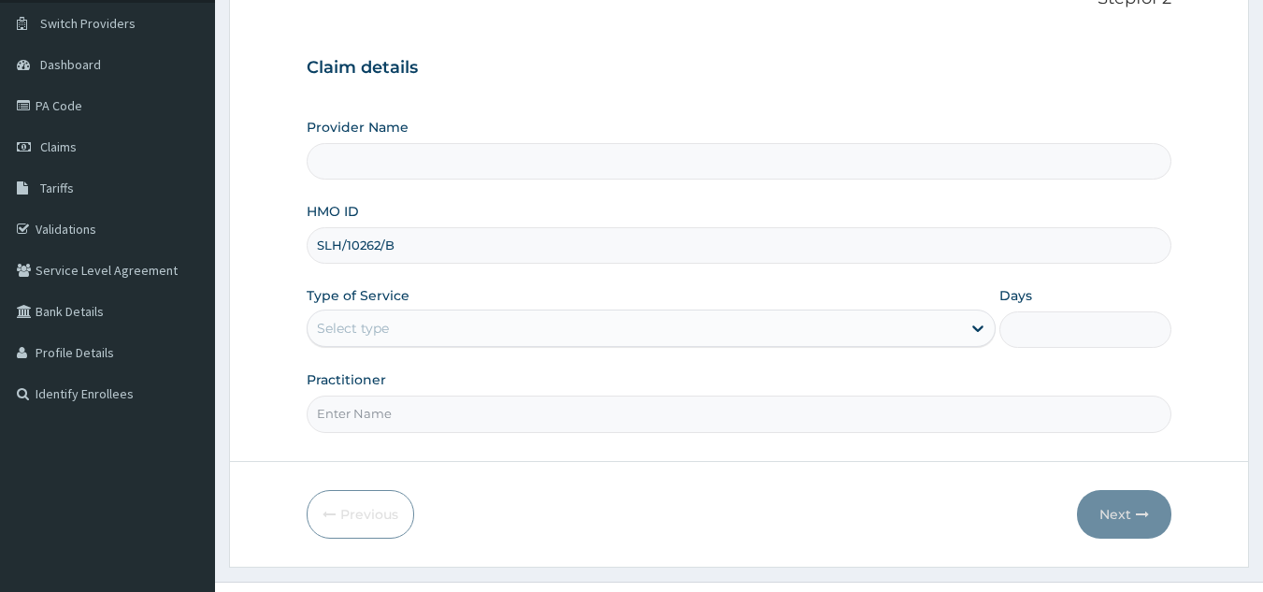
scroll to position [177, 0]
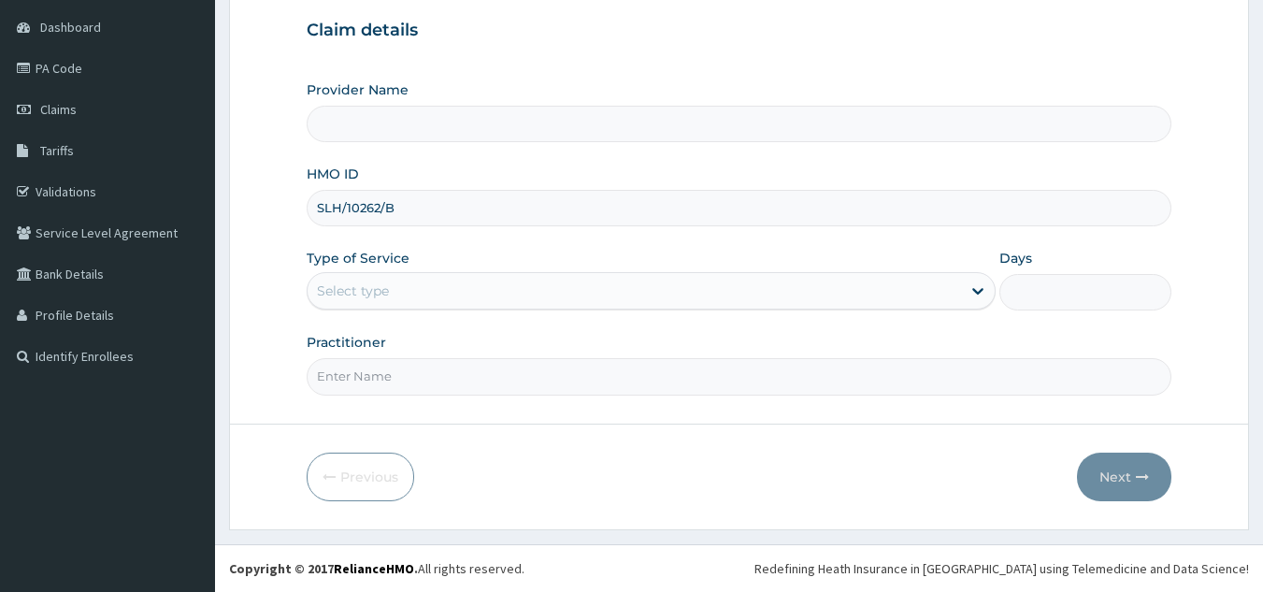
type input "SLH/10262/B"
click at [528, 379] on input "Practitioner" at bounding box center [740, 376] width 866 height 36
type input "Reliance Family Clinics (RFC) - [GEOGRAPHIC_DATA]"
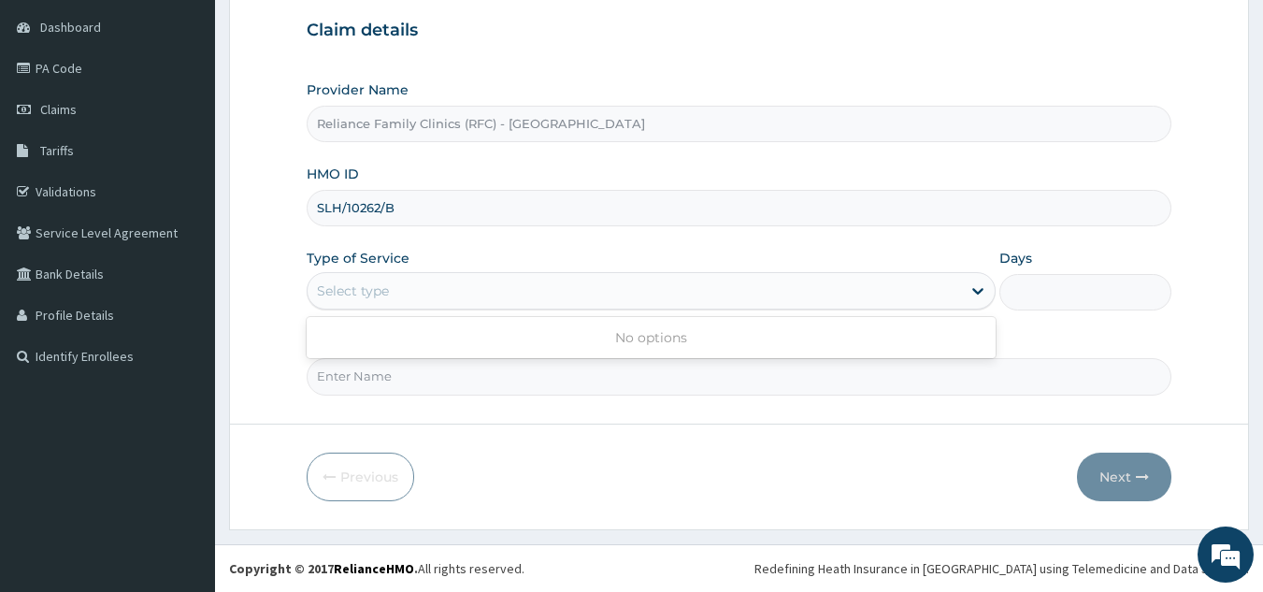
click at [639, 411] on form "Step 1 of 2 Claim details Provider Name Reliance Family Clinics (RFC) - Lekki H…" at bounding box center [739, 226] width 1020 height 608
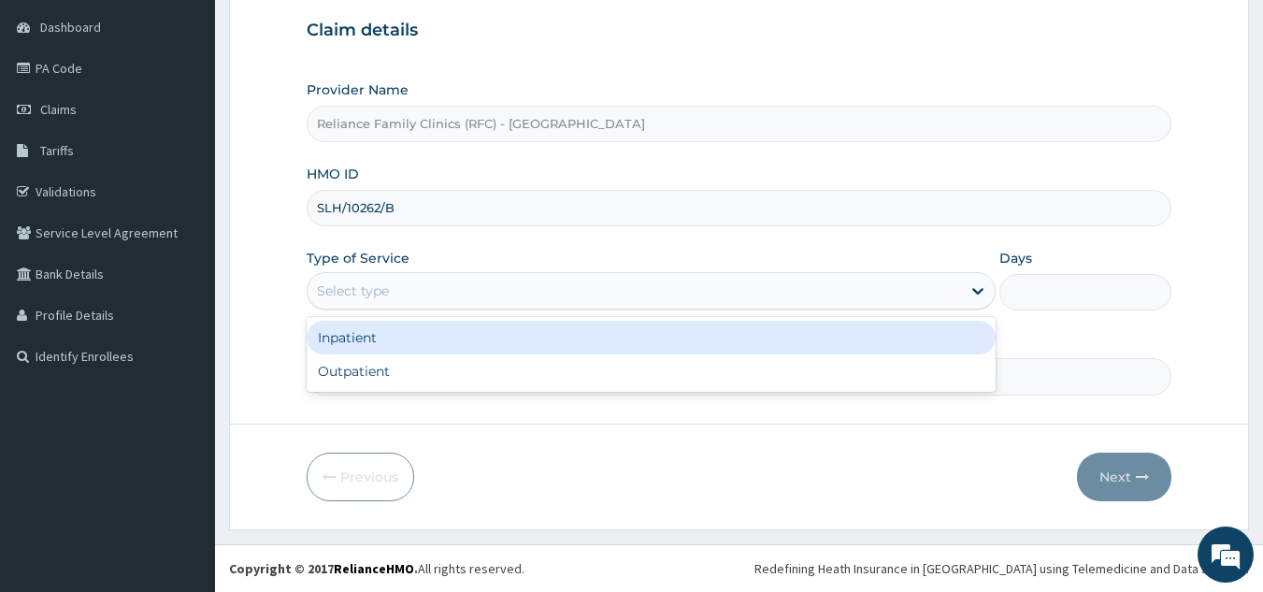
click at [503, 372] on div "Outpatient" at bounding box center [651, 371] width 689 height 34
type input "1"
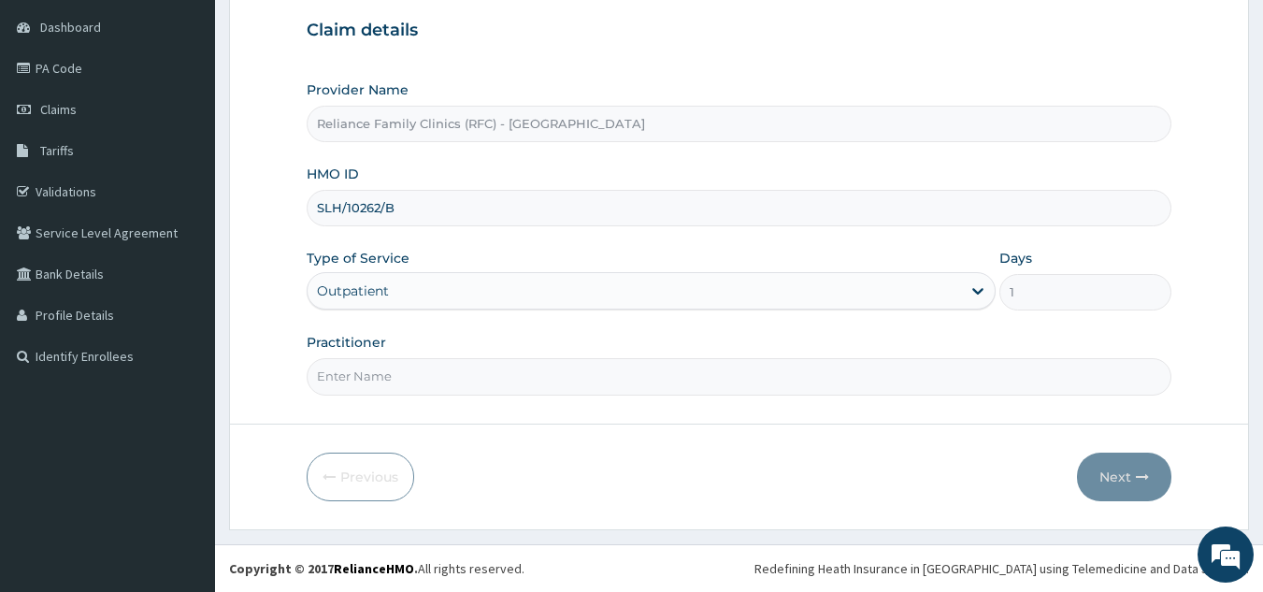
click at [533, 372] on input "Practitioner" at bounding box center [740, 376] width 866 height 36
type input "l"
type input "ogeun"
click at [1147, 455] on button "Next" at bounding box center [1124, 476] width 94 height 49
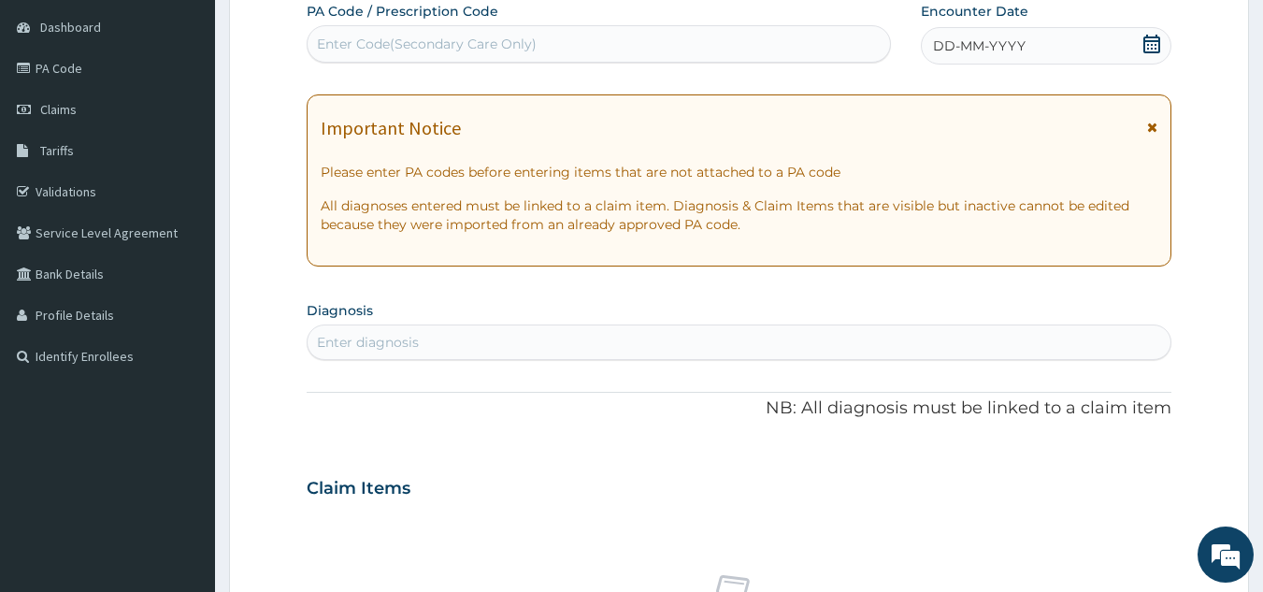
click at [999, 39] on span "DD-MM-YYYY" at bounding box center [979, 45] width 93 height 19
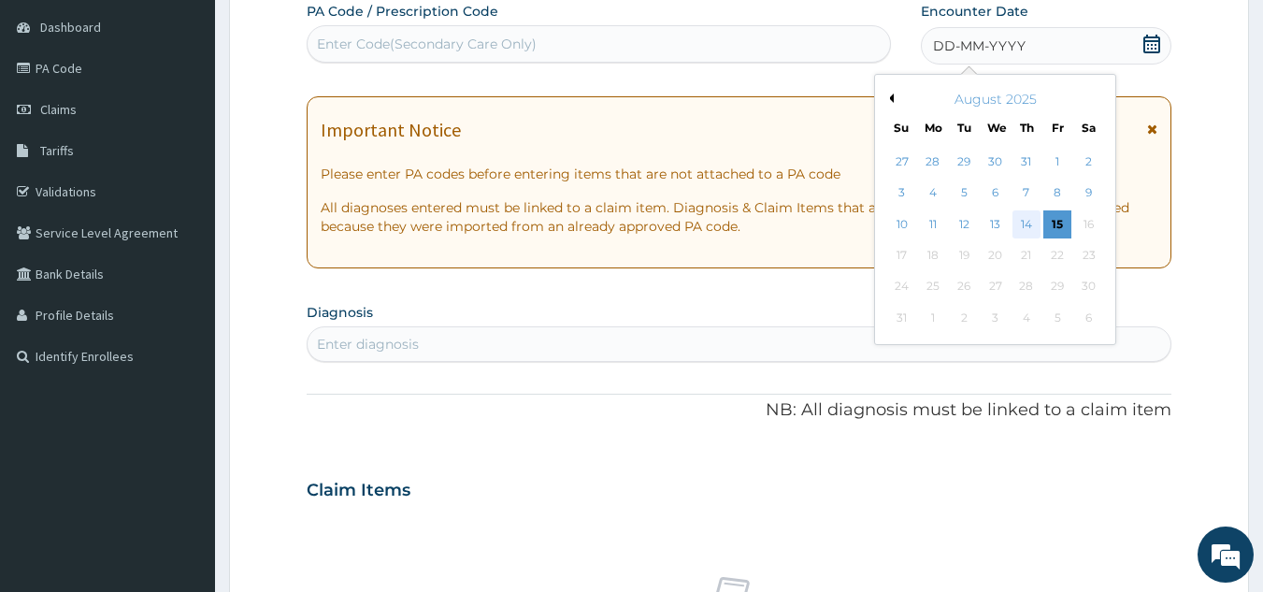
click at [1026, 223] on div "14" at bounding box center [1026, 224] width 28 height 28
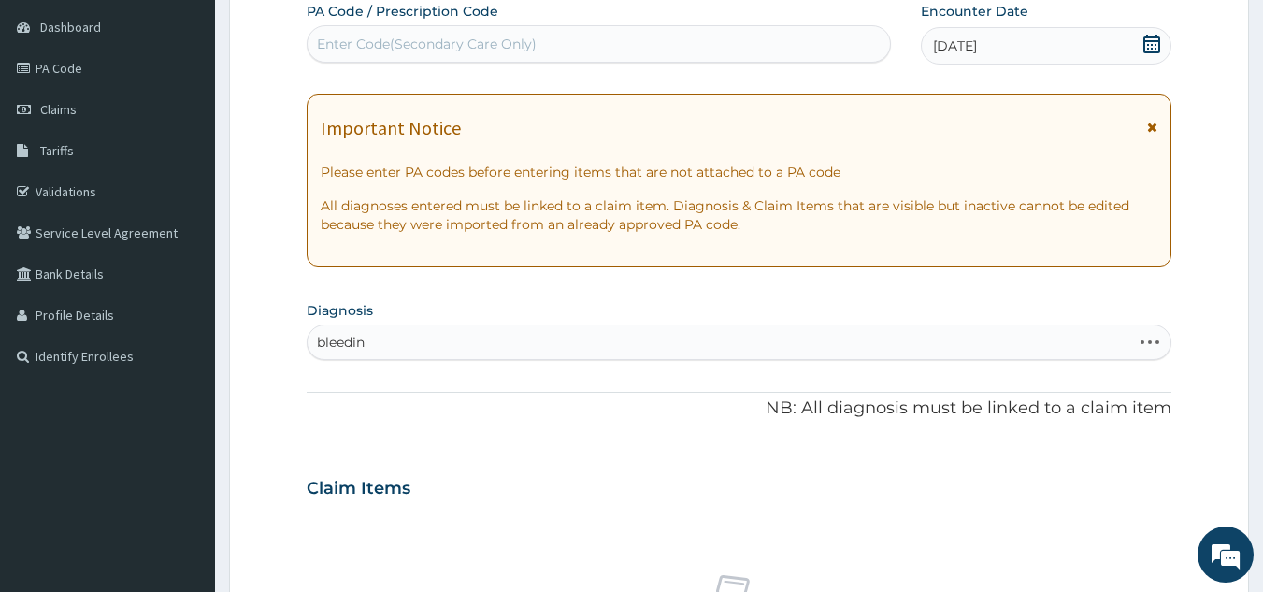
type input "bleeding"
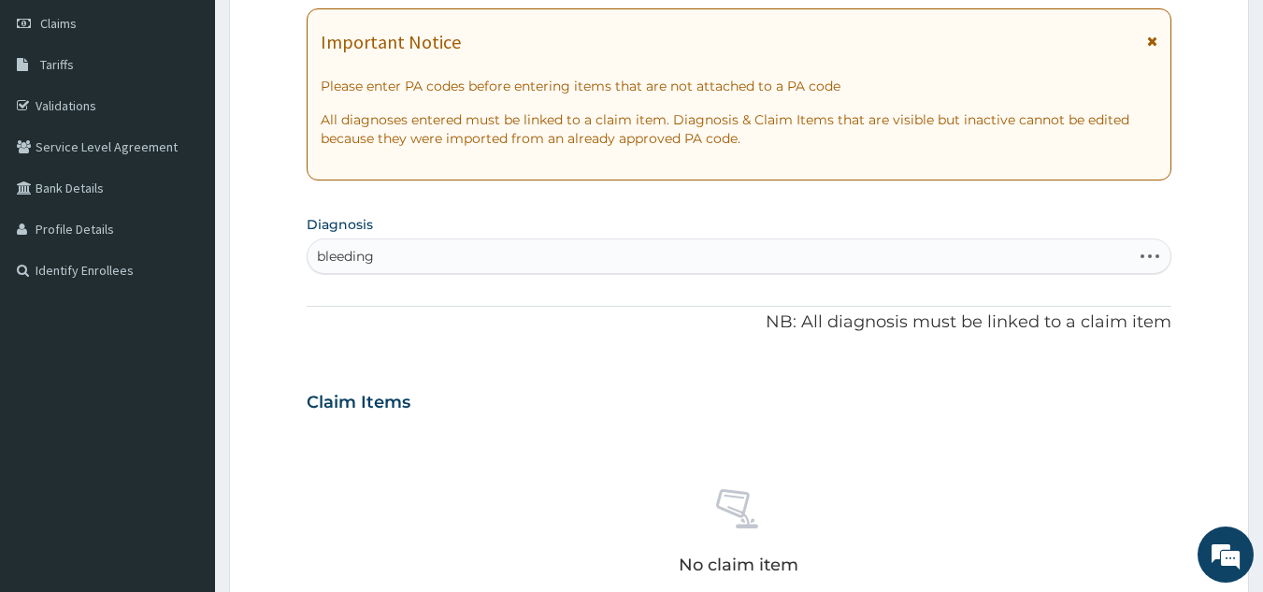
scroll to position [291, 0]
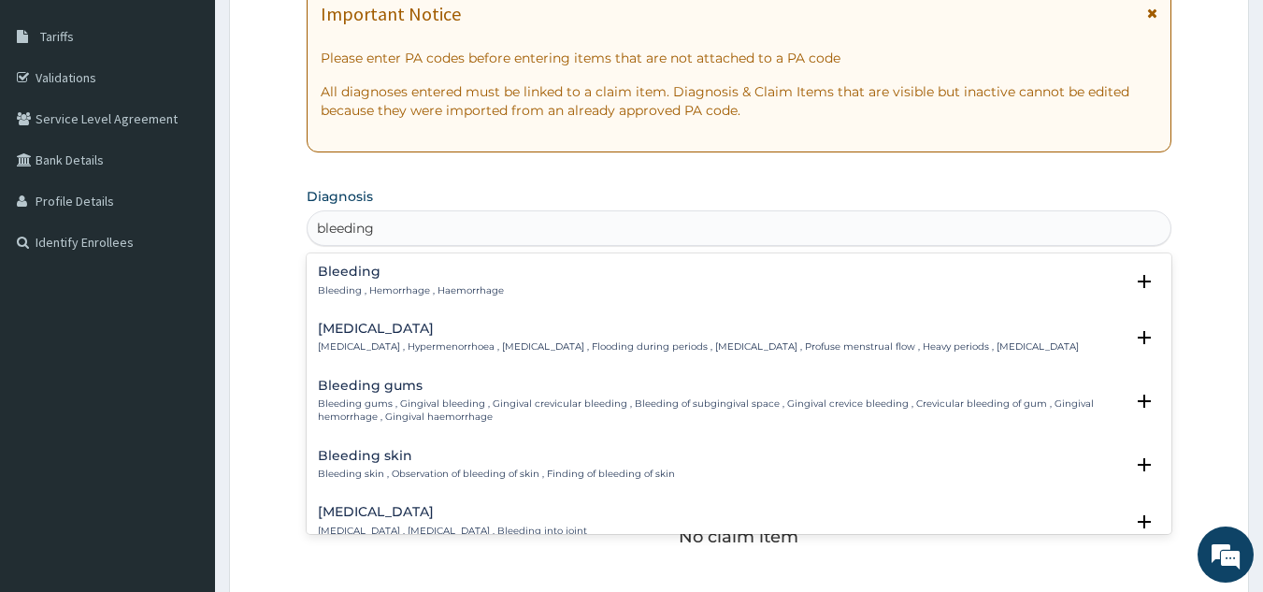
click at [452, 287] on p "Bleeding , Hemorrhage , Haemorrhage" at bounding box center [411, 290] width 186 height 13
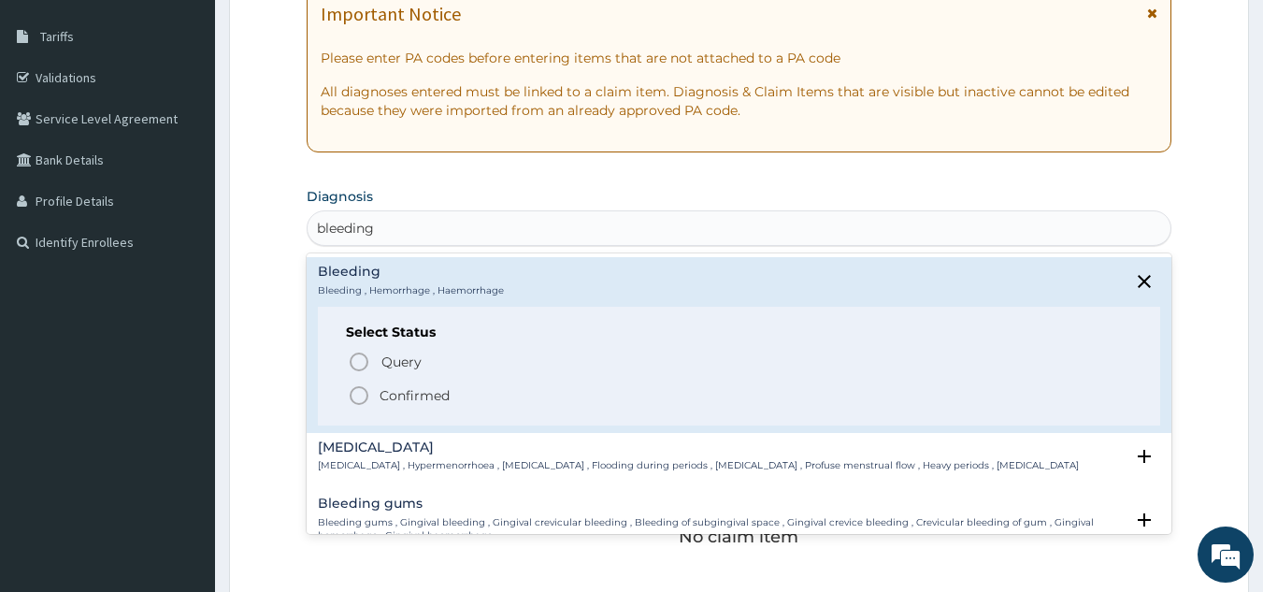
click at [427, 399] on p "Confirmed" at bounding box center [415, 395] width 70 height 19
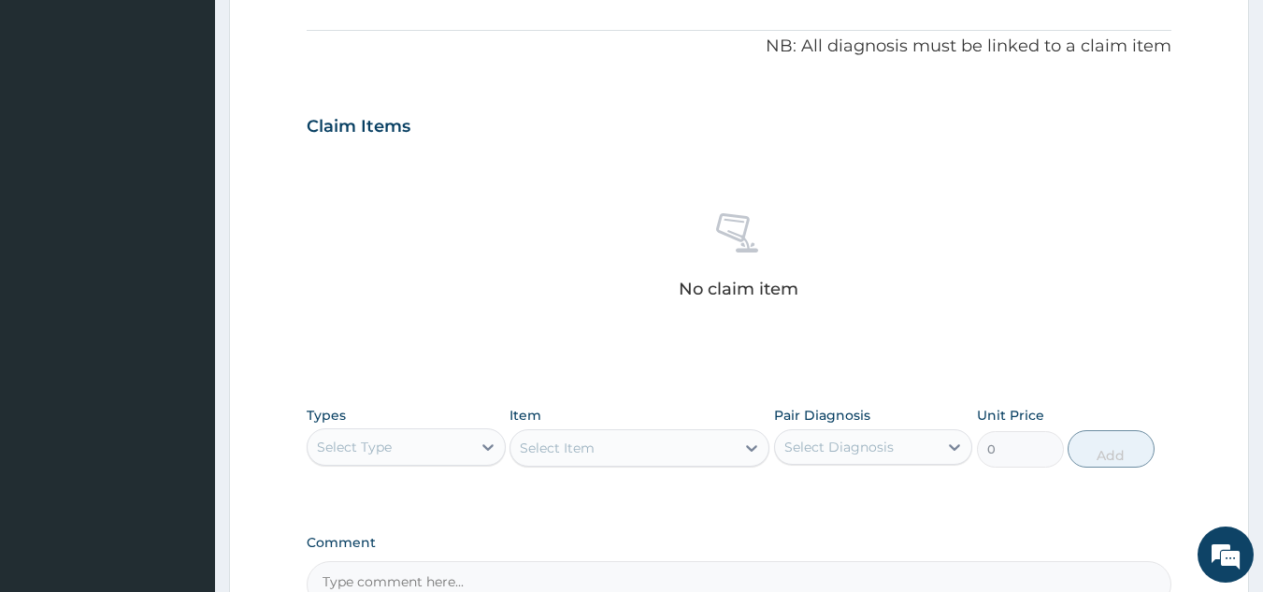
scroll to position [756, 0]
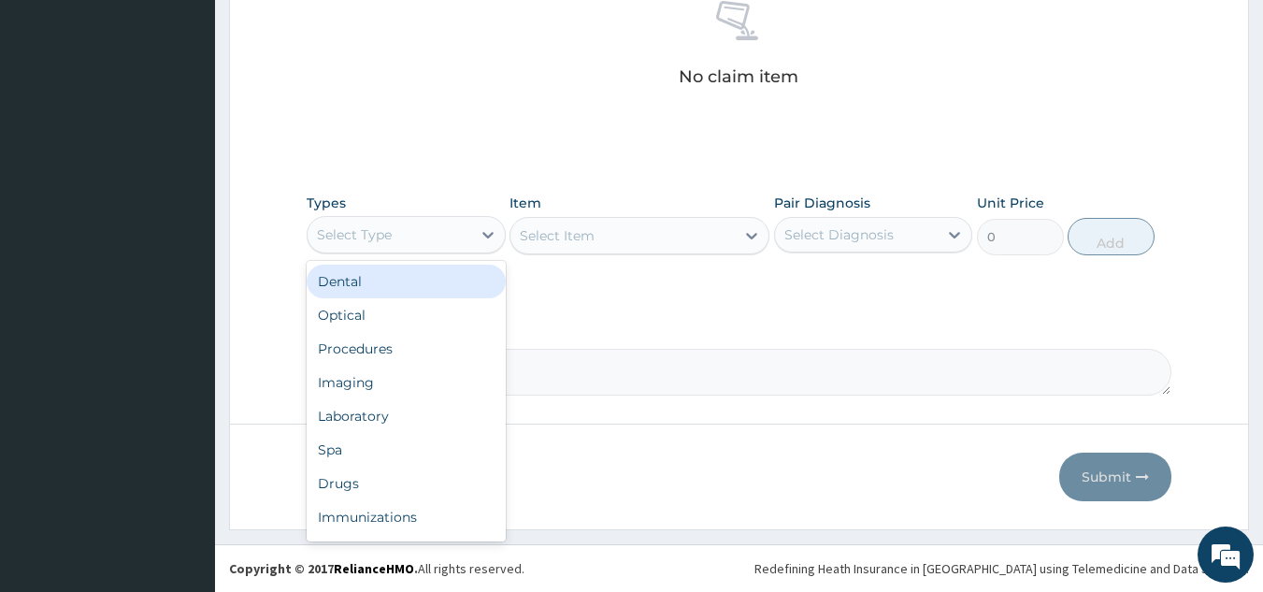
click at [439, 353] on div "Procedures" at bounding box center [406, 349] width 199 height 34
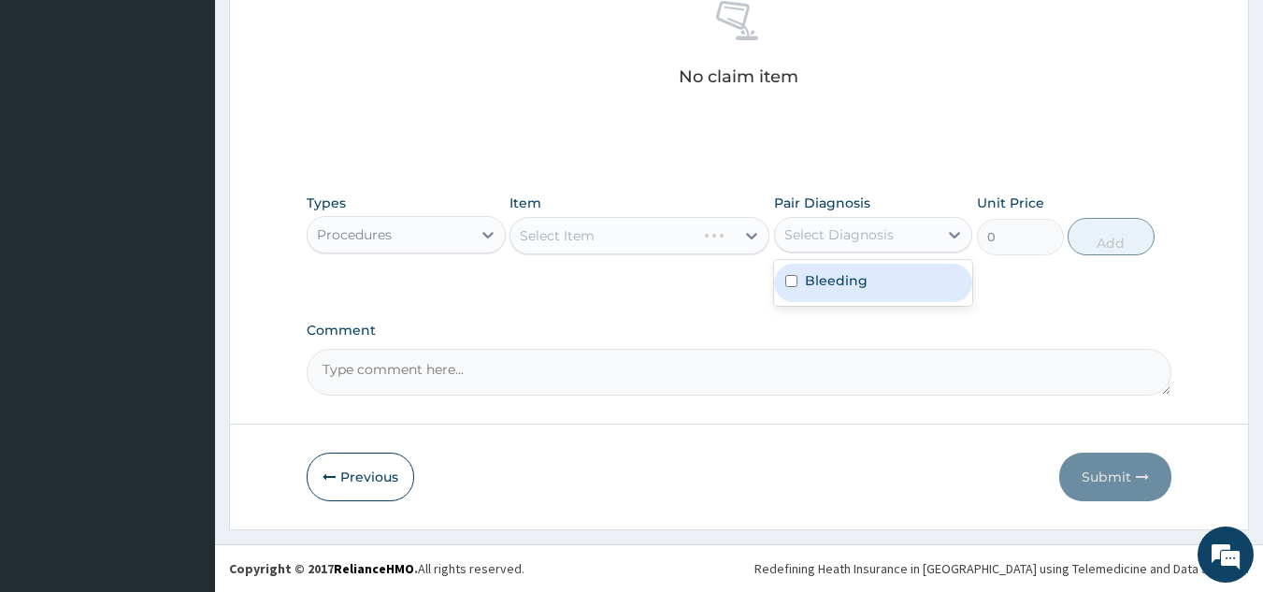
click at [878, 282] on div "Bleeding" at bounding box center [873, 283] width 199 height 38
checkbox input "true"
click at [660, 225] on div "Select Item" at bounding box center [639, 235] width 260 height 37
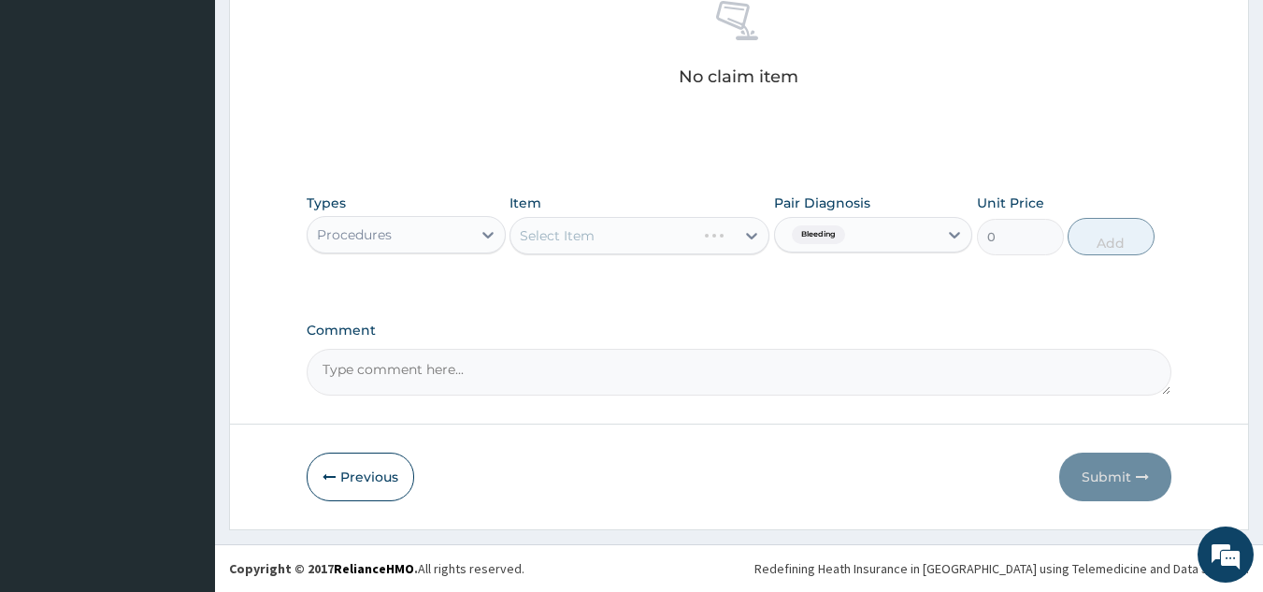
click at [643, 218] on div "Select Item" at bounding box center [639, 235] width 260 height 37
click at [637, 237] on div "Select Item" at bounding box center [639, 235] width 260 height 37
click at [659, 237] on div "Select Item" at bounding box center [639, 235] width 260 height 37
click at [646, 237] on div "Select Item" at bounding box center [639, 235] width 260 height 37
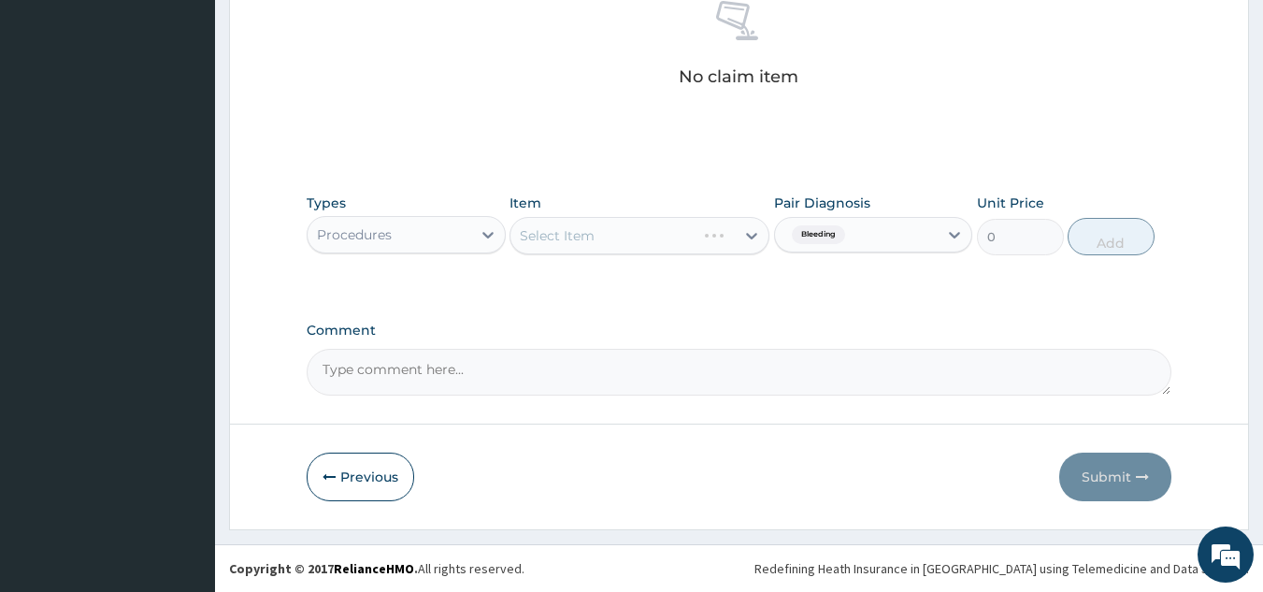
click at [634, 234] on div "Select Item" at bounding box center [639, 235] width 260 height 37
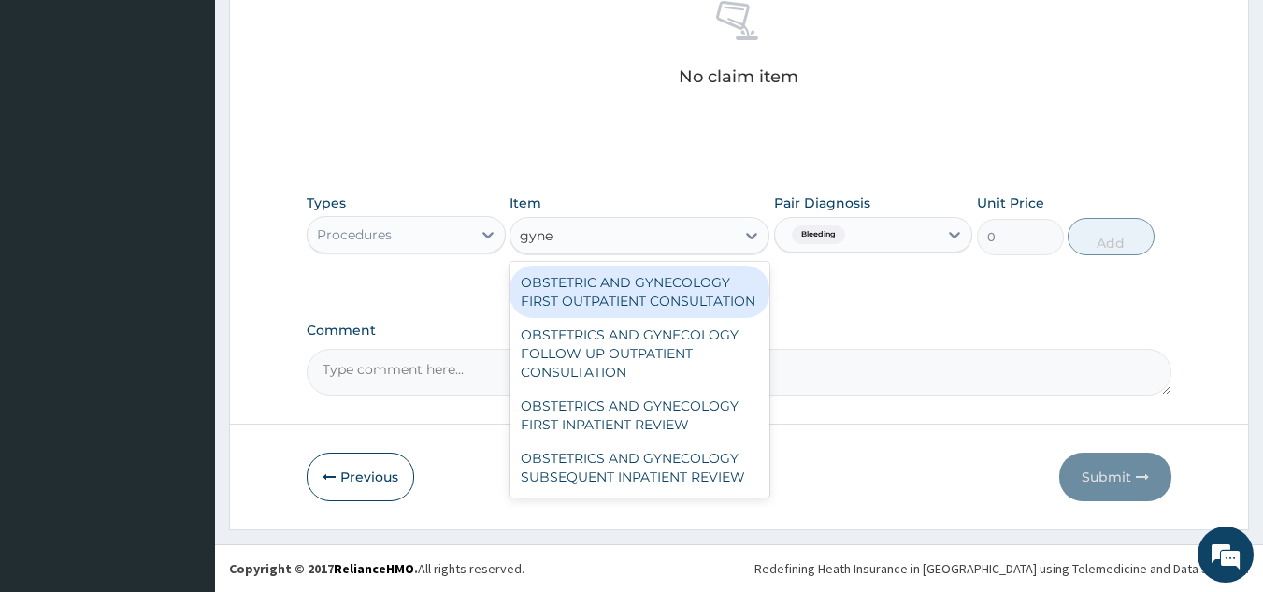
type input "gynec"
click at [698, 294] on div "OBSTETRIC AND GYNECOLOGY FIRST OUTPATIENT CONSULTATION" at bounding box center [639, 291] width 260 height 52
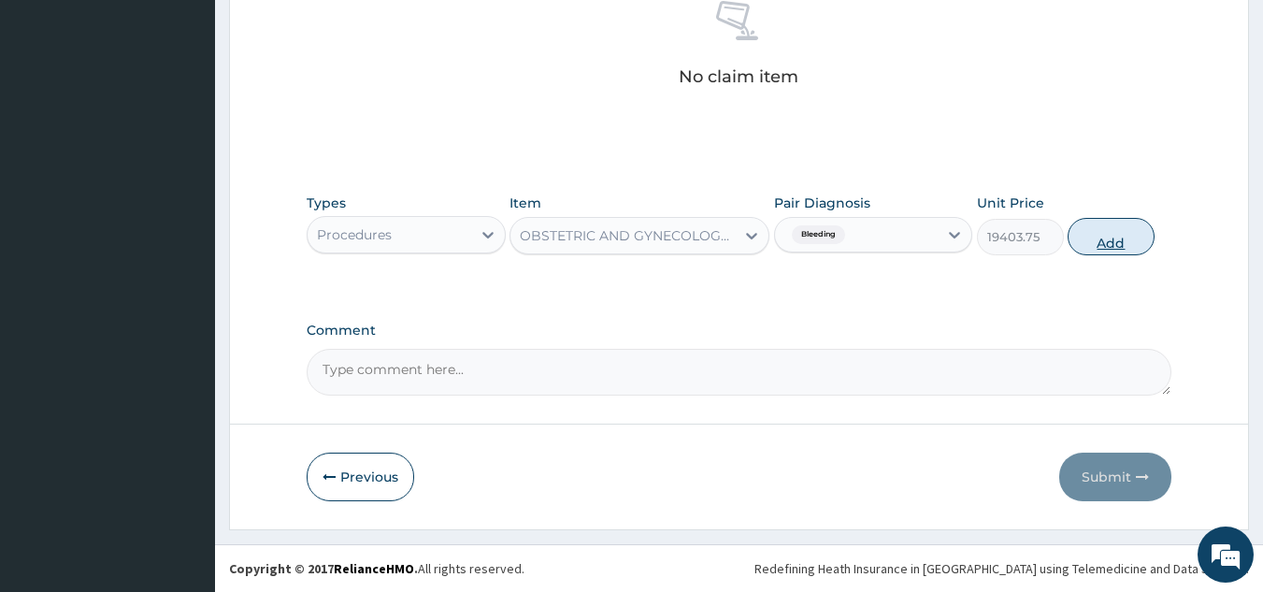
click at [1111, 232] on button "Add" at bounding box center [1111, 236] width 87 height 37
type input "0"
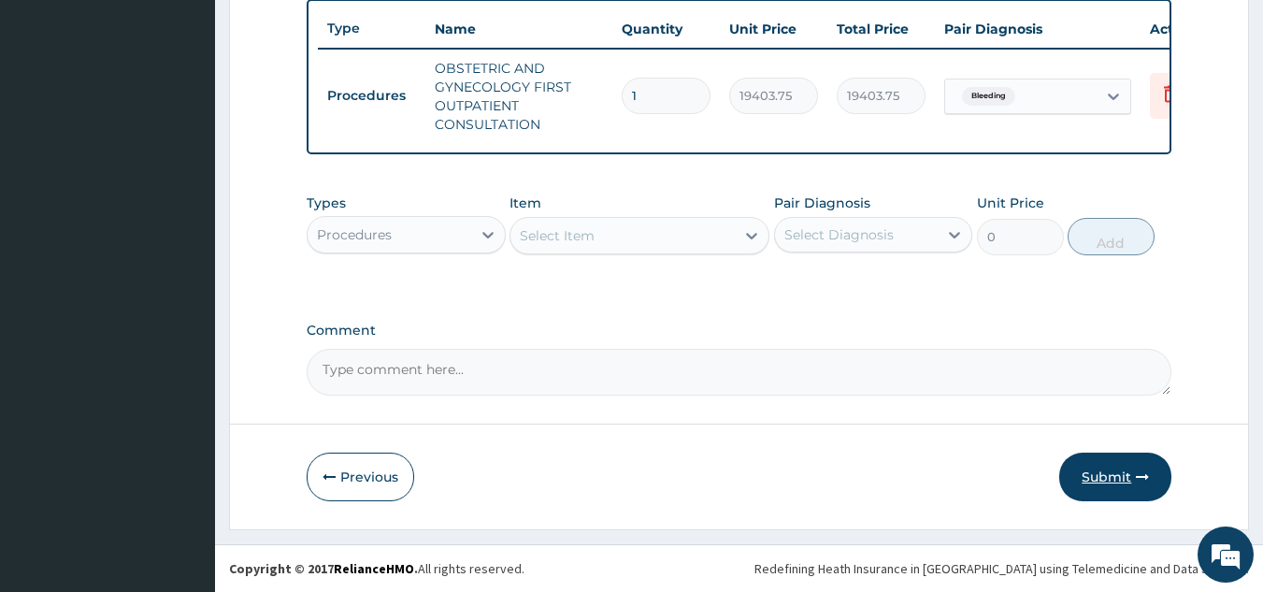
click at [1111, 476] on button "Submit" at bounding box center [1115, 476] width 112 height 49
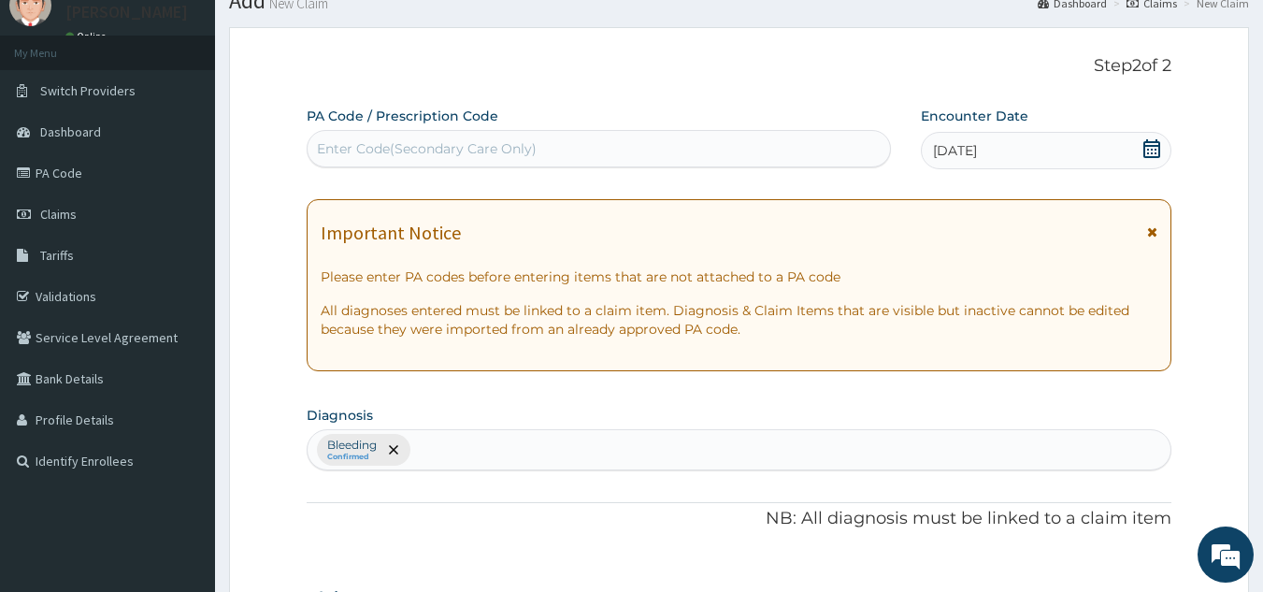
scroll to position [710, 0]
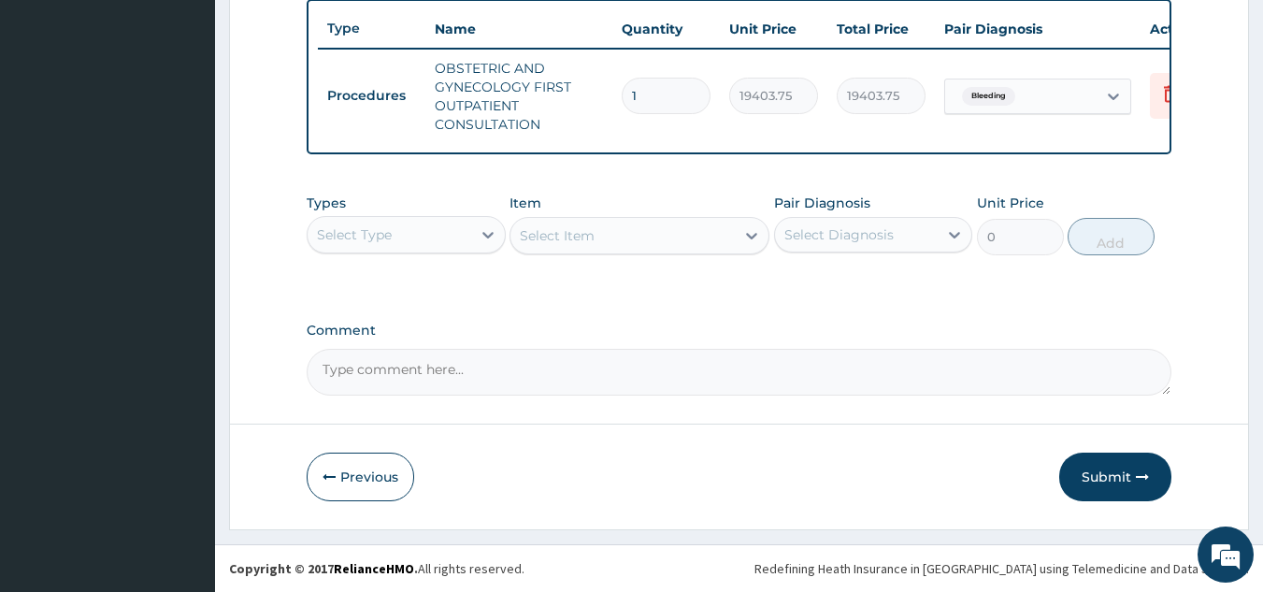
click at [870, 457] on div "Previous Submit" at bounding box center [740, 476] width 866 height 49
click at [1121, 472] on button "Submit" at bounding box center [1115, 476] width 112 height 49
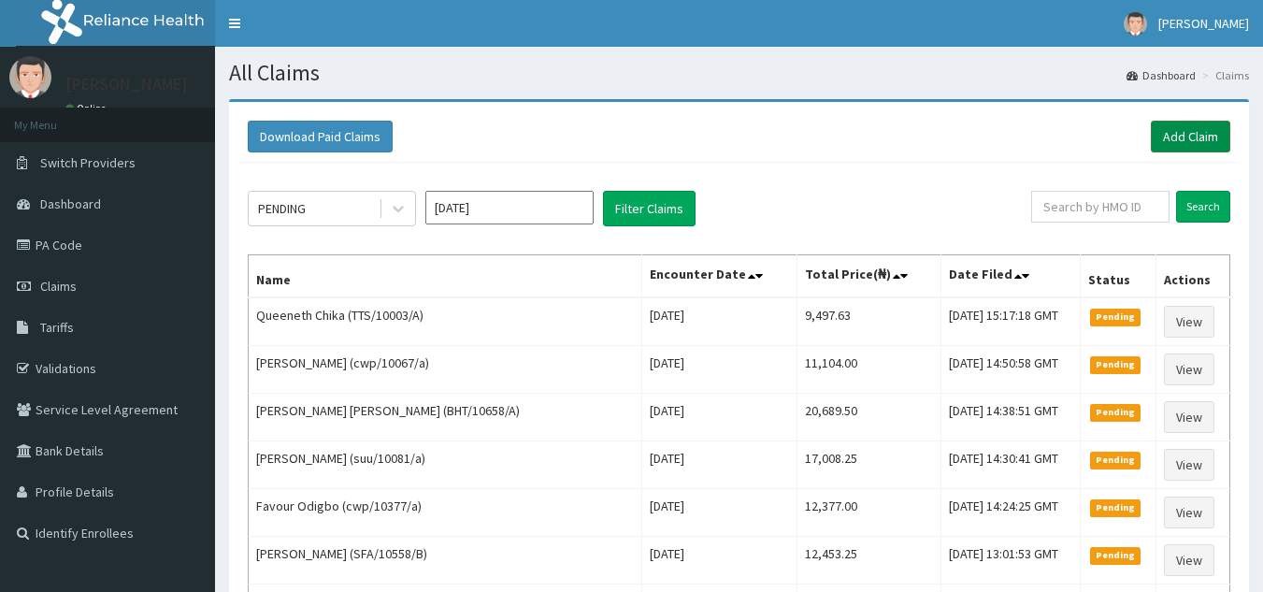
click at [1154, 145] on link "Add Claim" at bounding box center [1190, 137] width 79 height 32
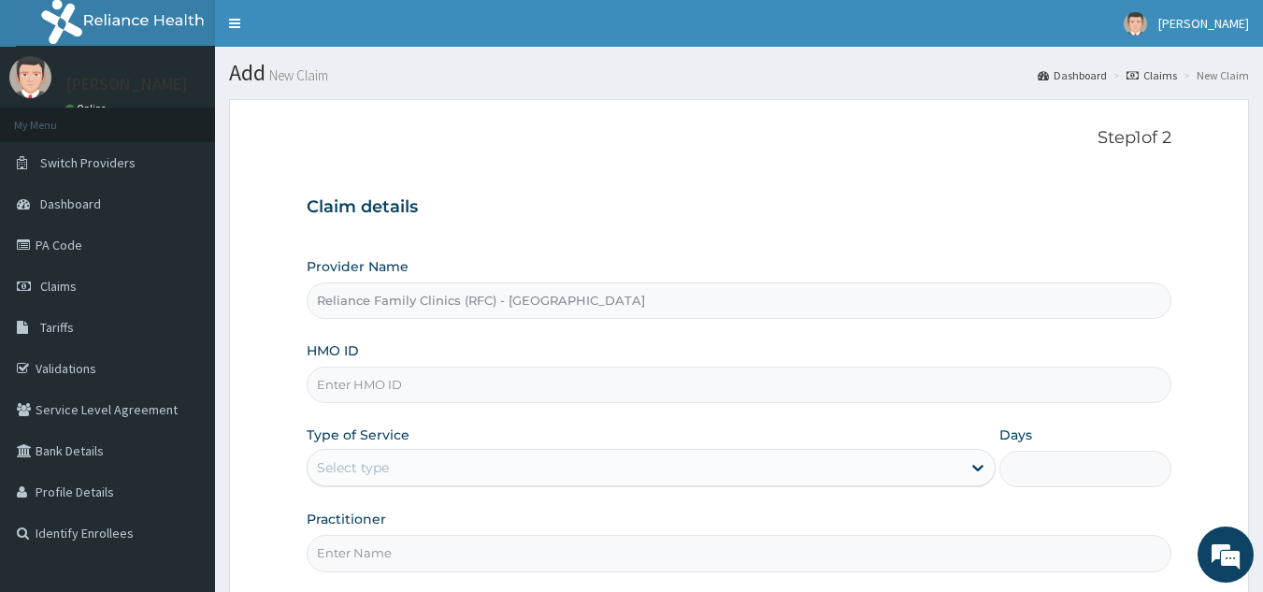
click at [647, 389] on input "HMO ID" at bounding box center [740, 384] width 866 height 36
paste input "MAV/10007/A"
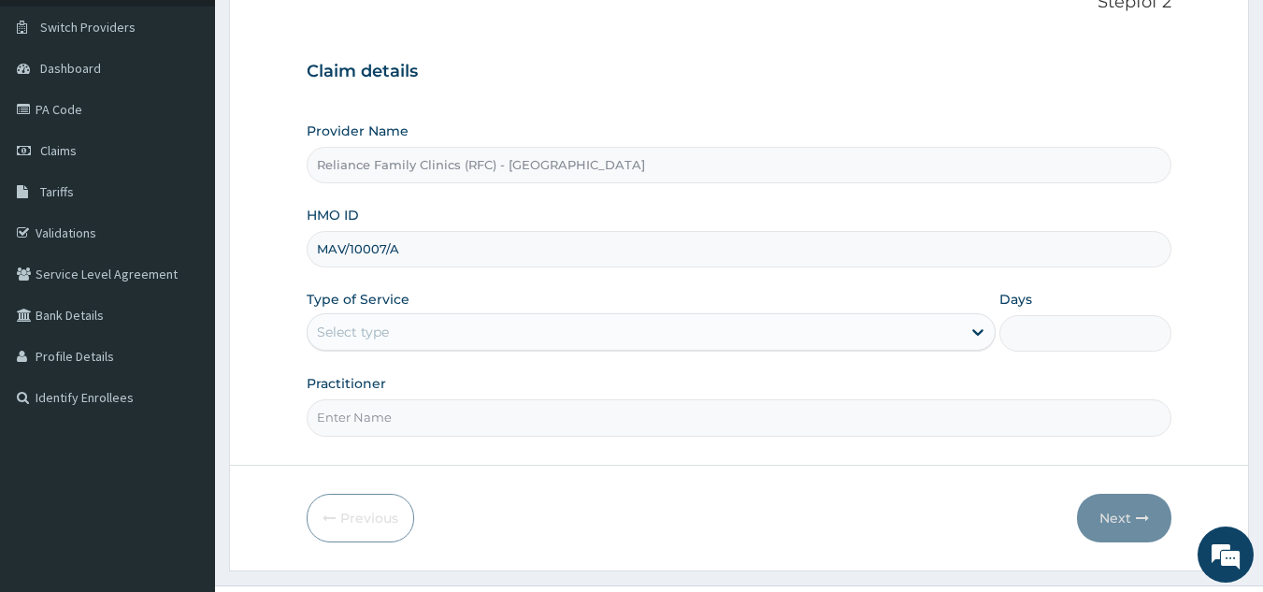
scroll to position [177, 0]
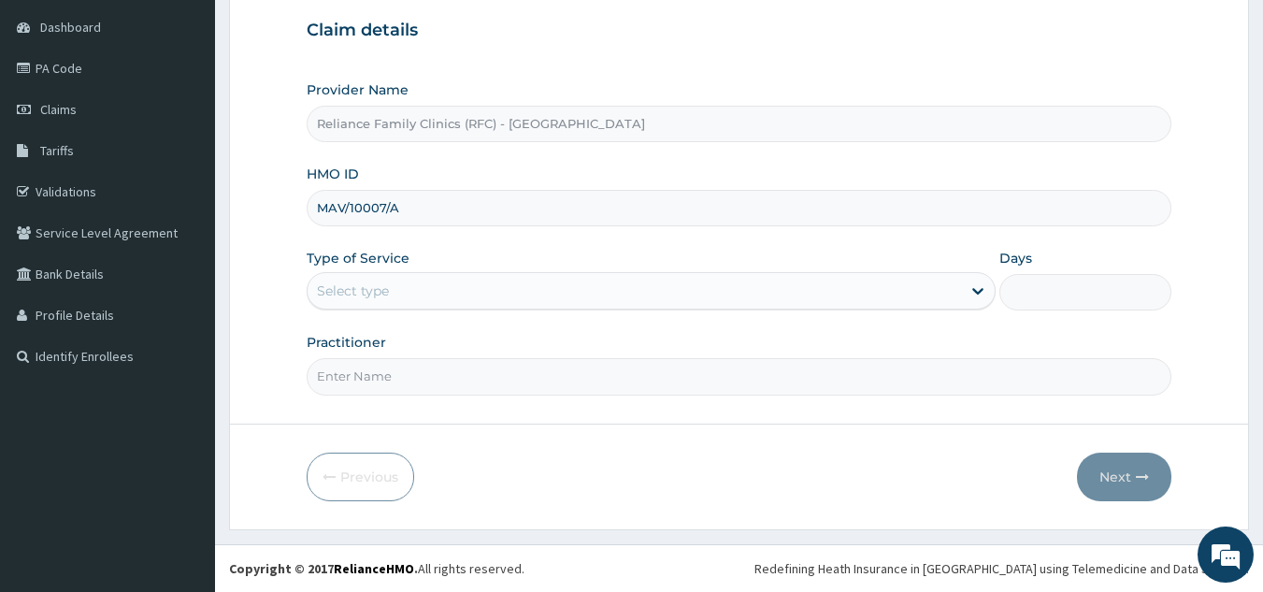
type input "MAV/10007/A"
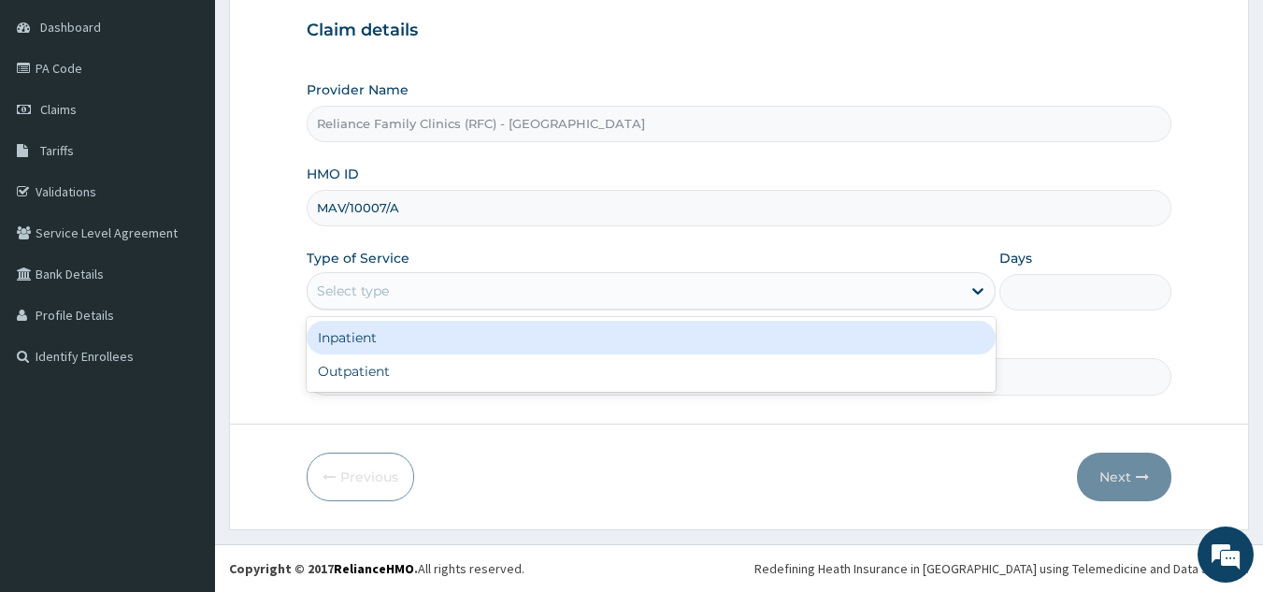
click at [506, 379] on div "Outpatient" at bounding box center [651, 371] width 689 height 34
type input "1"
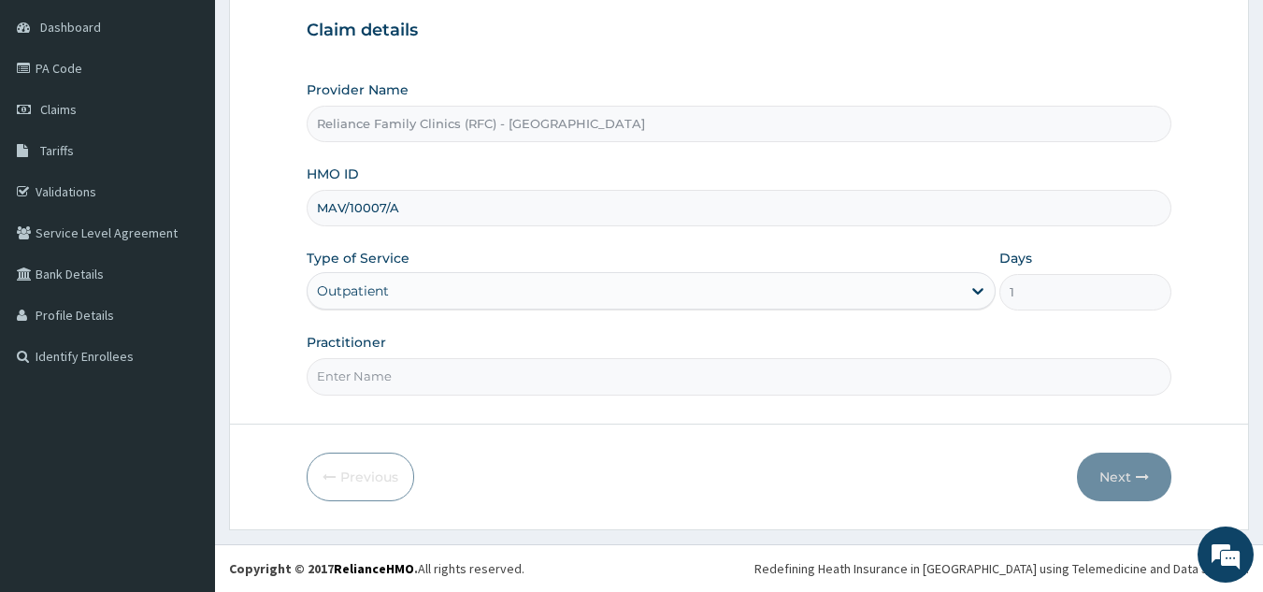
click at [524, 380] on input "Practitioner" at bounding box center [740, 376] width 866 height 36
click at [762, 384] on input "Practitioner" at bounding box center [740, 376] width 866 height 36
type input "ogein"
click at [1103, 466] on button "Next" at bounding box center [1124, 476] width 94 height 49
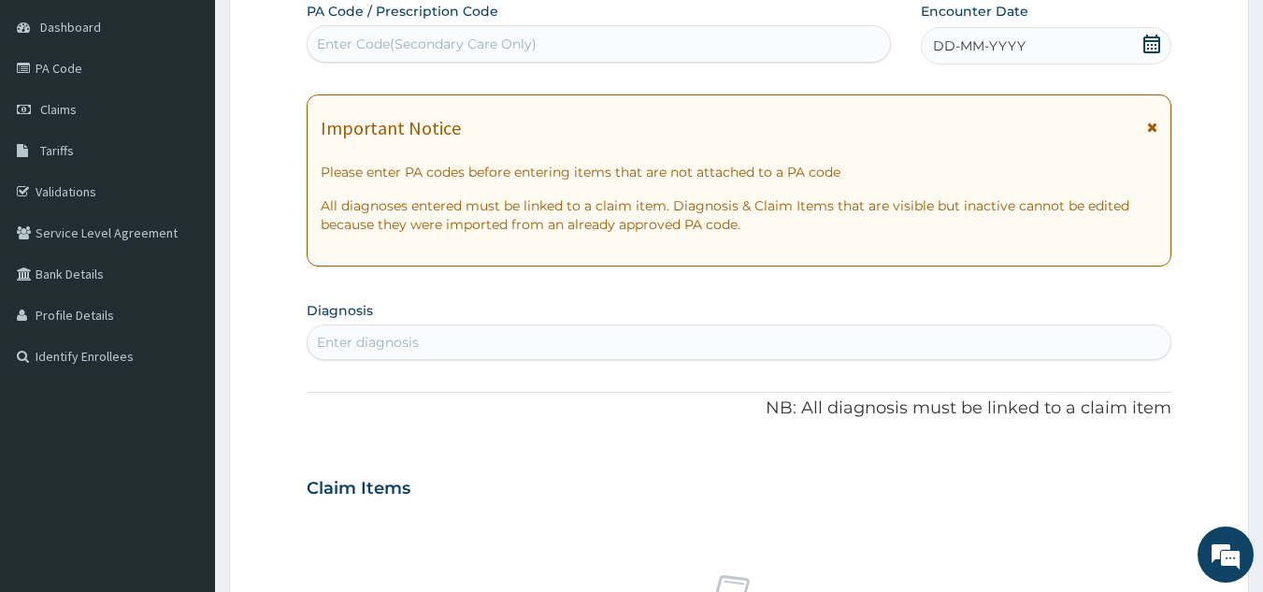
click at [998, 59] on div "DD-MM-YYYY" at bounding box center [1046, 45] width 251 height 37
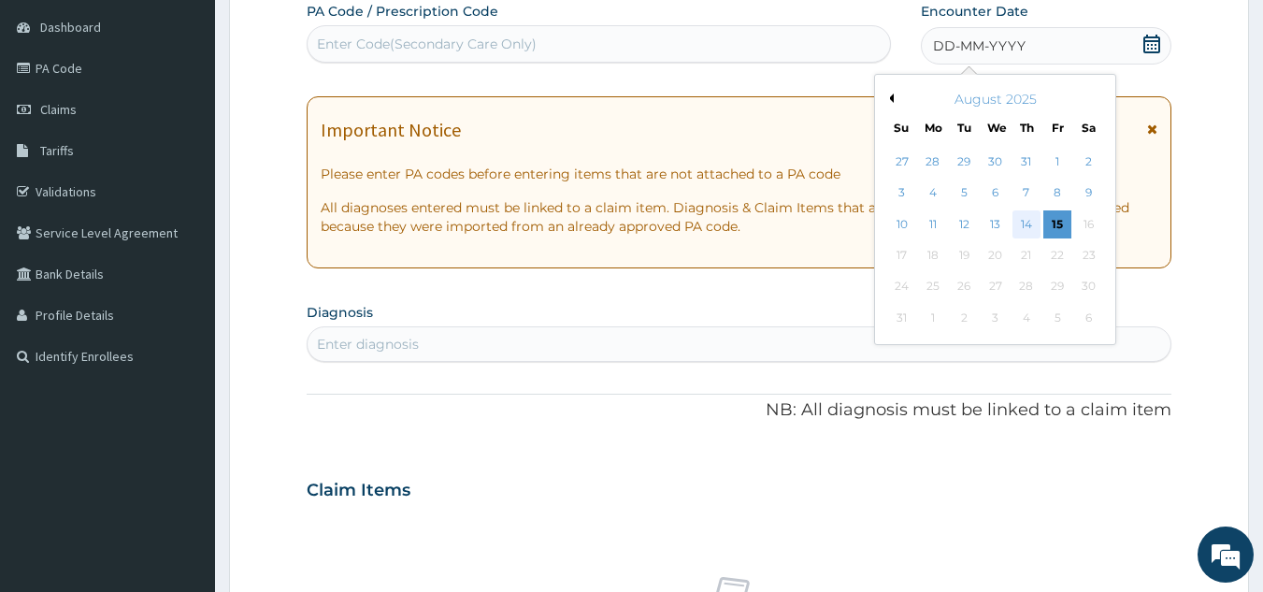
click at [1031, 227] on div "14" at bounding box center [1026, 224] width 28 height 28
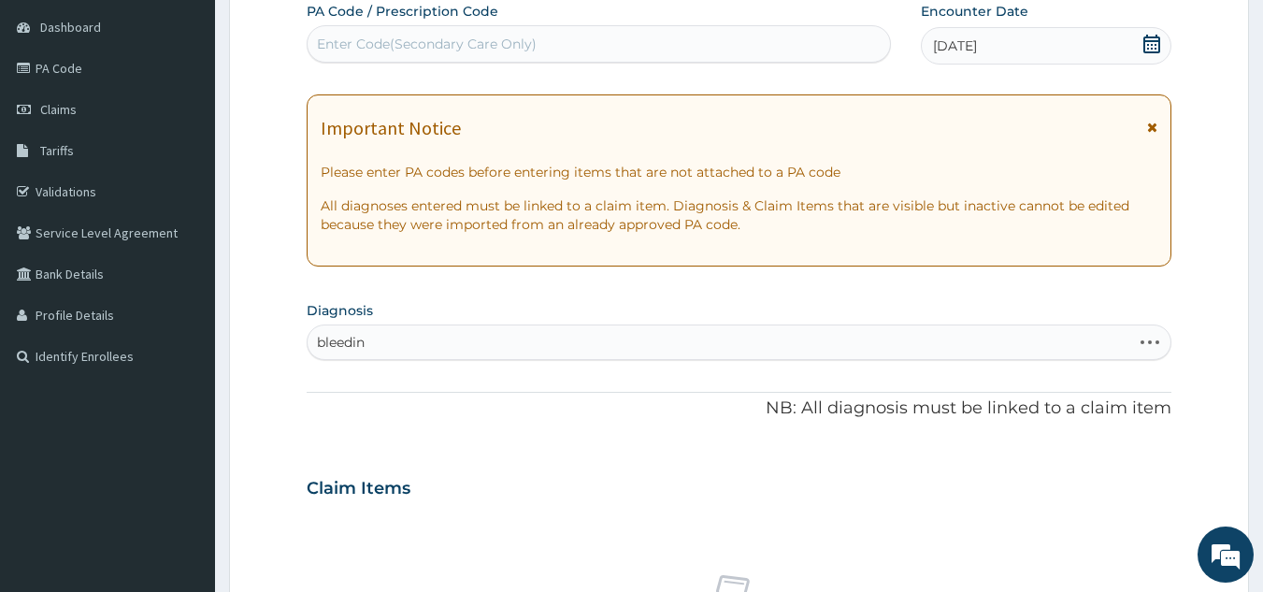
type input "bleeding"
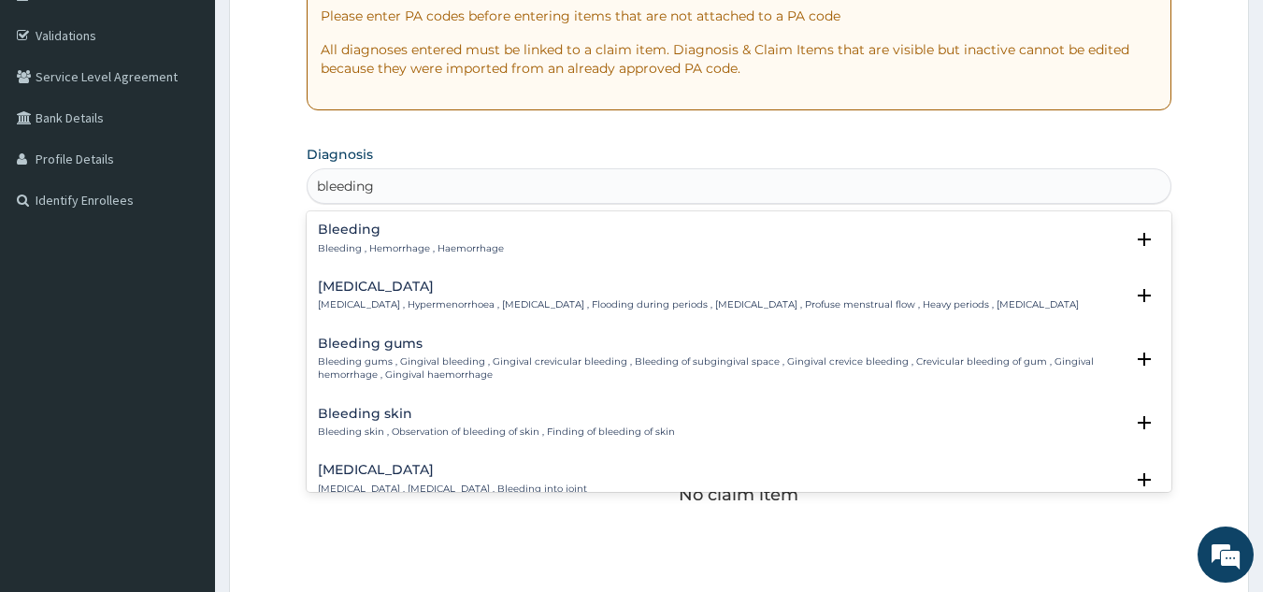
scroll to position [335, 0]
click at [468, 240] on p "Bleeding , Hemorrhage , Haemorrhage" at bounding box center [411, 246] width 186 height 13
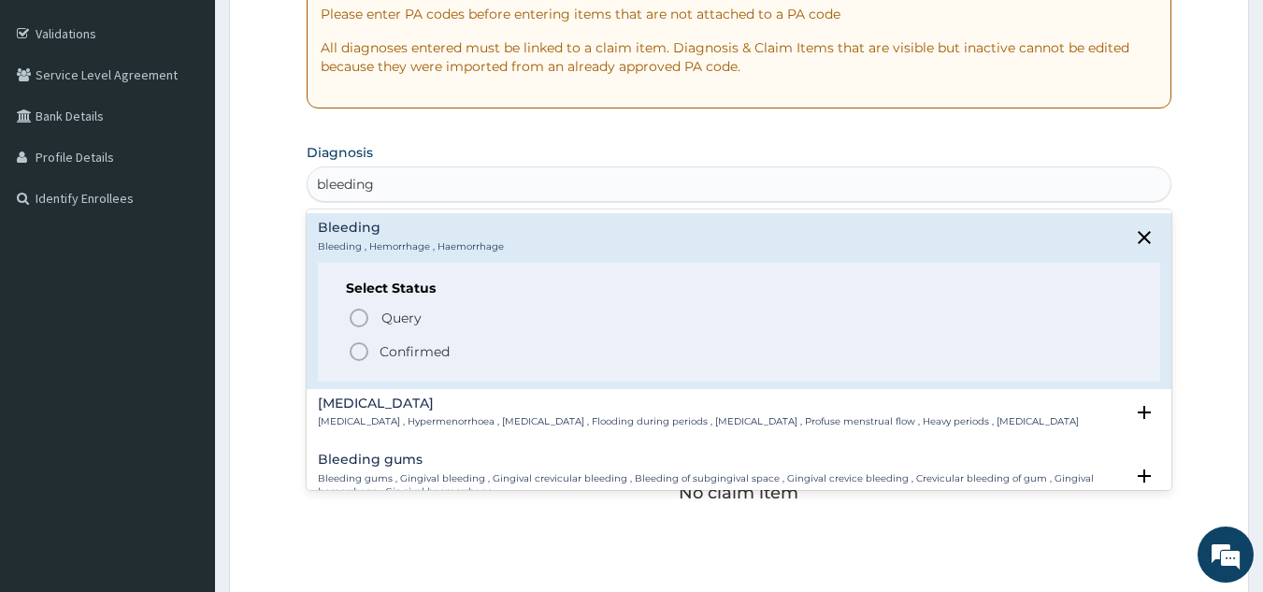
click at [438, 355] on p "Confirmed" at bounding box center [415, 351] width 70 height 19
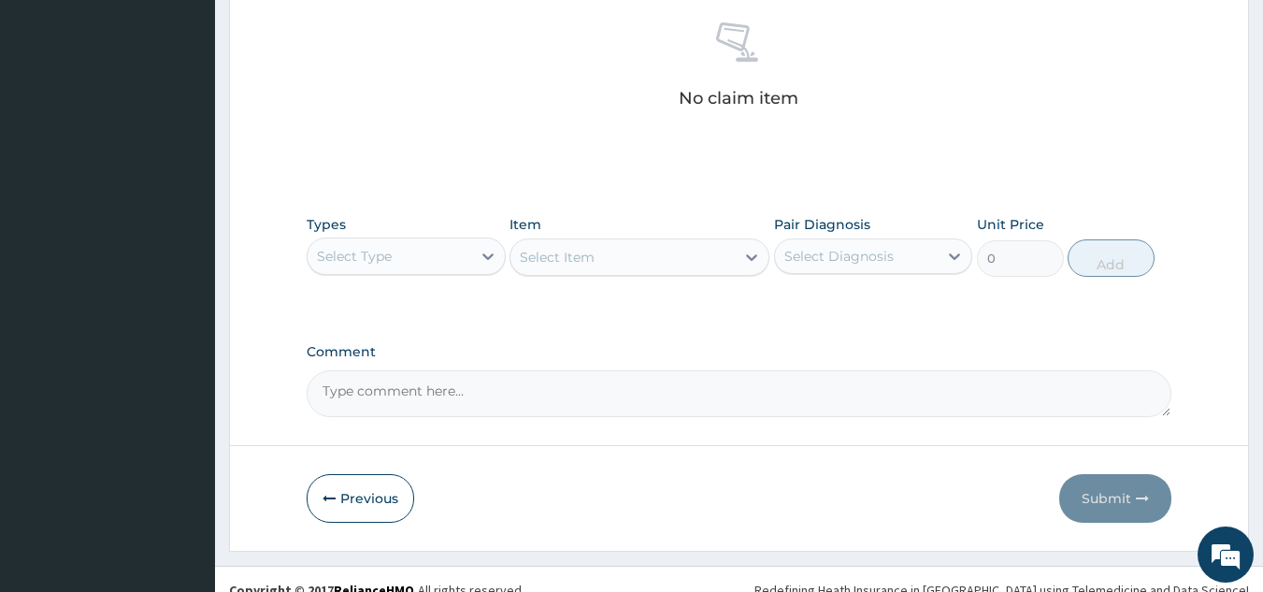
scroll to position [756, 0]
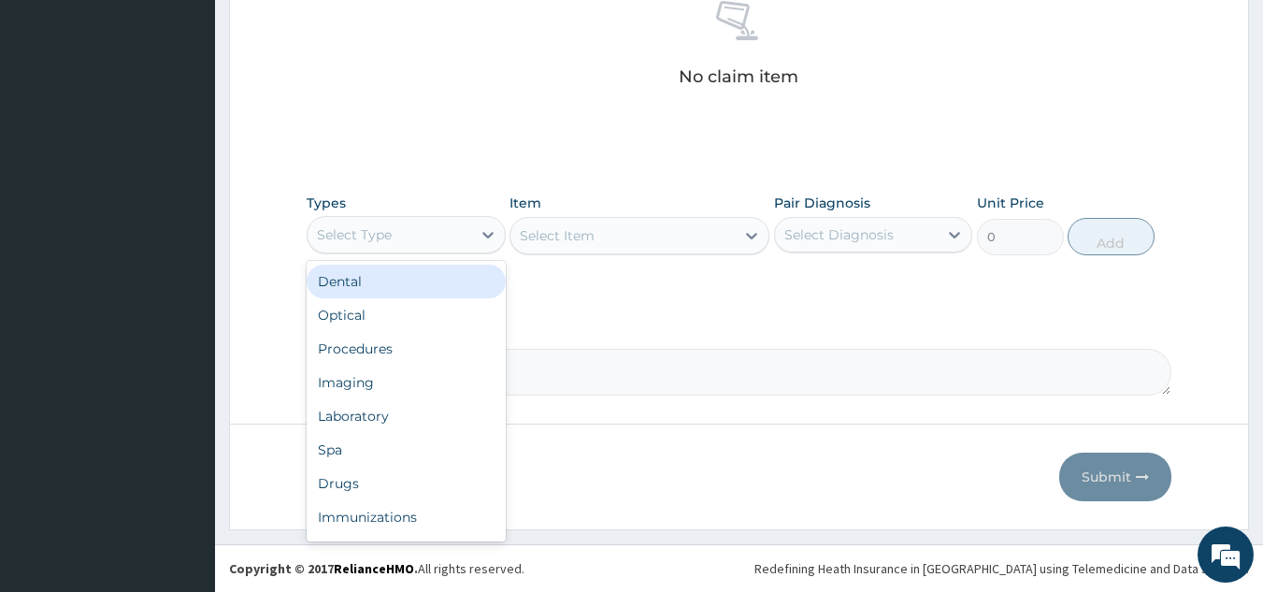
click at [432, 345] on div "Procedures" at bounding box center [406, 349] width 199 height 34
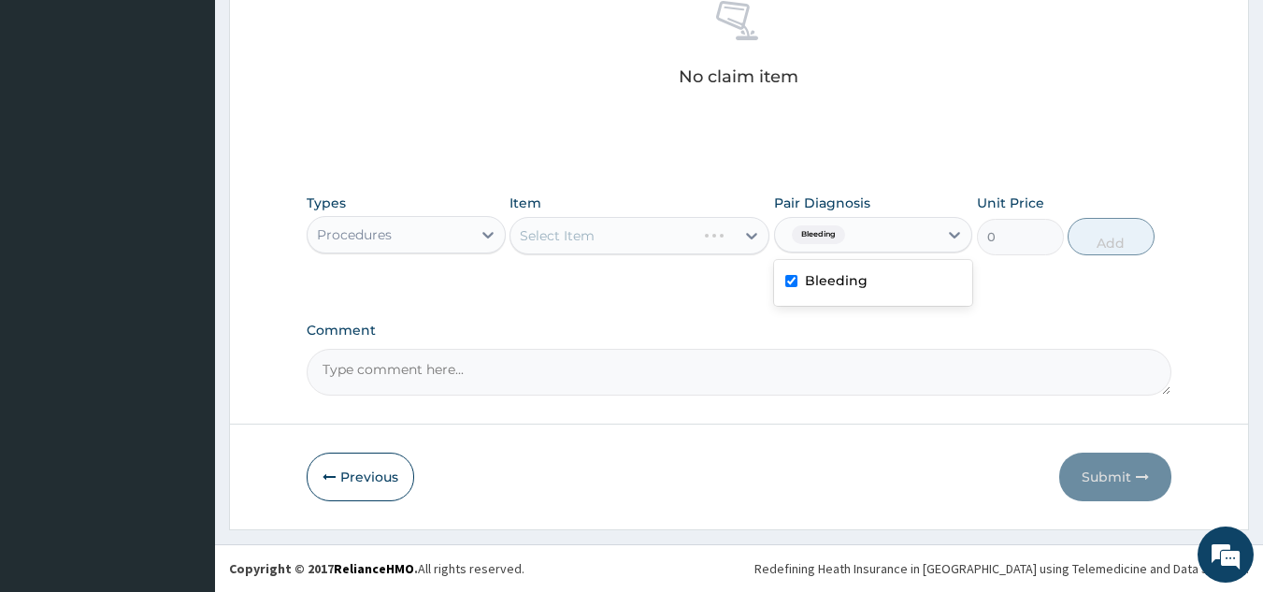
click at [678, 215] on div "Item Select Item" at bounding box center [639, 225] width 260 height 62
click at [653, 233] on div "Select Item" at bounding box center [639, 235] width 260 height 37
click at [680, 226] on div "Select Item" at bounding box center [639, 235] width 260 height 37
click at [675, 244] on div "Select Item" at bounding box center [639, 235] width 260 height 37
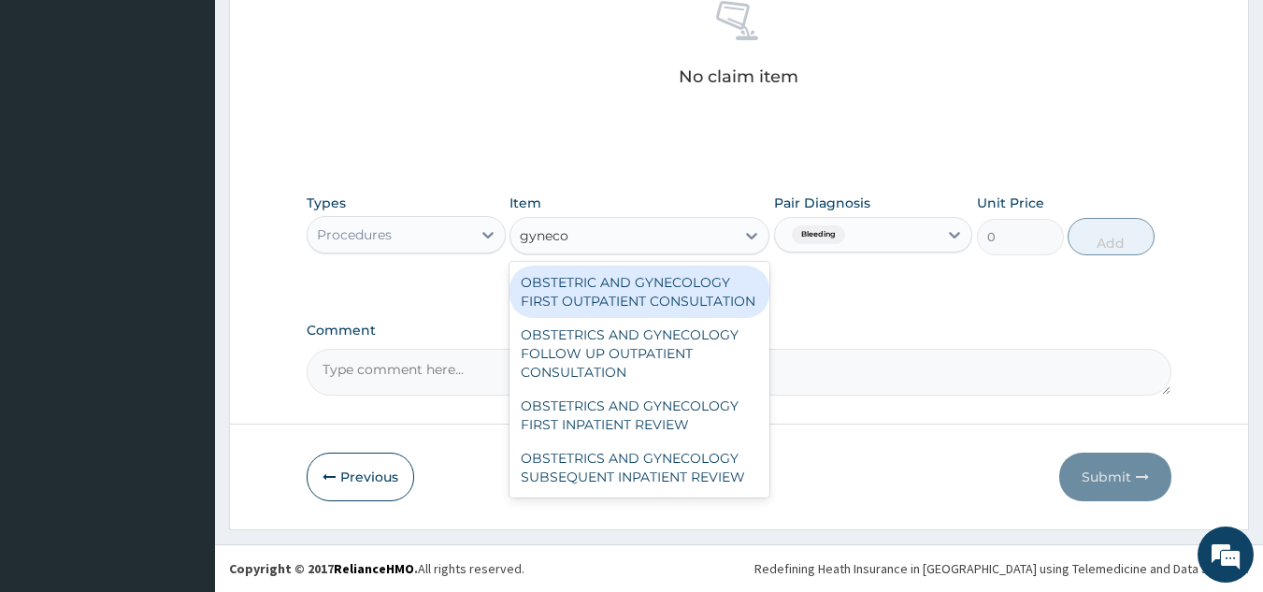
type input "gynecol"
click at [676, 296] on div "OBSTETRIC AND GYNECOLOGY FIRST OUTPATIENT CONSULTATION" at bounding box center [639, 291] width 260 height 52
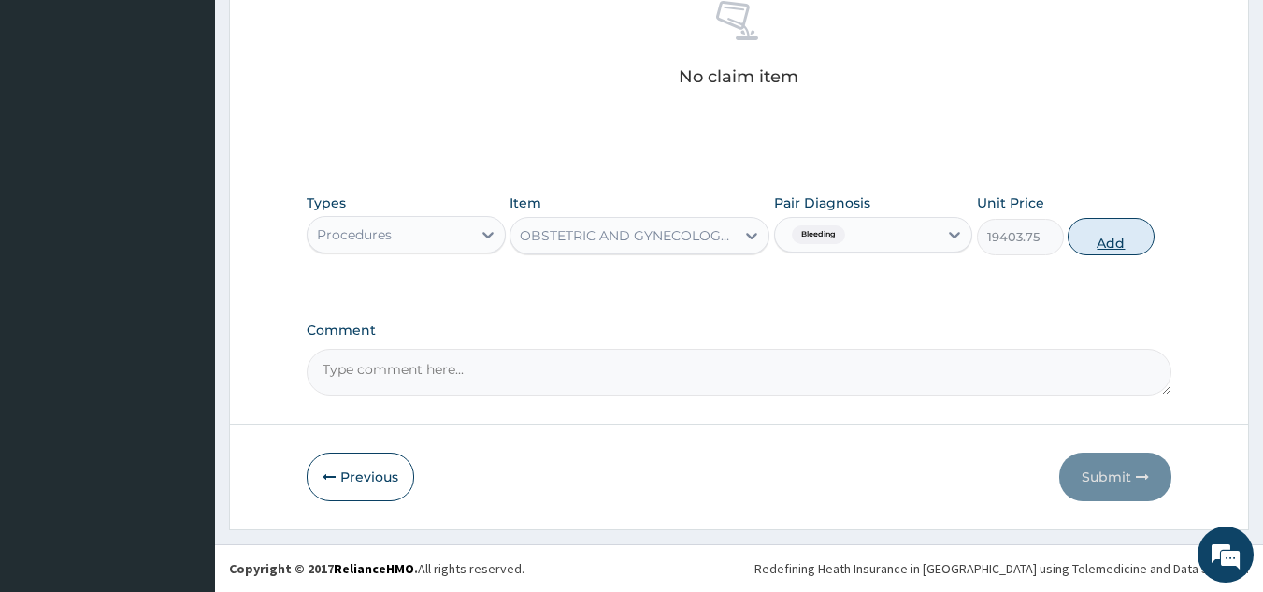
click at [1094, 238] on button "Add" at bounding box center [1111, 236] width 87 height 37
type input "0"
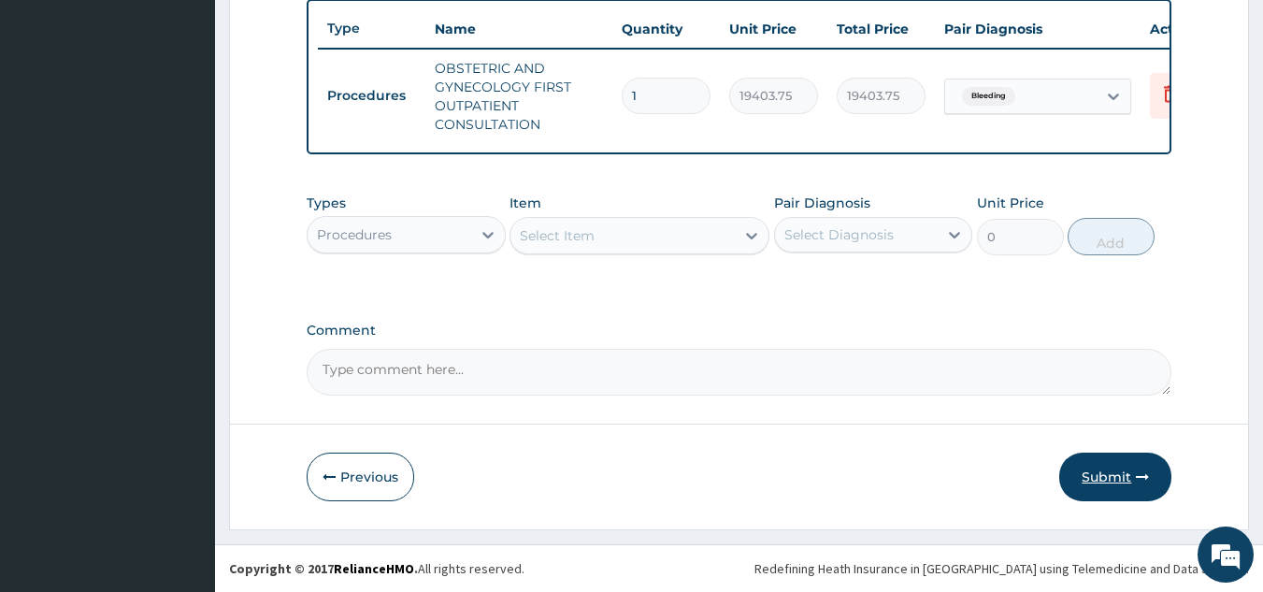
click at [1110, 488] on button "Submit" at bounding box center [1115, 476] width 112 height 49
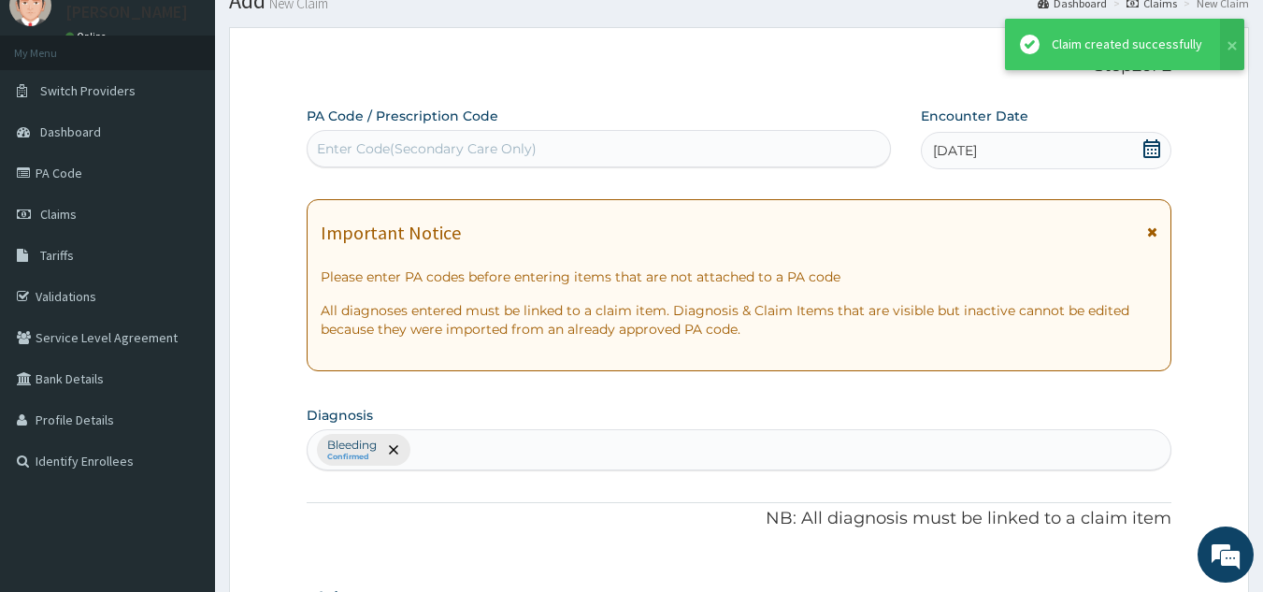
scroll to position [710, 0]
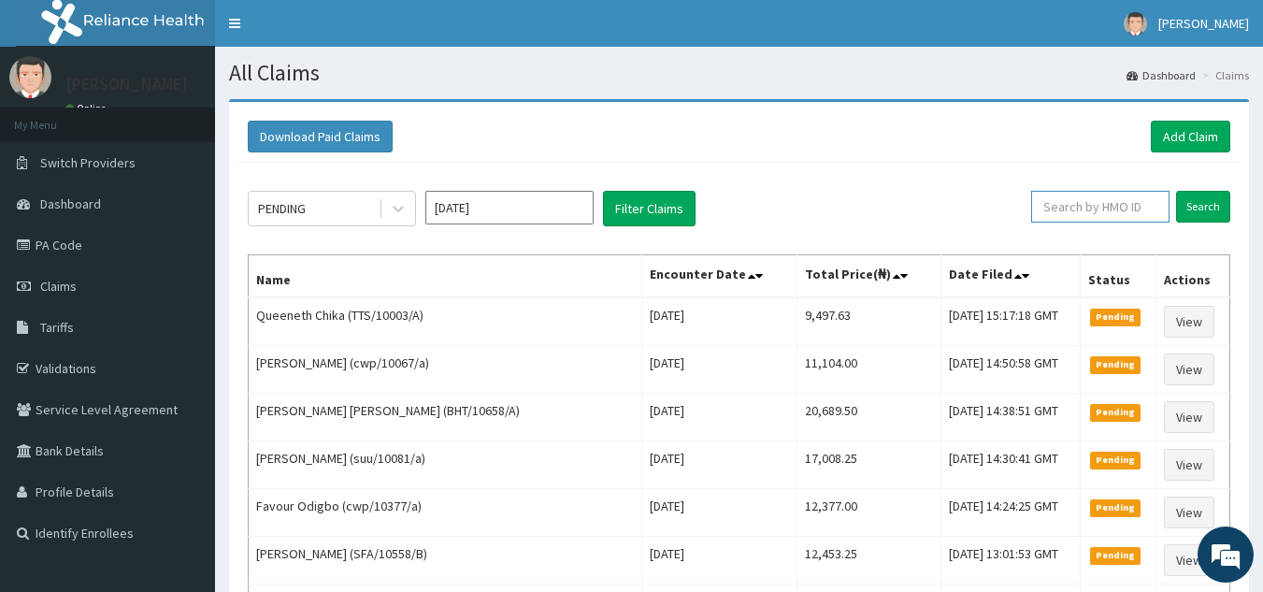
click at [1086, 218] on input "text" at bounding box center [1100, 207] width 138 height 32
paste input "MAV/10007/A"
type input "MAV/10007/A"
click at [1176, 191] on input "Search" at bounding box center [1203, 207] width 54 height 32
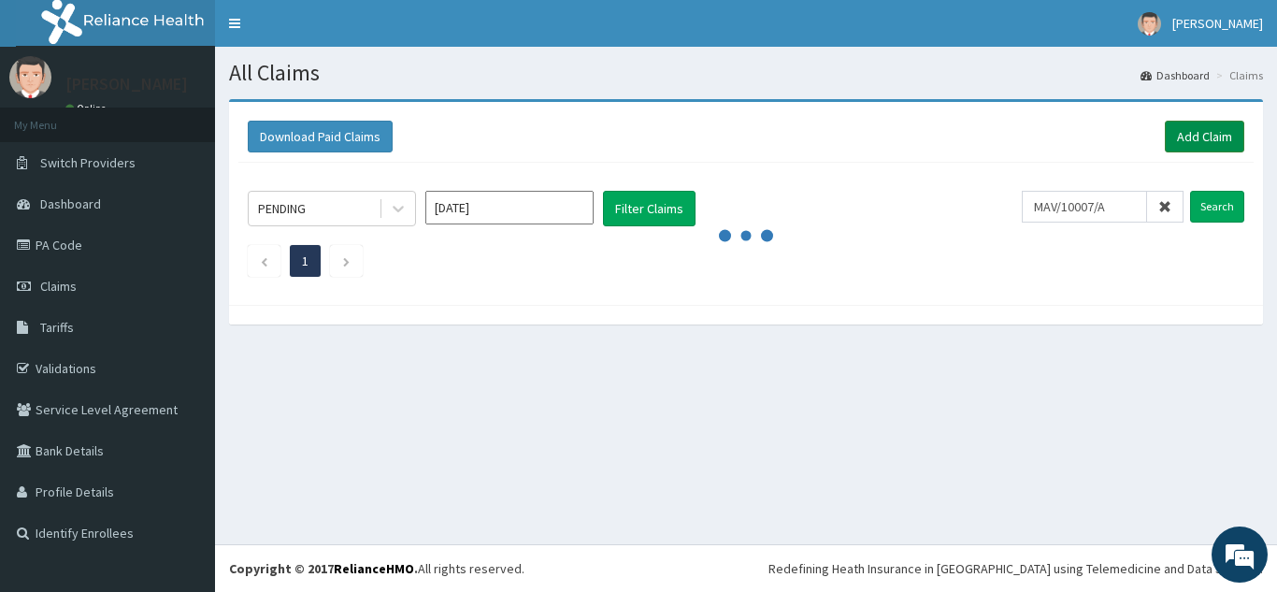
click at [1192, 128] on link "Add Claim" at bounding box center [1204, 137] width 79 height 32
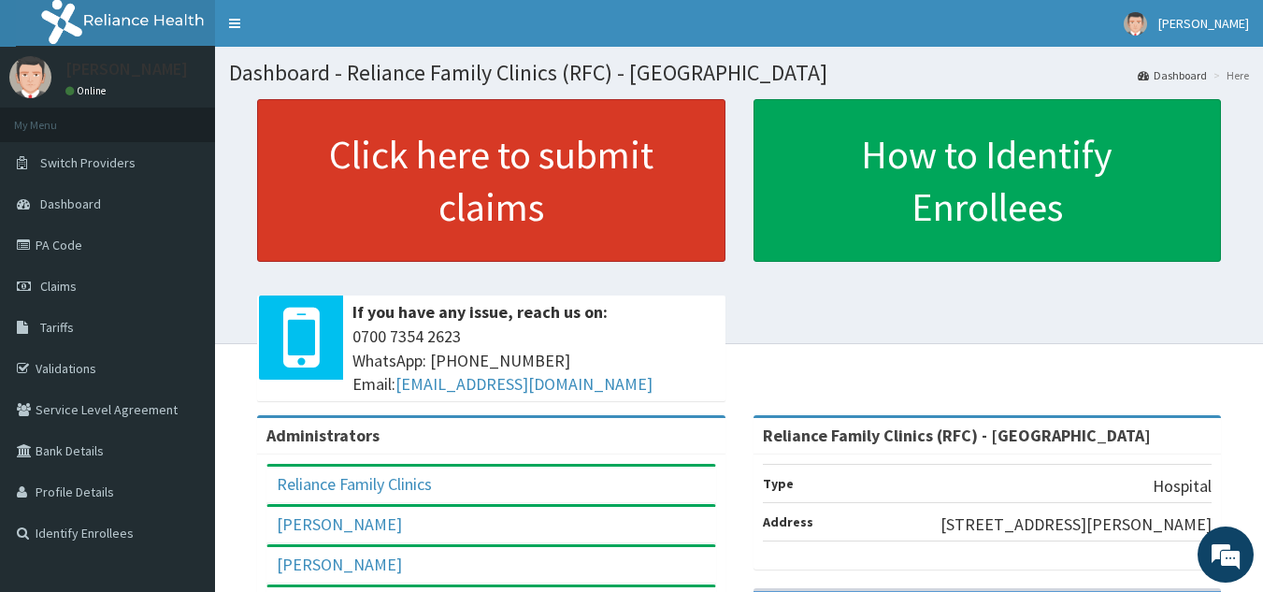
click at [562, 179] on link "Click here to submit claims" at bounding box center [491, 180] width 468 height 163
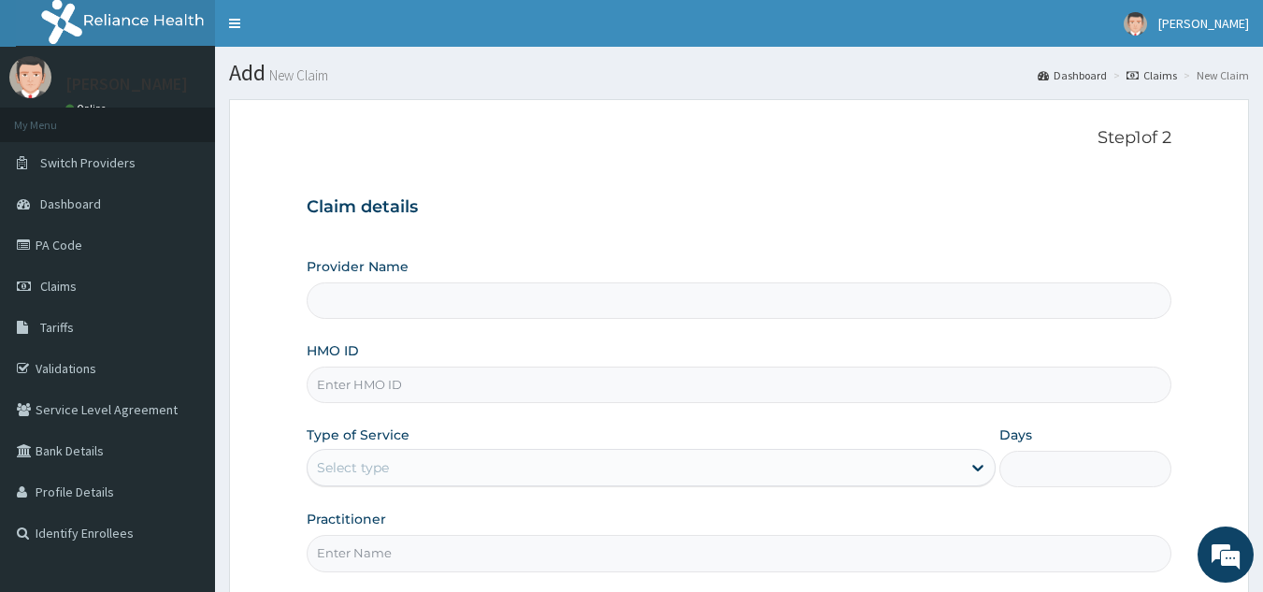
type input "Reliance Family Clinics (RFC) - [GEOGRAPHIC_DATA]"
click at [536, 392] on input "HMO ID" at bounding box center [740, 384] width 866 height 36
paste input "MAV/10007/A"
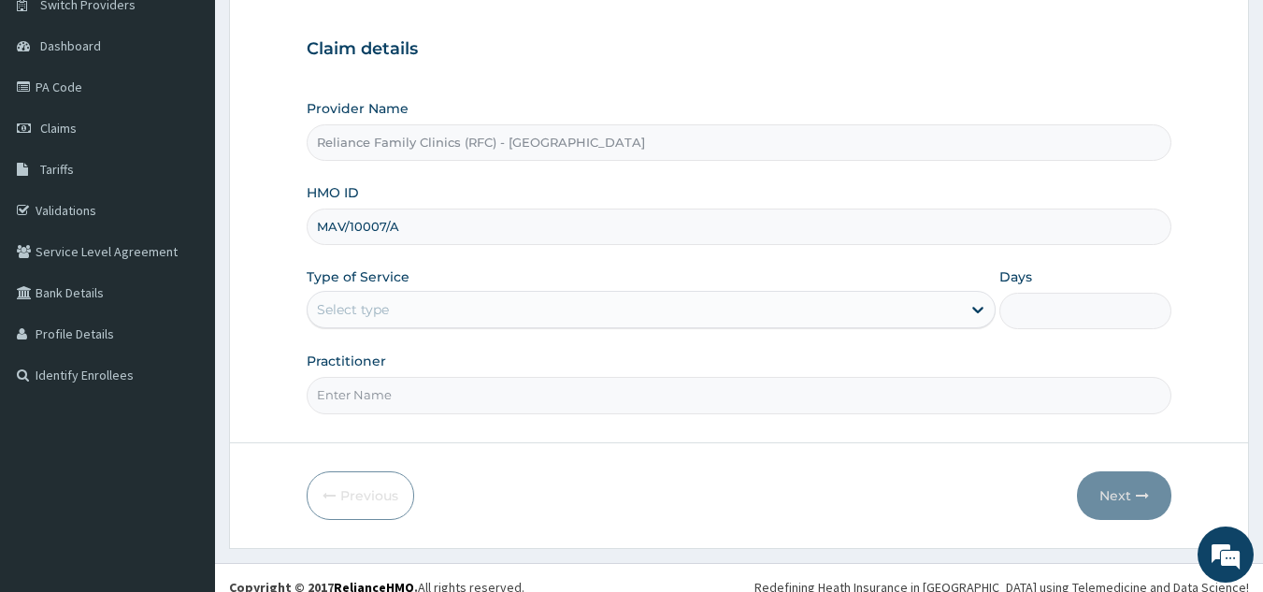
scroll to position [177, 0]
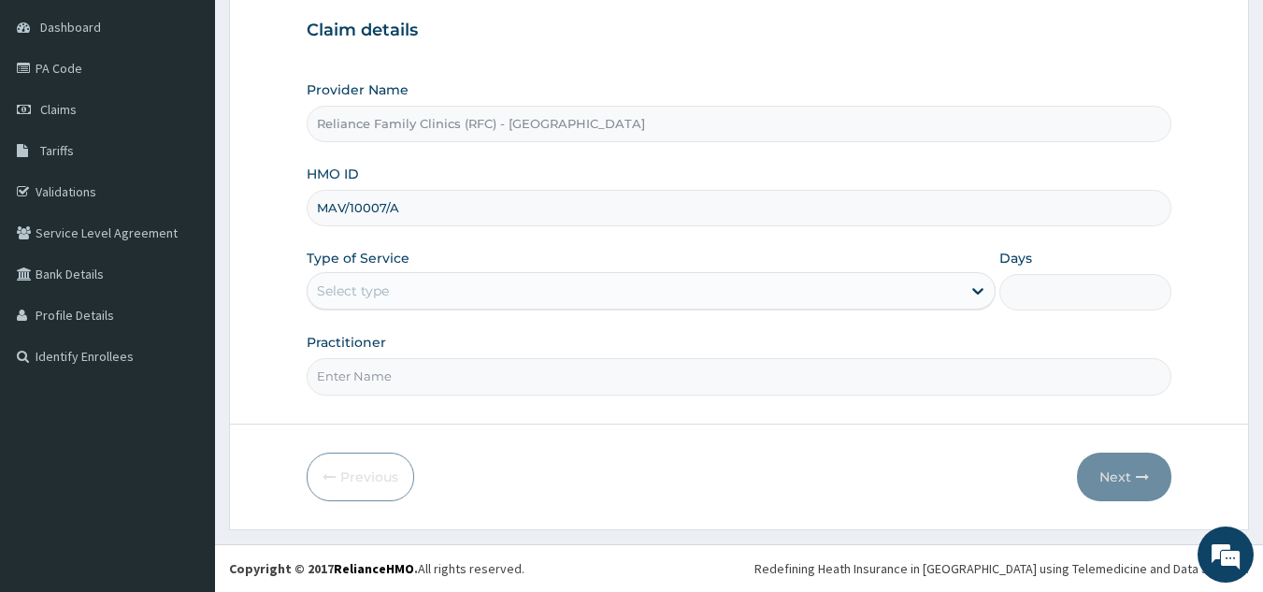
type input "MAV/10007/A"
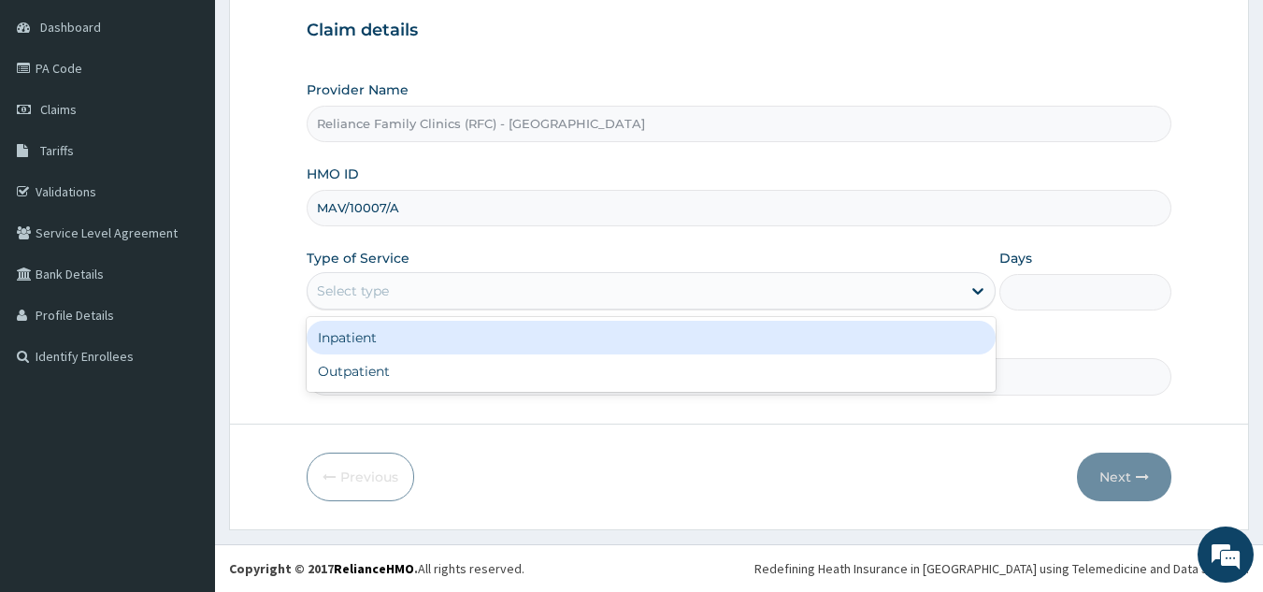
click at [544, 368] on div "Outpatient" at bounding box center [651, 371] width 689 height 34
type input "1"
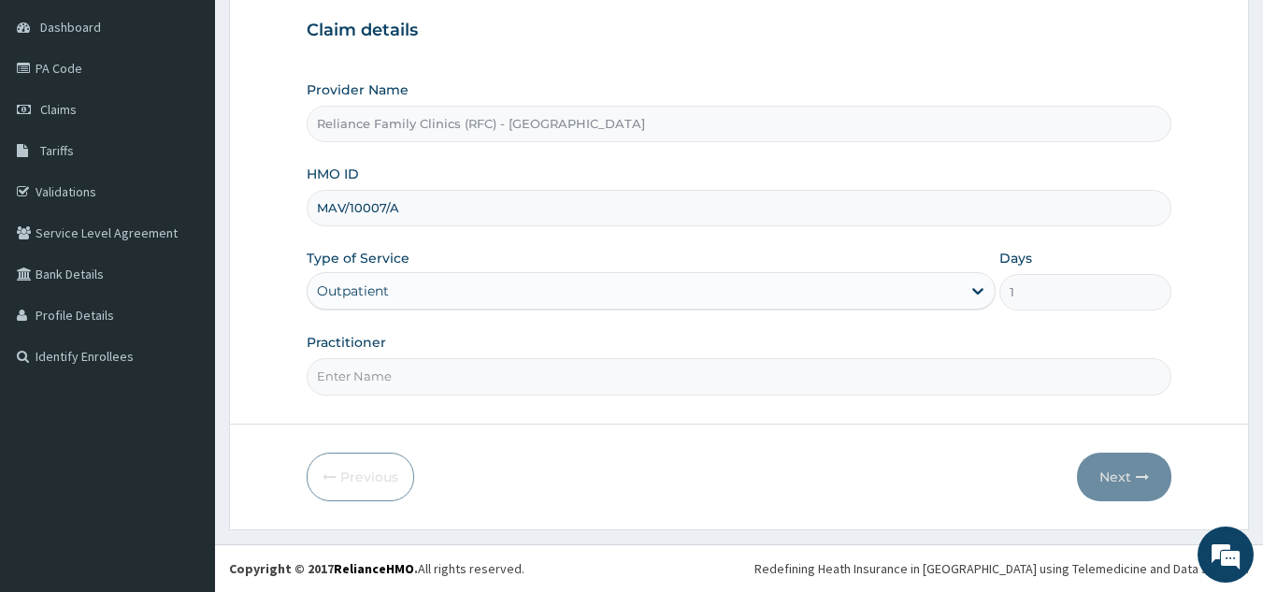
click at [680, 382] on input "Practitioner" at bounding box center [740, 376] width 866 height 36
type input "l"
type input "ogeim"
click at [1143, 468] on button "Next" at bounding box center [1124, 476] width 94 height 49
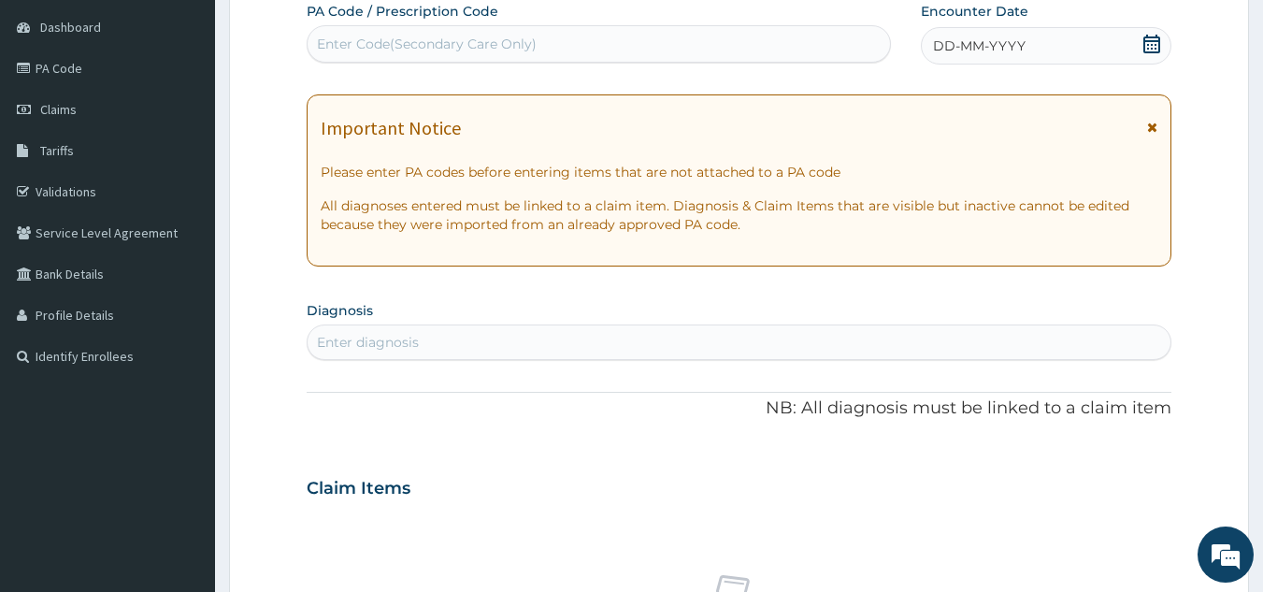
click at [998, 47] on span "DD-MM-YYYY" at bounding box center [979, 45] width 93 height 19
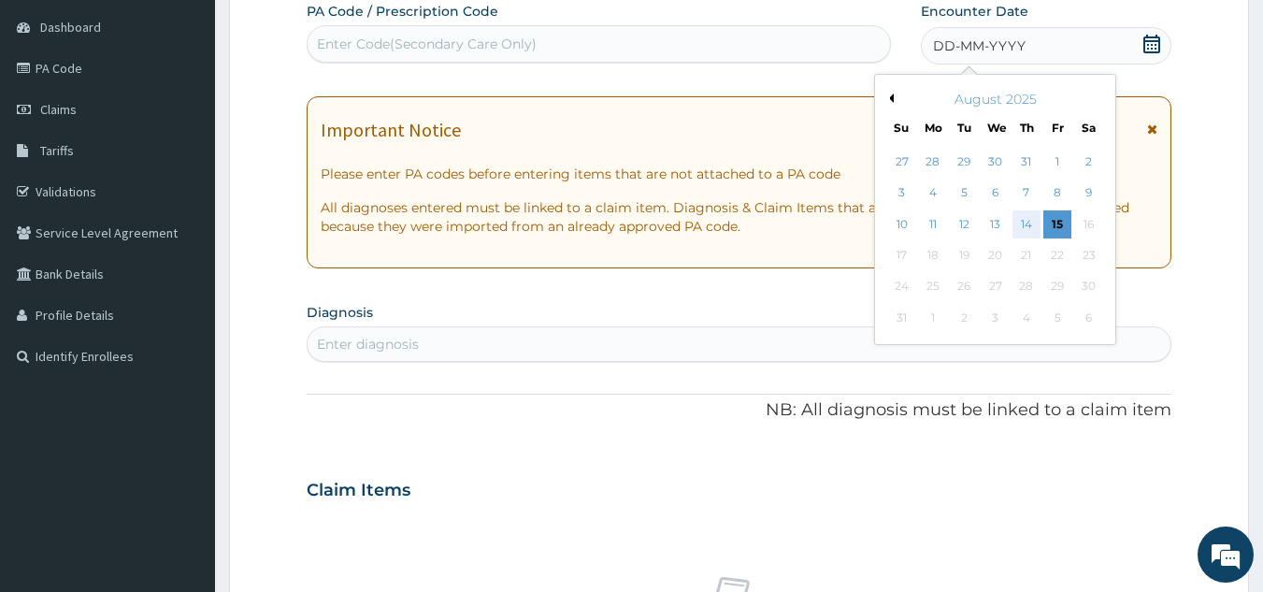
click at [1029, 216] on div "14" at bounding box center [1026, 224] width 28 height 28
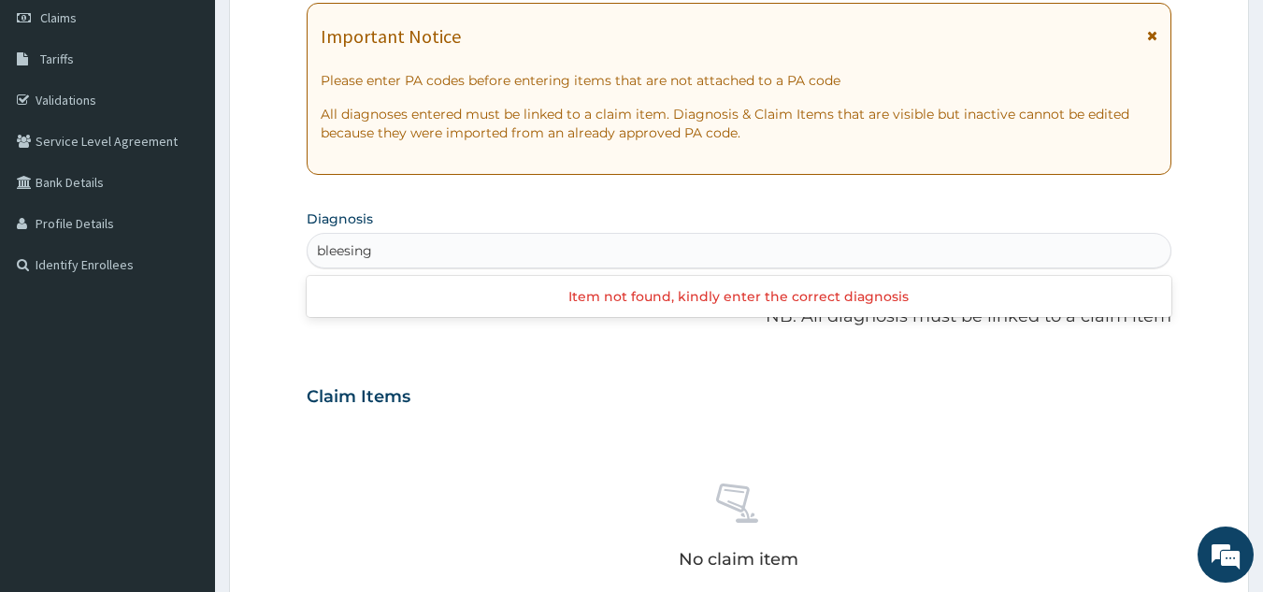
scroll to position [306, 0]
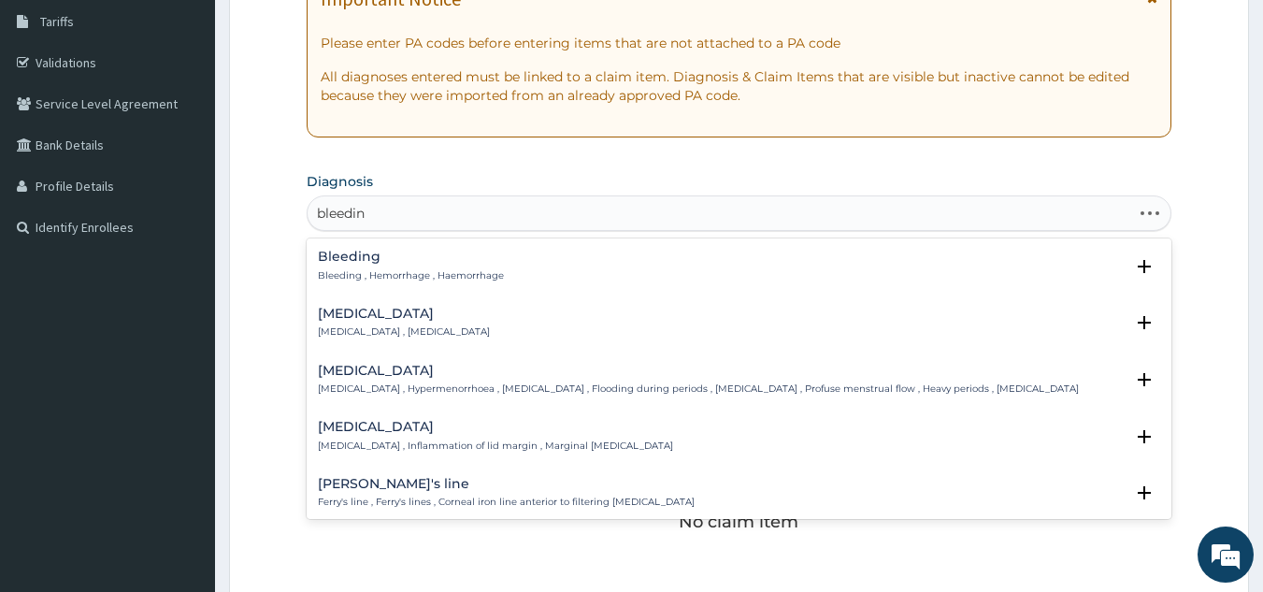
type input "bleeding"
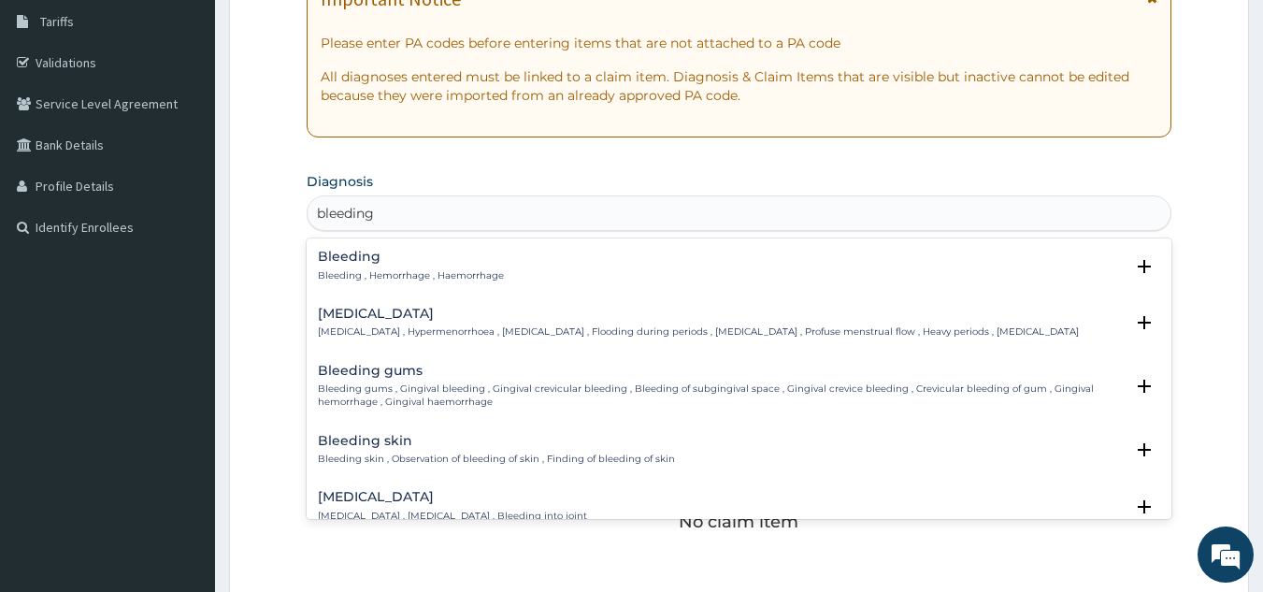
click at [448, 255] on h4 "Bleeding" at bounding box center [411, 257] width 186 height 14
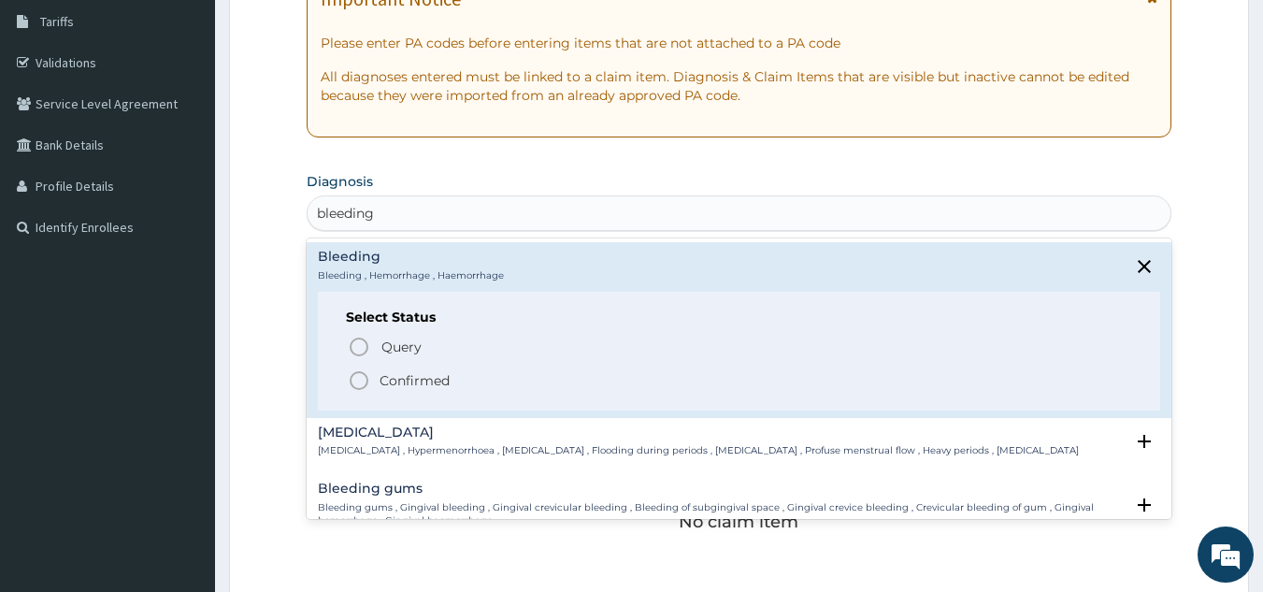
click at [450, 385] on span "Confirmed" at bounding box center [740, 380] width 785 height 22
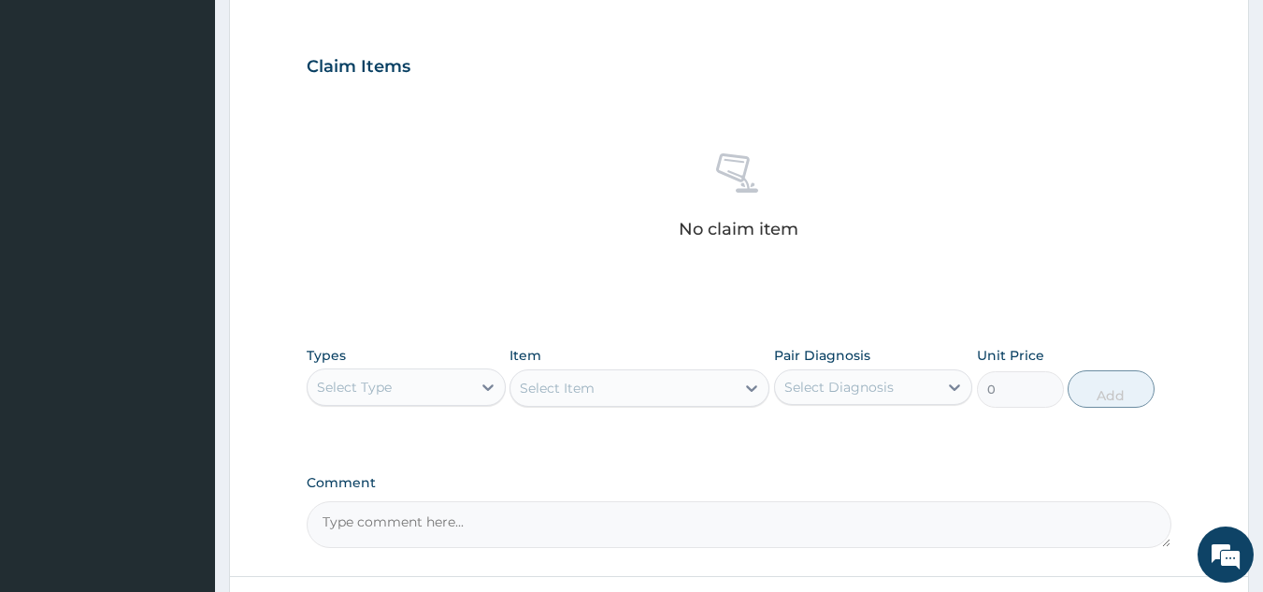
scroll to position [756, 0]
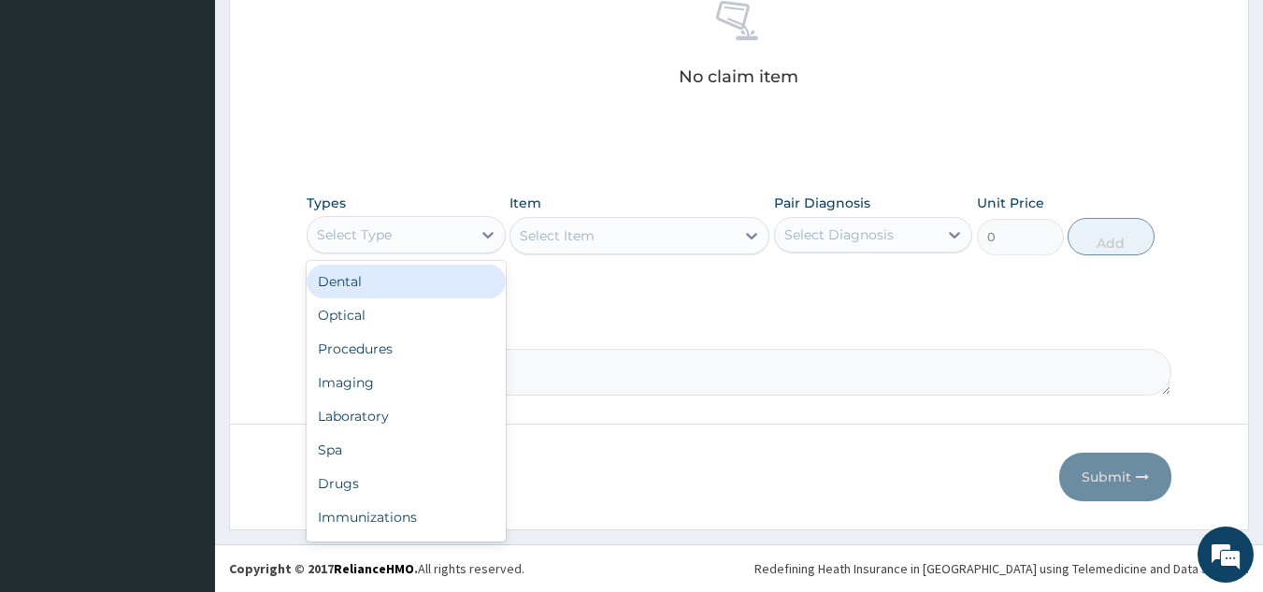
click at [440, 347] on div "Procedures" at bounding box center [406, 349] width 199 height 34
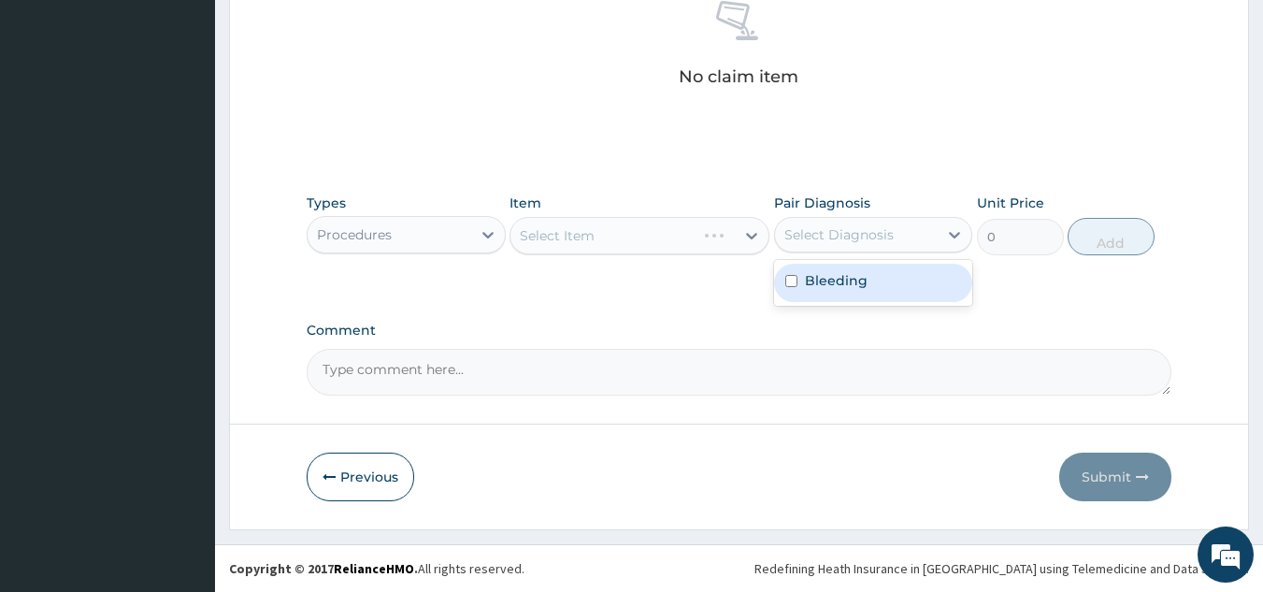
click at [865, 291] on div "Bleeding" at bounding box center [873, 283] width 199 height 38
checkbox input "true"
click at [675, 244] on div "Select Item" at bounding box center [639, 235] width 260 height 37
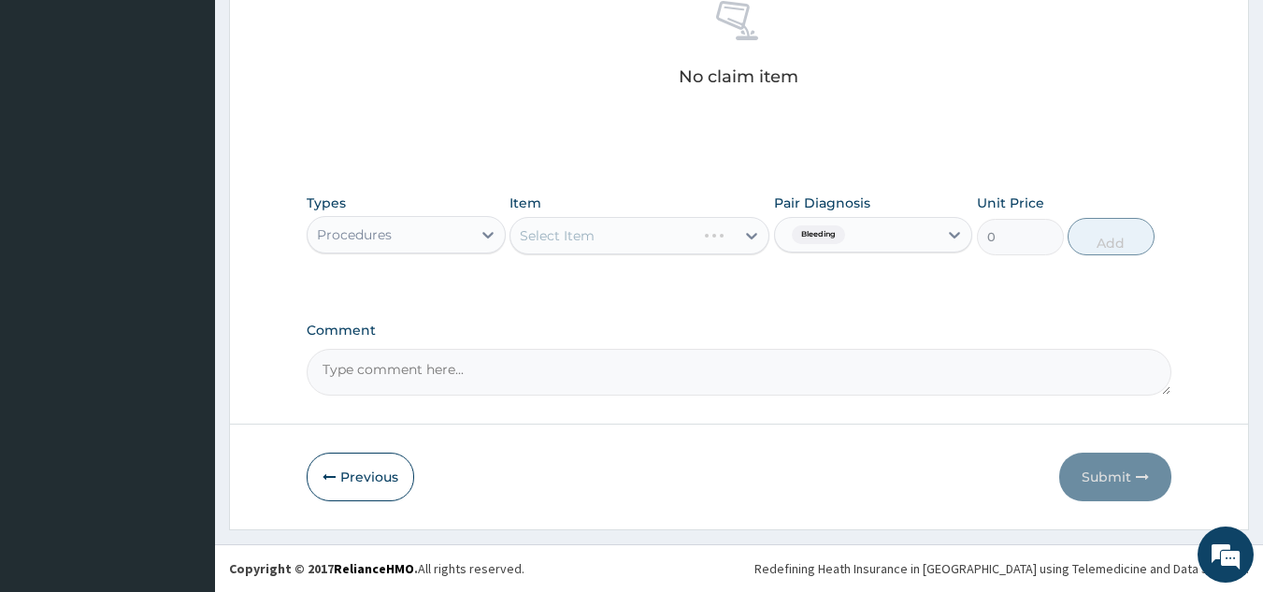
click at [662, 238] on div "Select Item" at bounding box center [639, 235] width 260 height 37
click at [641, 229] on div "Select Item" at bounding box center [639, 235] width 260 height 37
click at [650, 238] on div "Select Item" at bounding box center [639, 235] width 260 height 37
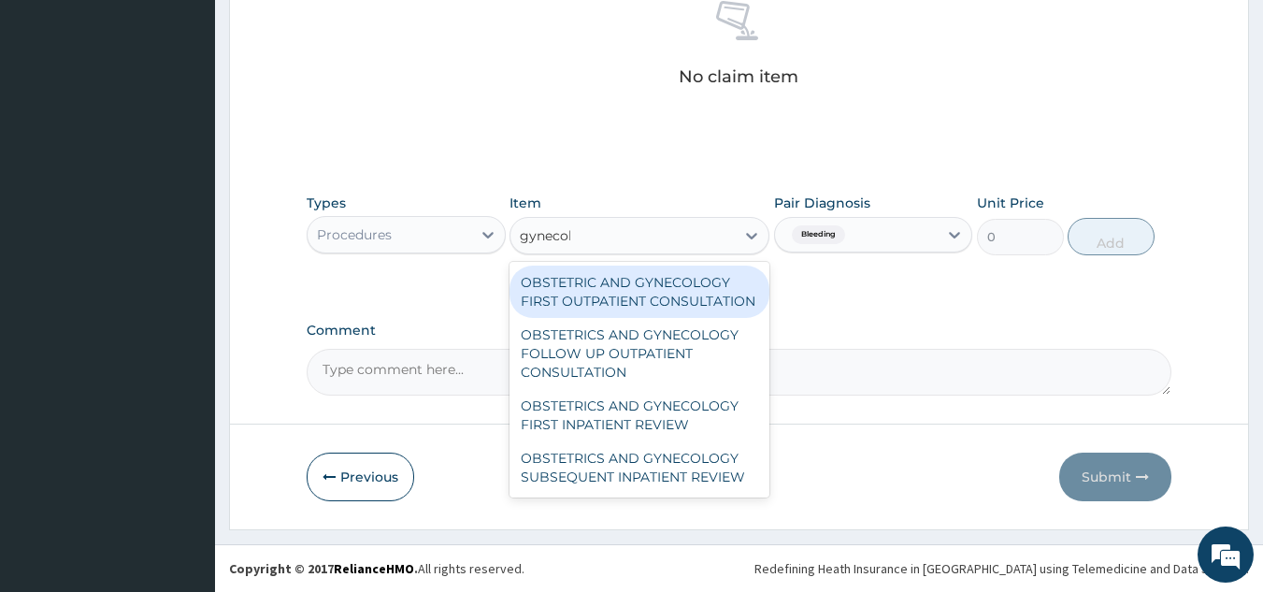
type input "gynecolo"
click at [694, 295] on div "OBSTETRIC AND GYNECOLOGY FIRST OUTPATIENT CONSULTATION" at bounding box center [639, 291] width 260 height 52
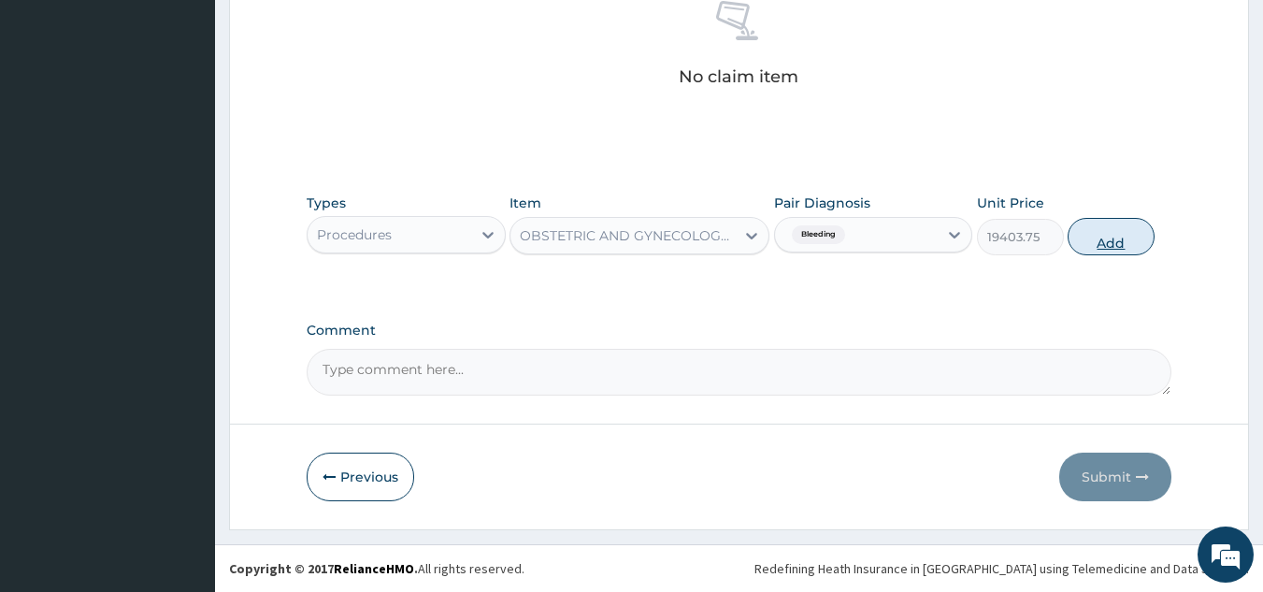
click at [1129, 231] on button "Add" at bounding box center [1111, 236] width 87 height 37
type input "0"
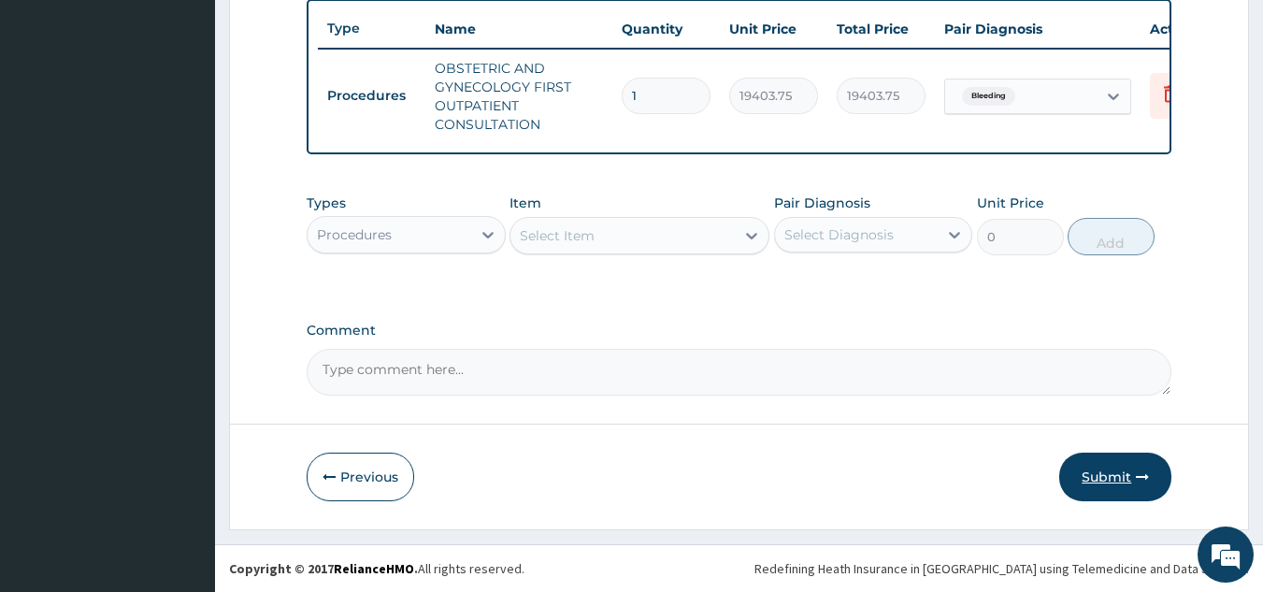
click at [1126, 485] on button "Submit" at bounding box center [1115, 476] width 112 height 49
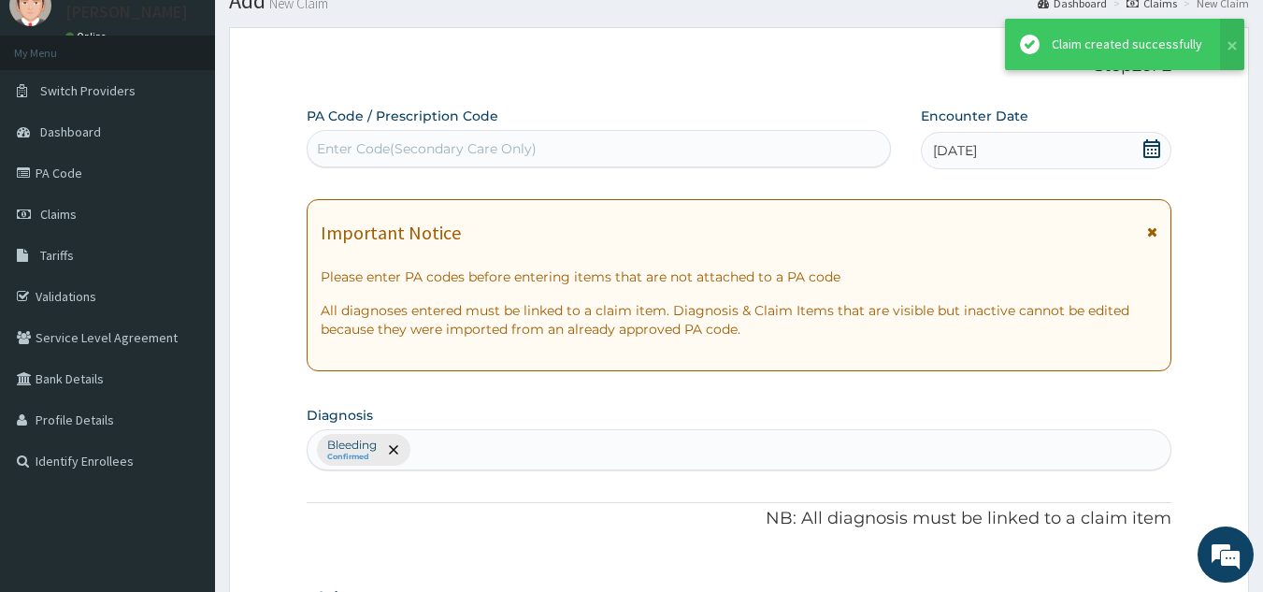
scroll to position [710, 0]
